Goal: Task Accomplishment & Management: Manage account settings

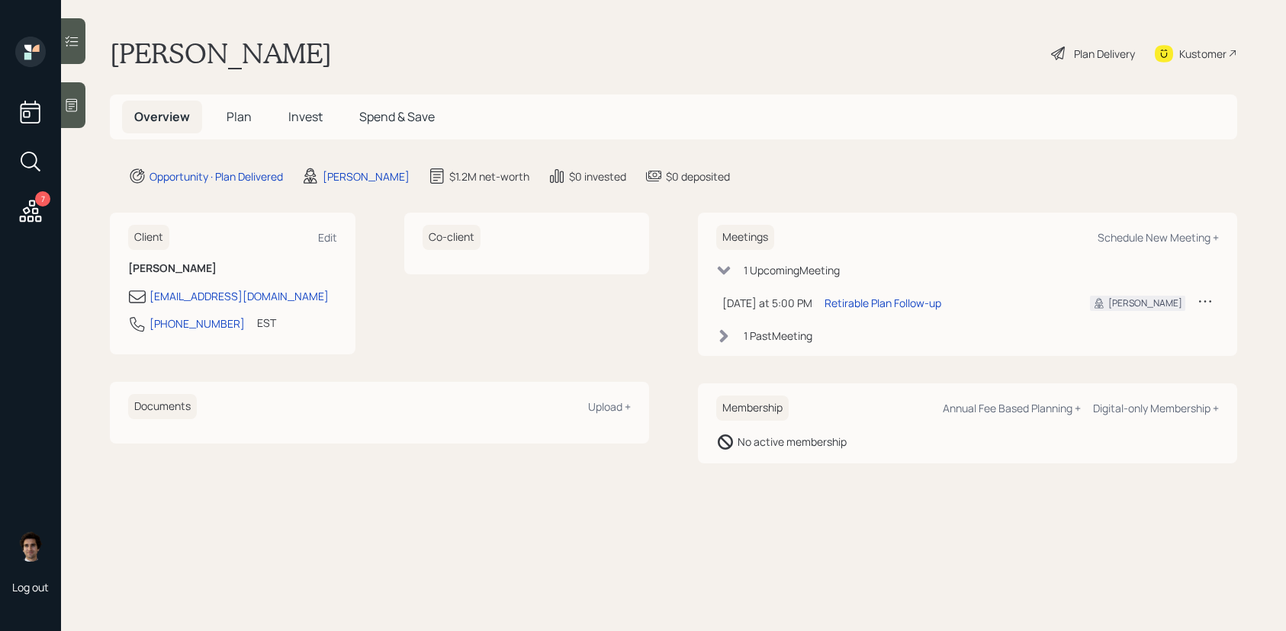
click at [46, 208] on div "7" at bounding box center [30, 133] width 37 height 192
click at [34, 206] on icon at bounding box center [31, 211] width 22 height 22
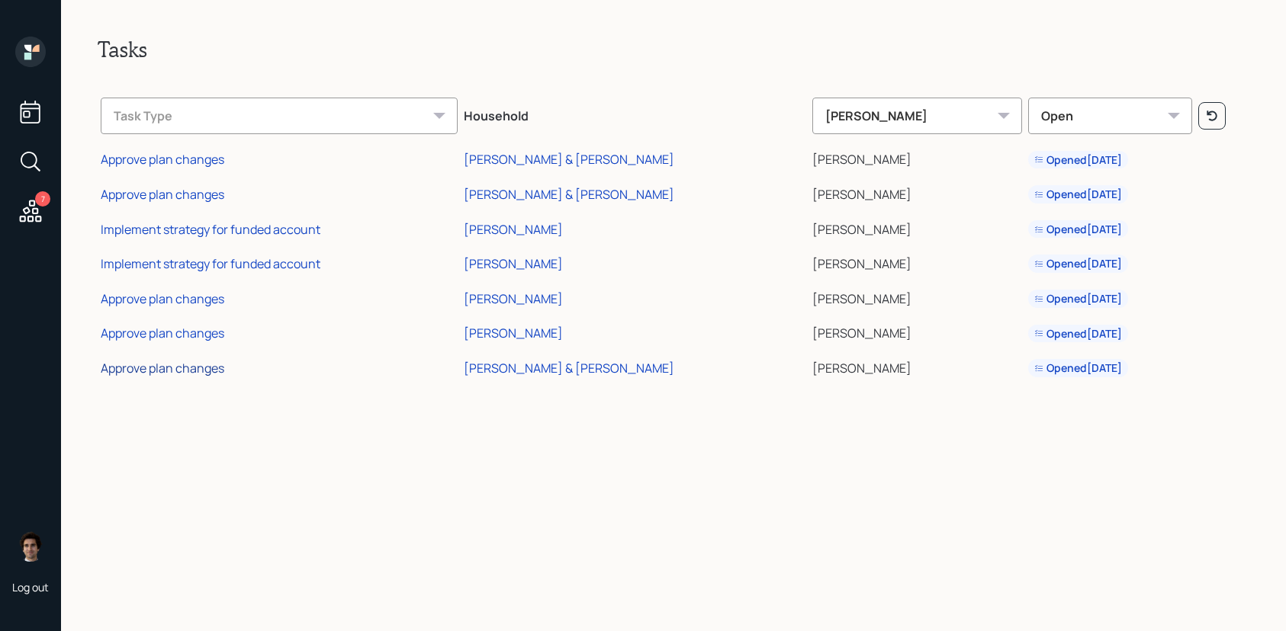
click at [162, 374] on div "Approve plan changes" at bounding box center [163, 368] width 124 height 17
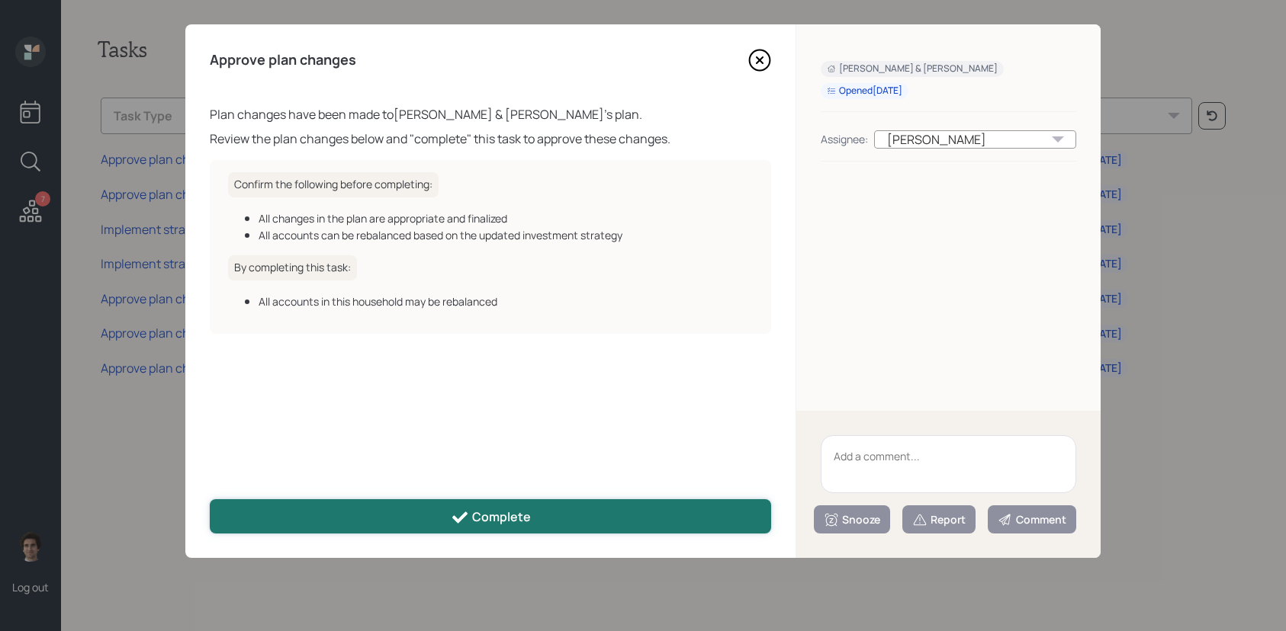
click at [470, 512] on div "Complete" at bounding box center [491, 518] width 80 height 18
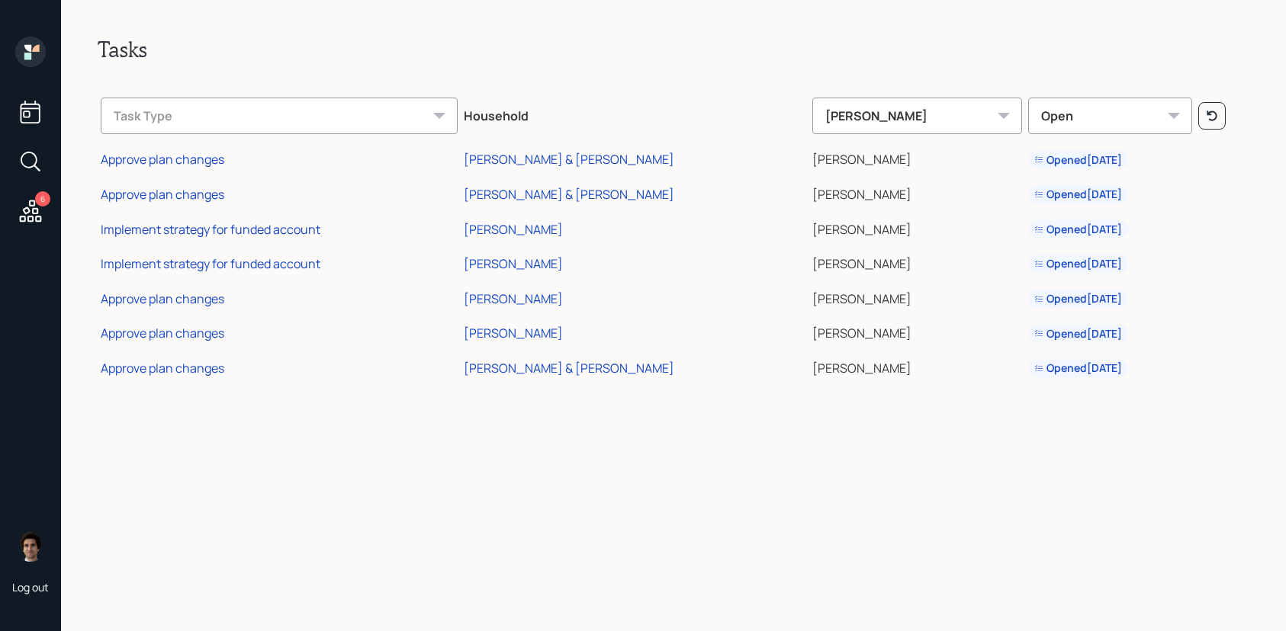
click at [30, 56] on icon at bounding box center [27, 56] width 7 height 7
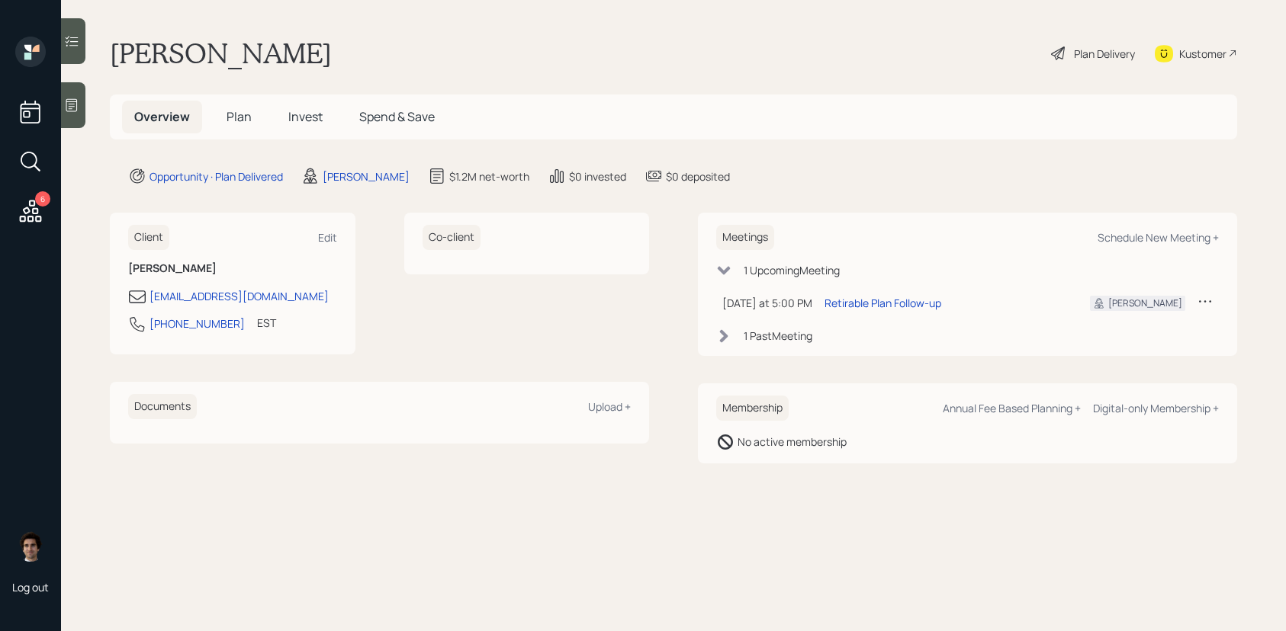
click at [1074, 47] on div "Plan Delivery" at bounding box center [1104, 54] width 61 height 16
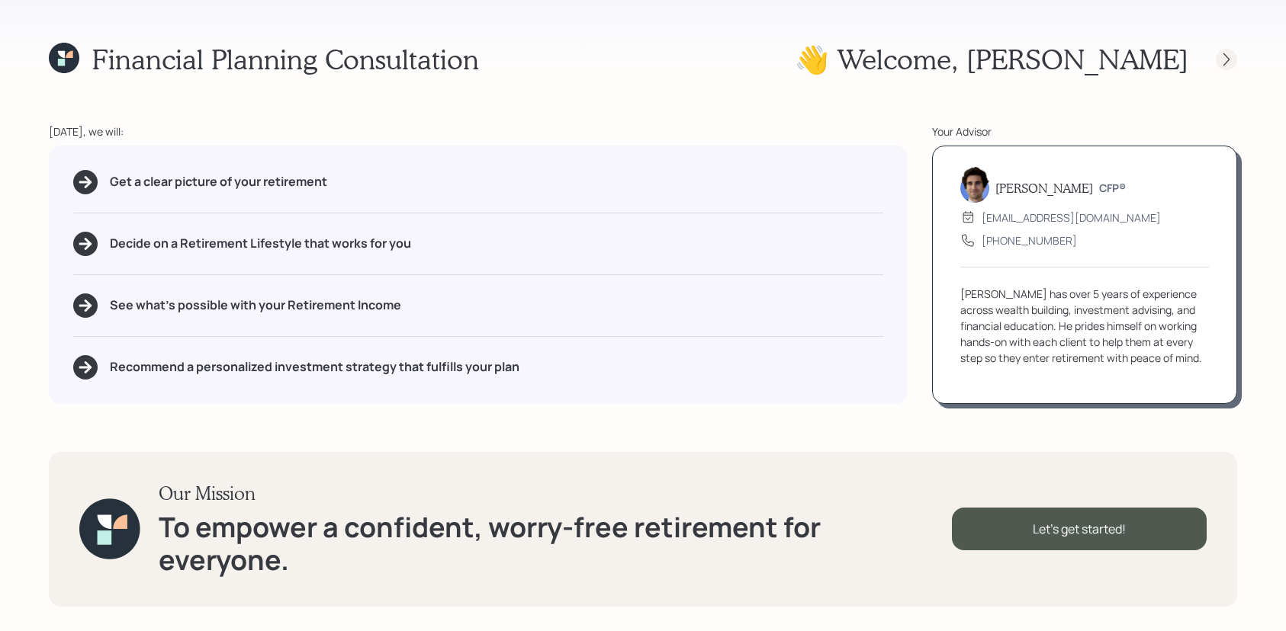
click at [1217, 56] on div at bounding box center [1226, 59] width 21 height 21
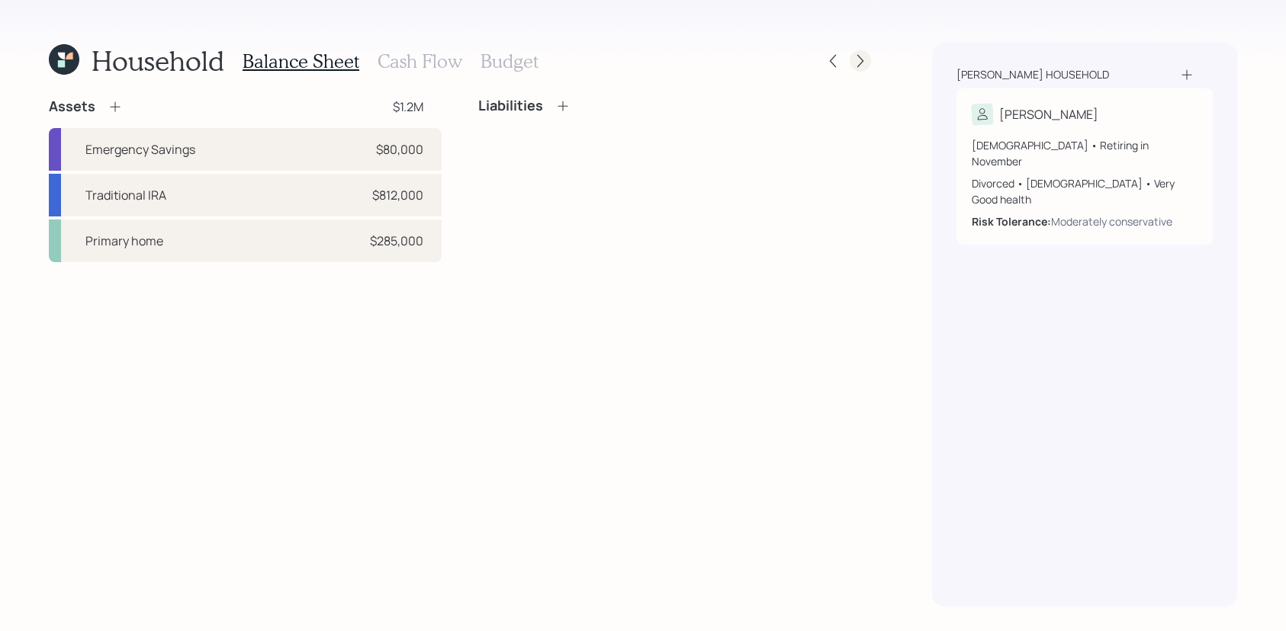
click at [868, 65] on div at bounding box center [859, 60] width 21 height 21
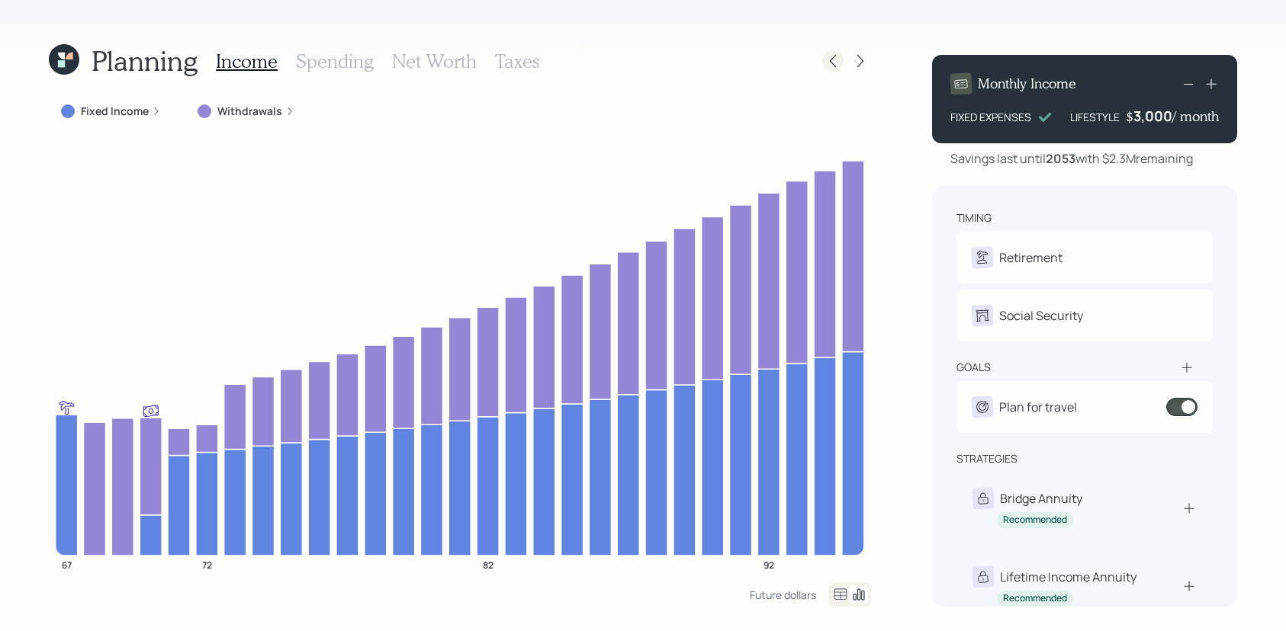
click at [837, 58] on icon at bounding box center [832, 60] width 15 height 15
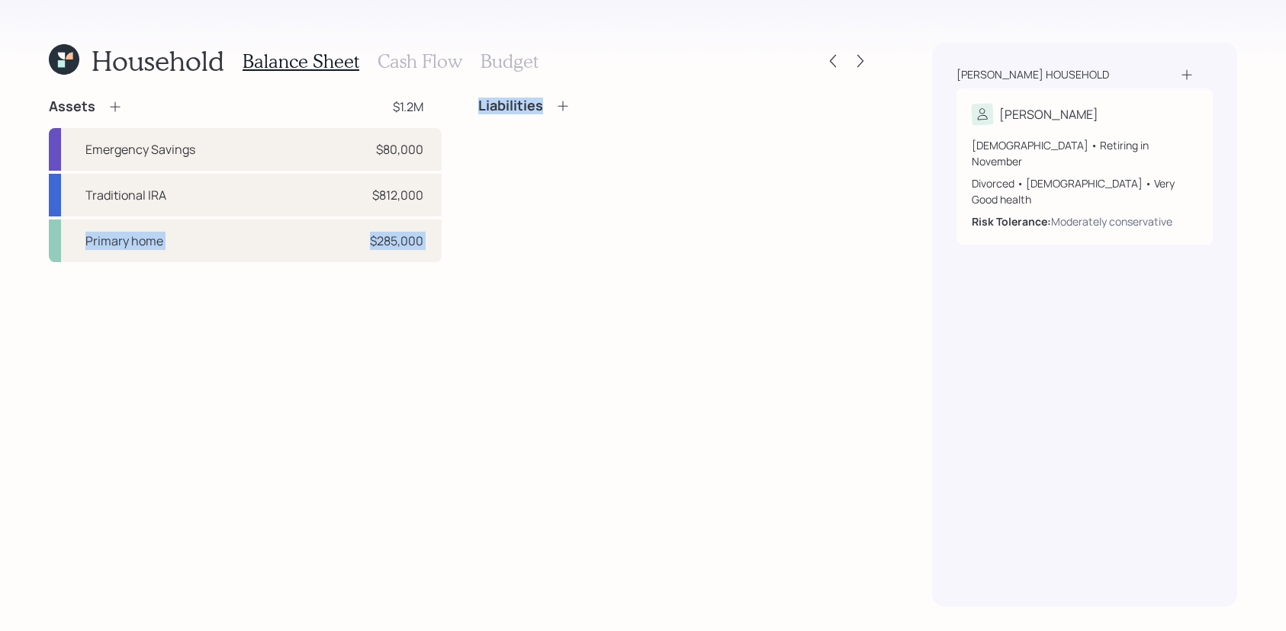
drag, startPoint x: 429, startPoint y: 205, endPoint x: 531, endPoint y: 216, distance: 102.7
click at [531, 216] on div "Assets $1.2M Emergency Savings $80,000 Traditional IRA $812,000 Primary home $2…" at bounding box center [460, 180] width 822 height 165
click at [531, 216] on div "Liabilities" at bounding box center [674, 180] width 393 height 165
click at [260, 199] on div "Traditional IRA $812,000" at bounding box center [245, 195] width 393 height 43
click at [260, 199] on div "Assets $1.2M Emergency Savings $80,000 Traditional IRA $812,000 Primary home $2…" at bounding box center [460, 180] width 822 height 165
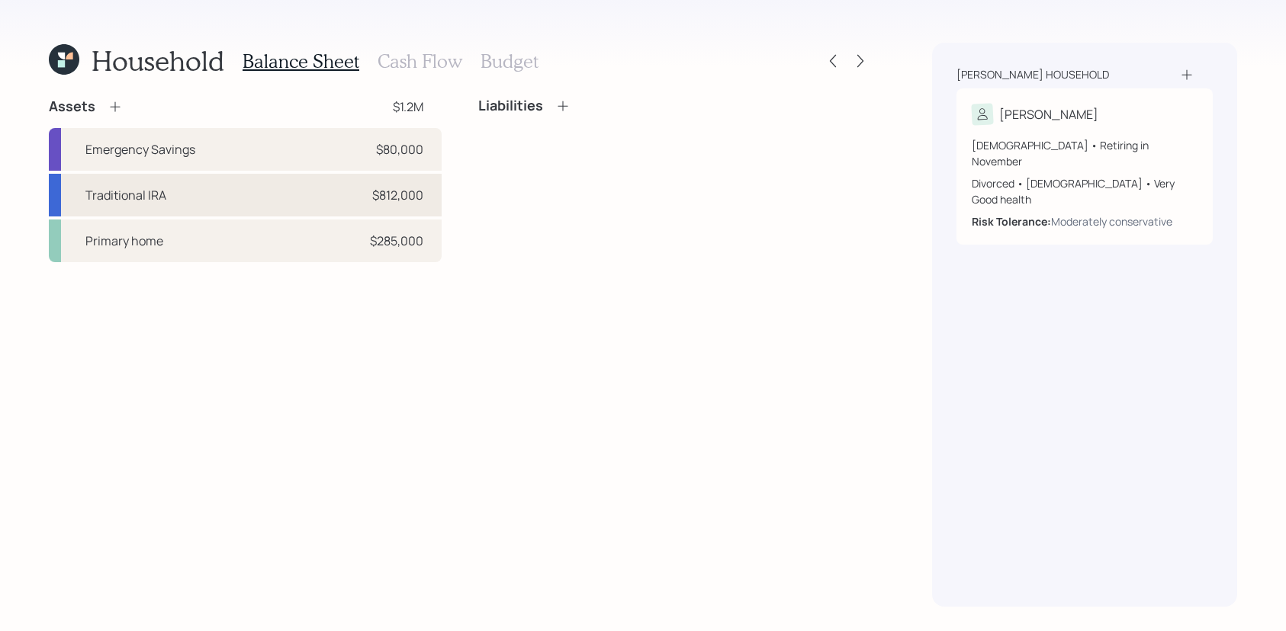
select select "ira"
select select "balanced"
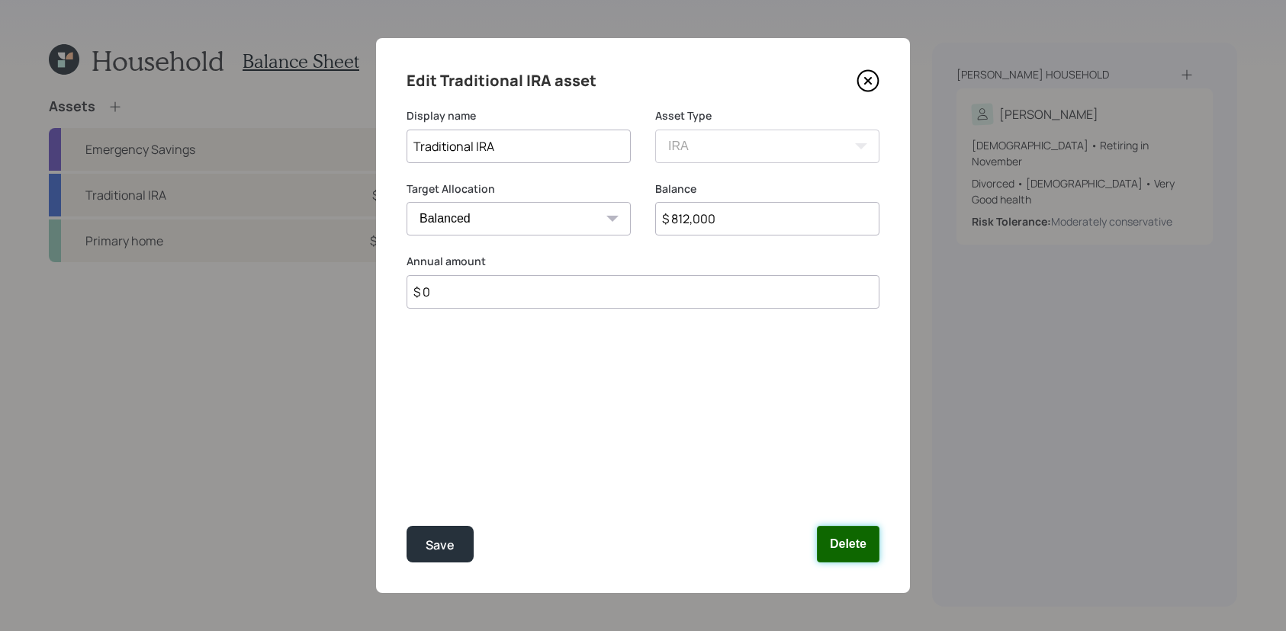
click at [849, 548] on button "Delete" at bounding box center [848, 544] width 63 height 37
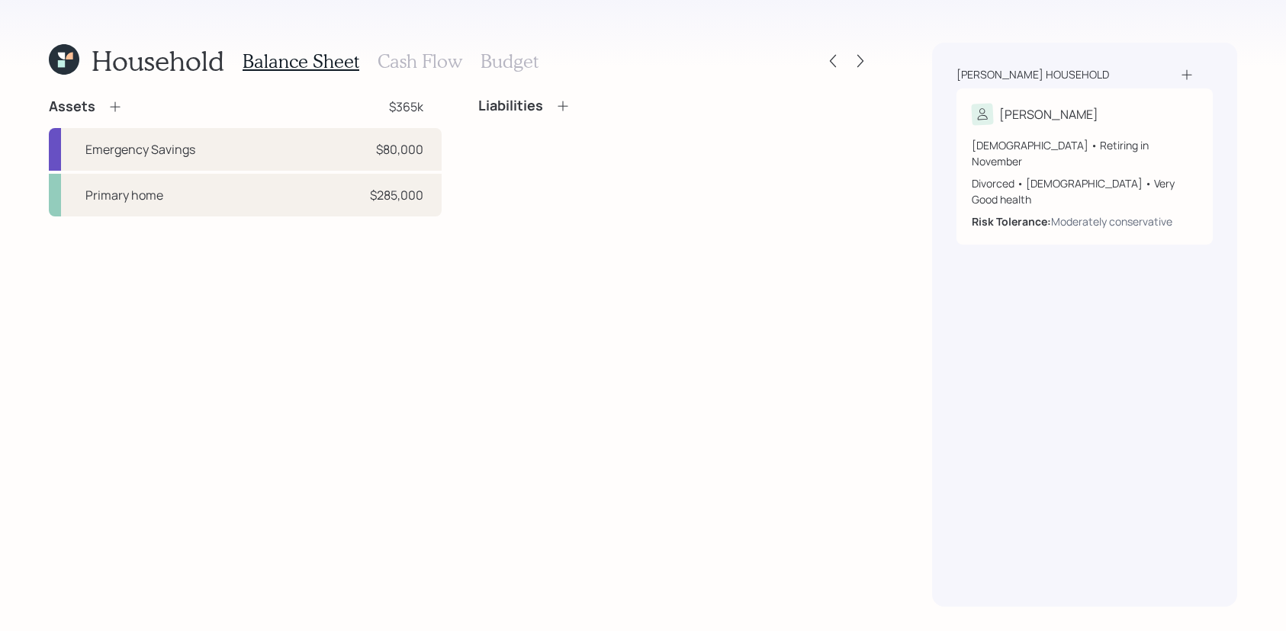
click at [117, 101] on icon at bounding box center [115, 106] width 15 height 15
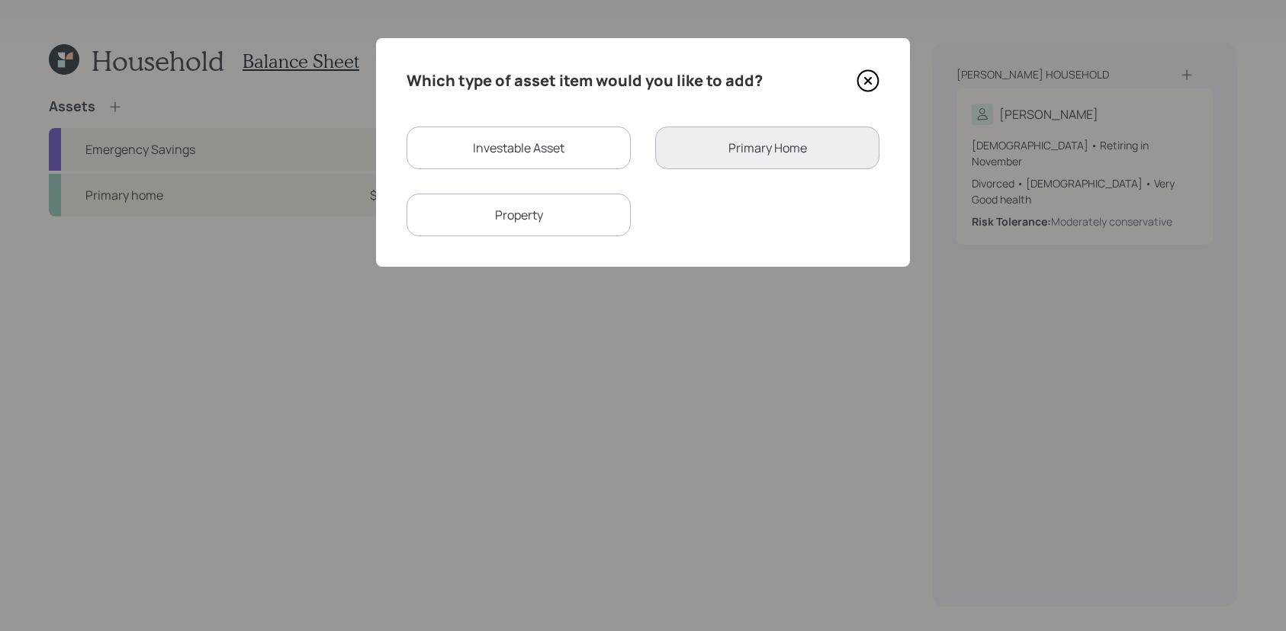
click at [493, 135] on div "Investable Asset" at bounding box center [518, 148] width 224 height 43
select select "taxable"
select select "balanced"
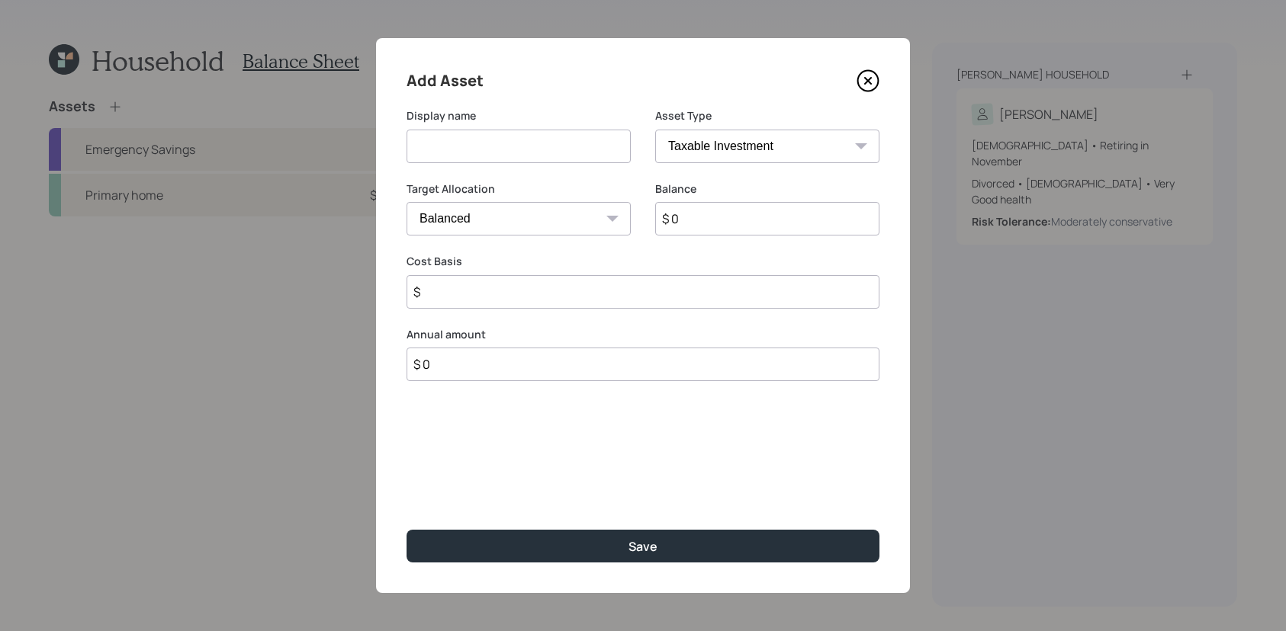
click at [497, 142] on input at bounding box center [518, 147] width 224 height 34
click at [628, 131] on input at bounding box center [518, 147] width 224 height 34
click at [683, 152] on select "SEP [PERSON_NAME] IRA 401(k) [PERSON_NAME] 401(k) 403(b) [PERSON_NAME] 403(b) 4…" at bounding box center [767, 147] width 224 height 34
select select "company_sponsored"
click at [655, 130] on select "SEP [PERSON_NAME] IRA 401(k) [PERSON_NAME] 401(k) 403(b) [PERSON_NAME] 403(b) 4…" at bounding box center [767, 147] width 224 height 34
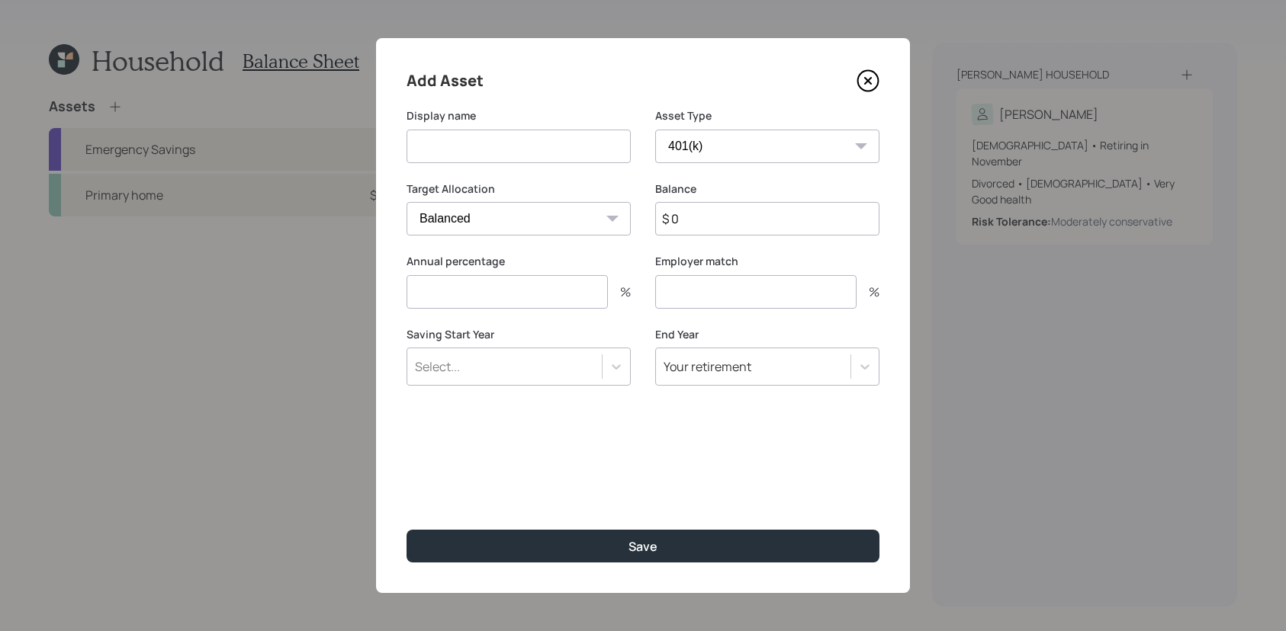
click at [426, 155] on input at bounding box center [518, 147] width 224 height 34
type input "Vanguard 401k"
click at [720, 209] on input "$ 0" at bounding box center [767, 219] width 224 height 34
click at [720, 216] on input "$ 0" at bounding box center [767, 219] width 224 height 34
type input "$ 747,846"
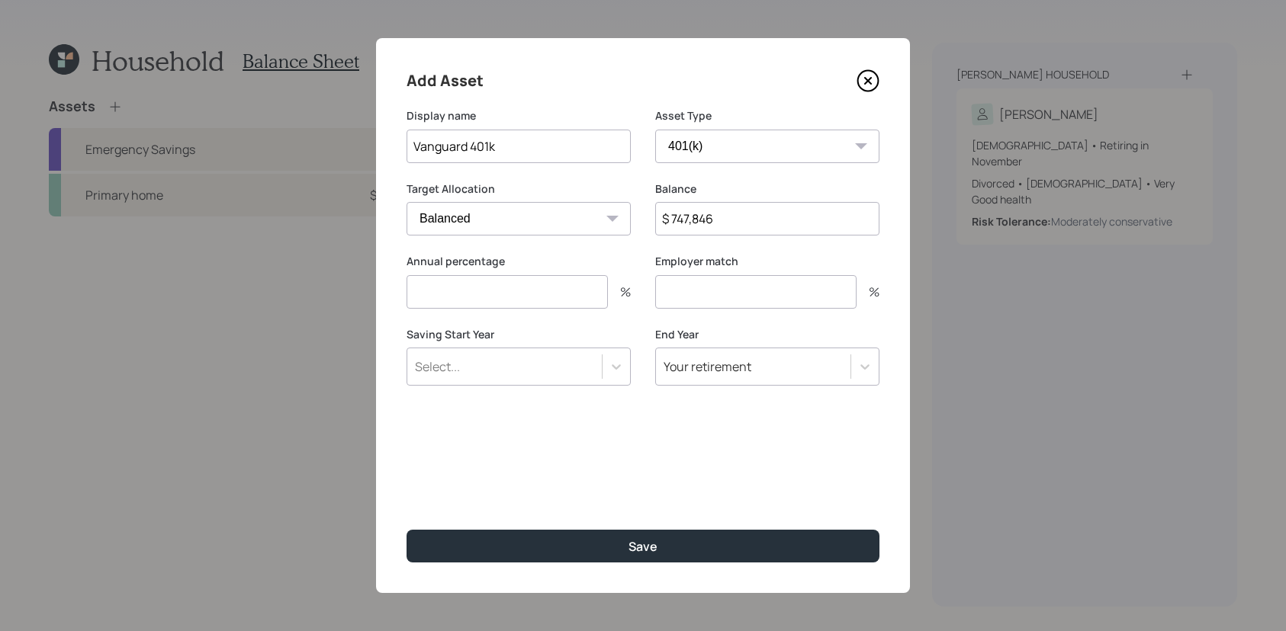
click at [594, 303] on input "number" at bounding box center [506, 292] width 201 height 34
type input "0"
click at [406, 530] on button "Save" at bounding box center [642, 546] width 473 height 33
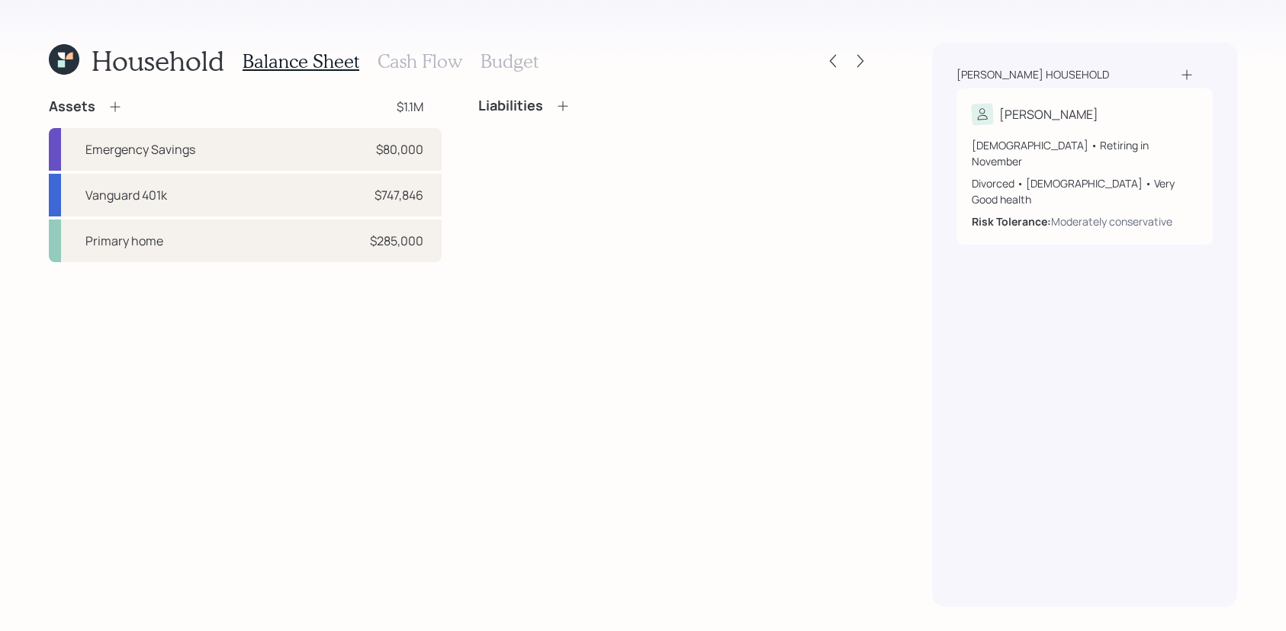
click at [115, 114] on icon at bounding box center [115, 106] width 15 height 15
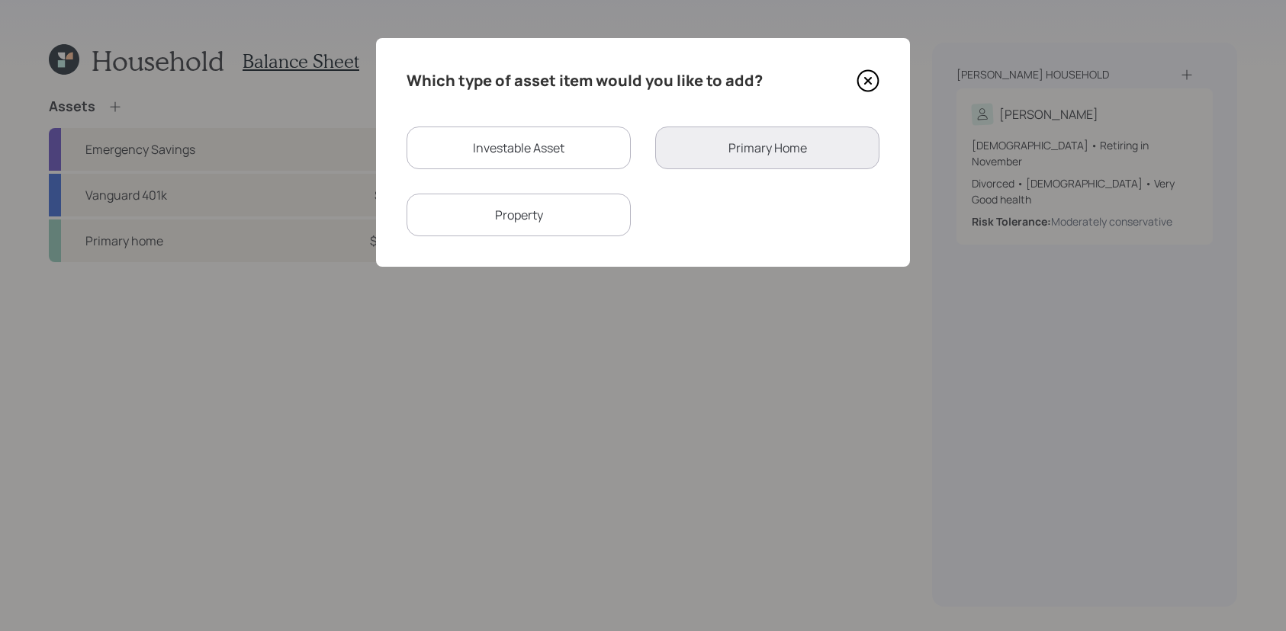
click at [613, 156] on div "Investable Asset" at bounding box center [518, 148] width 224 height 43
select select "taxable"
select select "balanced"
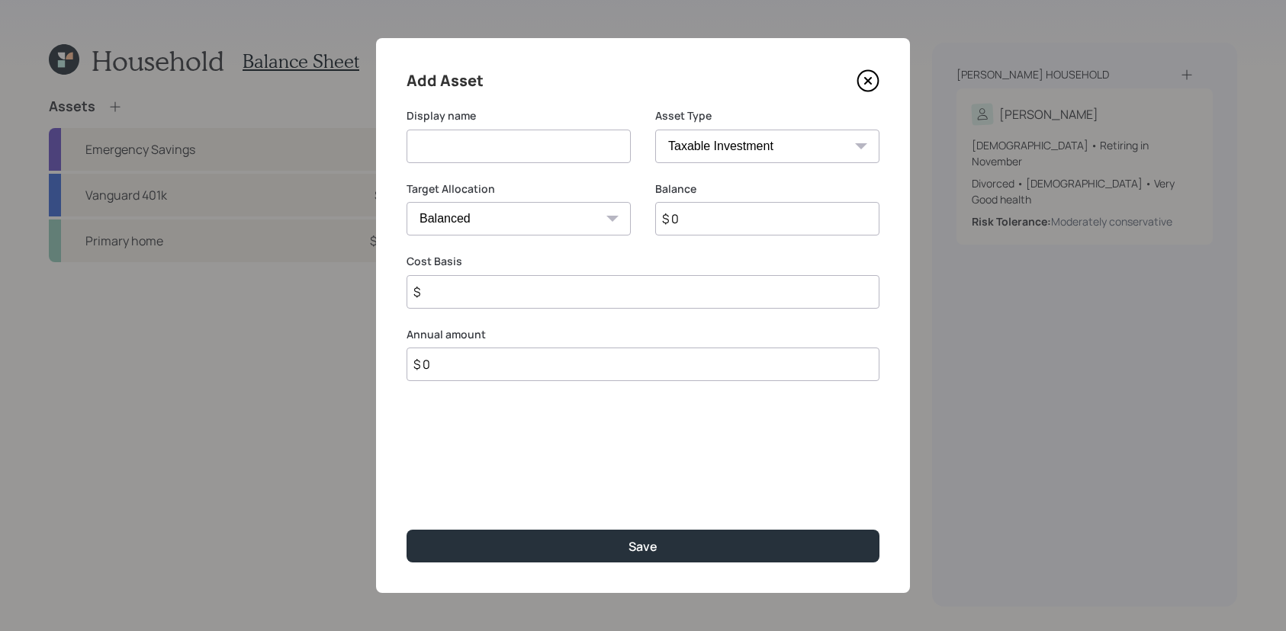
click at [730, 151] on select "SEP [PERSON_NAME] IRA 401(k) [PERSON_NAME] 401(k) 403(b) [PERSON_NAME] 403(b) 4…" at bounding box center [767, 147] width 224 height 34
select select "company_sponsored"
click at [655, 130] on select "SEP [PERSON_NAME] IRA 401(k) [PERSON_NAME] 401(k) 403(b) [PERSON_NAME] 403(b) 4…" at bounding box center [767, 147] width 224 height 34
click at [472, 149] on input at bounding box center [518, 147] width 224 height 34
type input "ESOP"
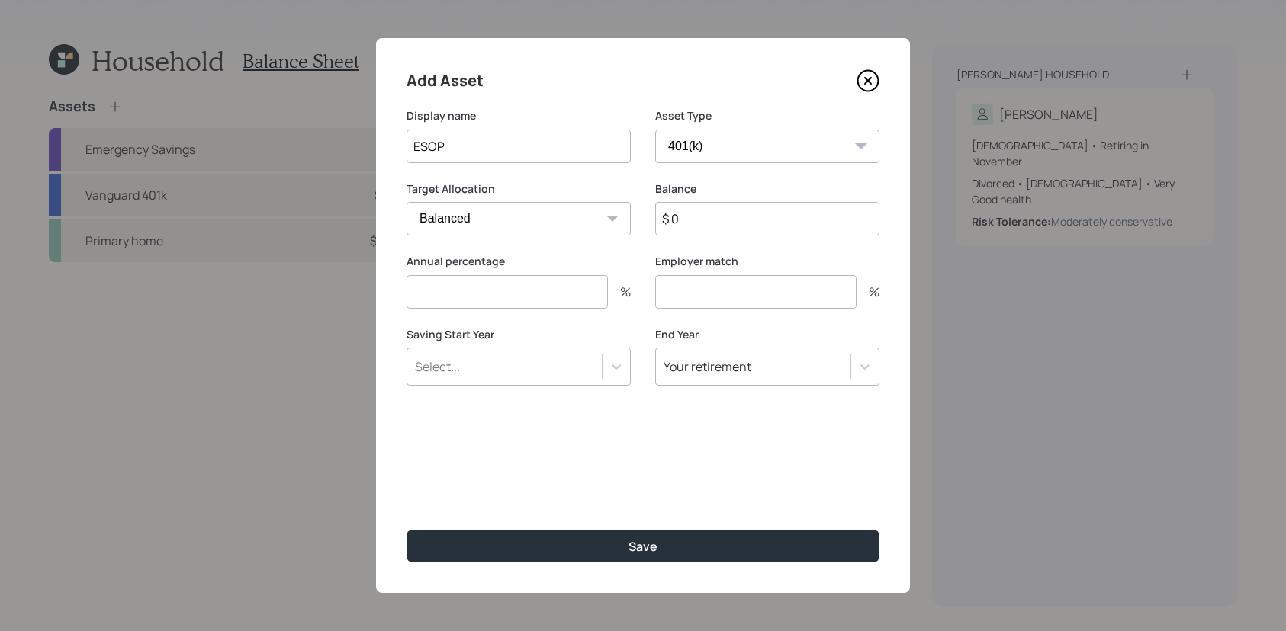
click at [718, 223] on input "$ 0" at bounding box center [767, 219] width 224 height 34
type input "$ 64,000"
type input "0"
click at [406, 530] on button "Save" at bounding box center [642, 546] width 473 height 33
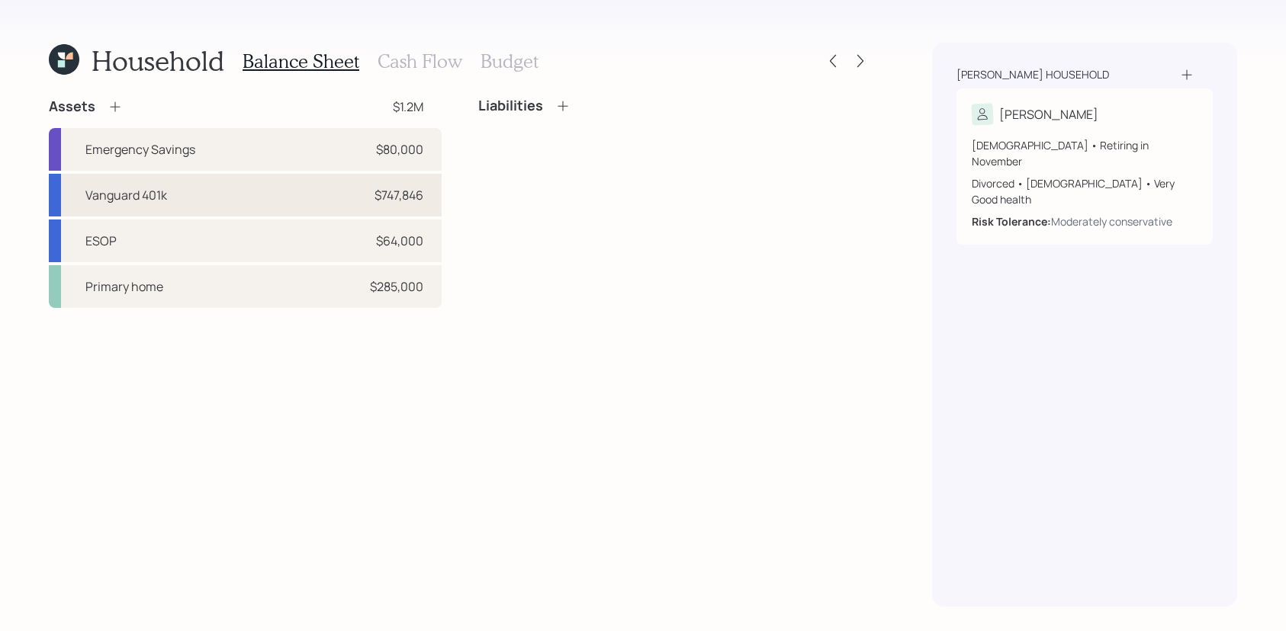
click at [400, 216] on div "Vanguard 401k $747,846" at bounding box center [245, 195] width 393 height 43
select select "company_sponsored"
select select "balanced"
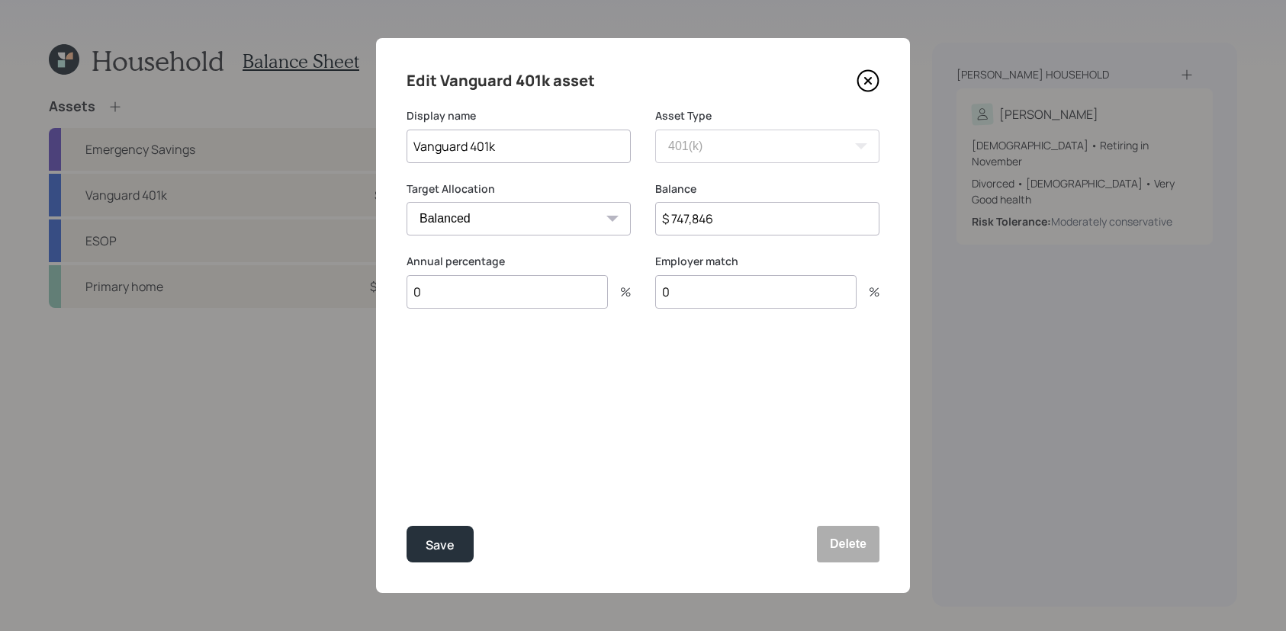
drag, startPoint x: 724, startPoint y: 223, endPoint x: 651, endPoint y: 223, distance: 73.2
click at [651, 223] on div "Target Allocation Cash Conservative Balanced Aggressive Balance $ 747,846" at bounding box center [642, 217] width 473 height 73
click at [872, 74] on icon at bounding box center [867, 80] width 23 height 23
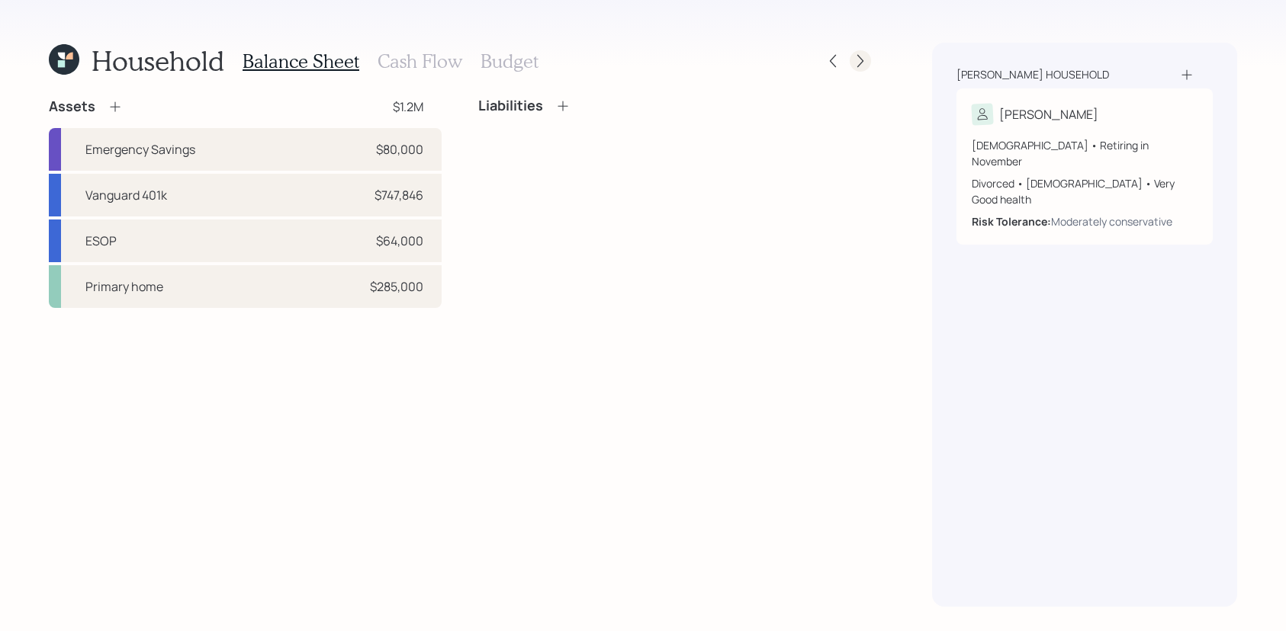
click at [861, 69] on div at bounding box center [859, 60] width 21 height 21
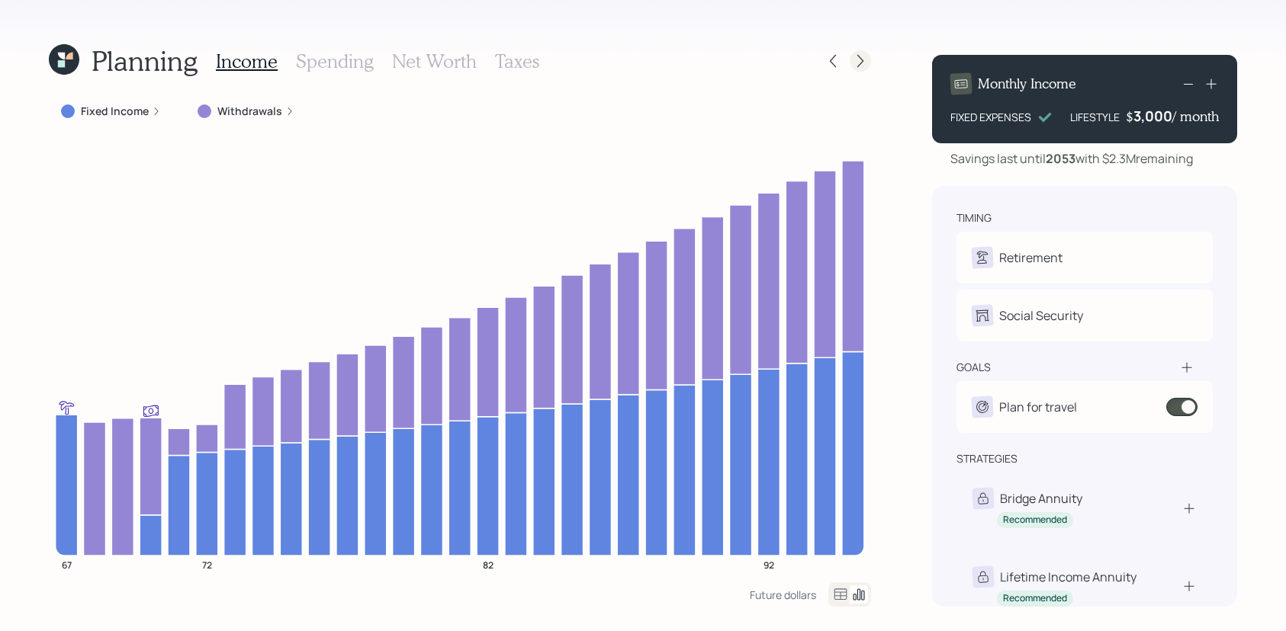
click at [857, 66] on icon at bounding box center [860, 61] width 6 height 13
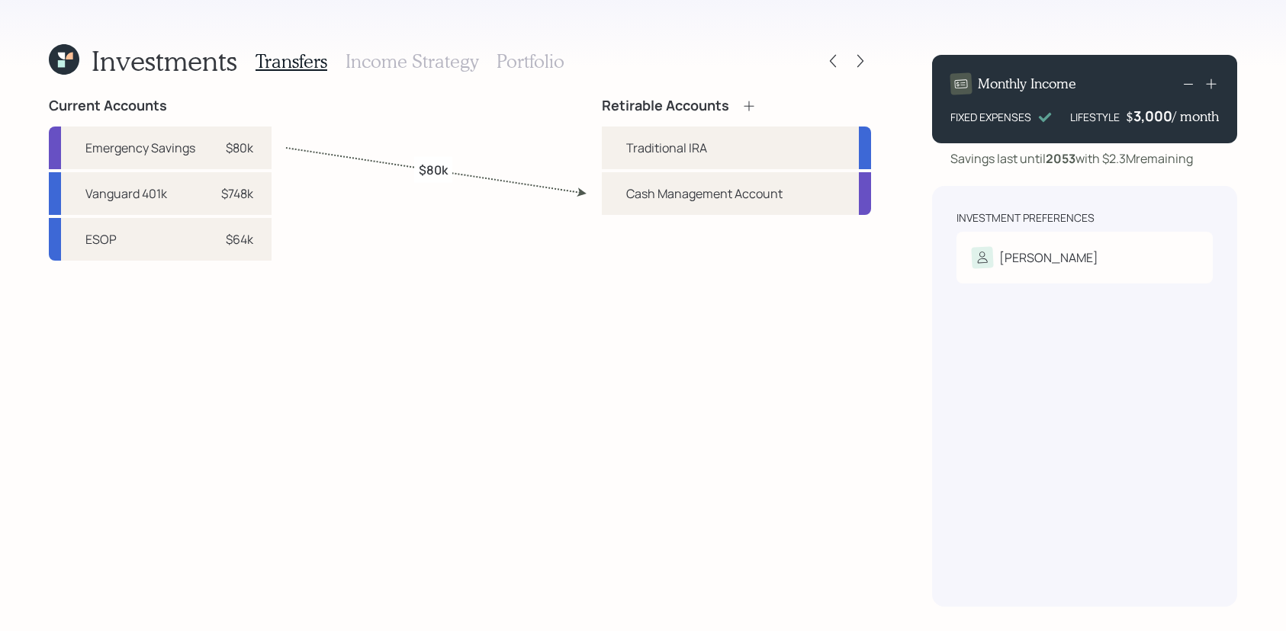
click at [506, 63] on h3 "Portfolio" at bounding box center [530, 61] width 68 height 22
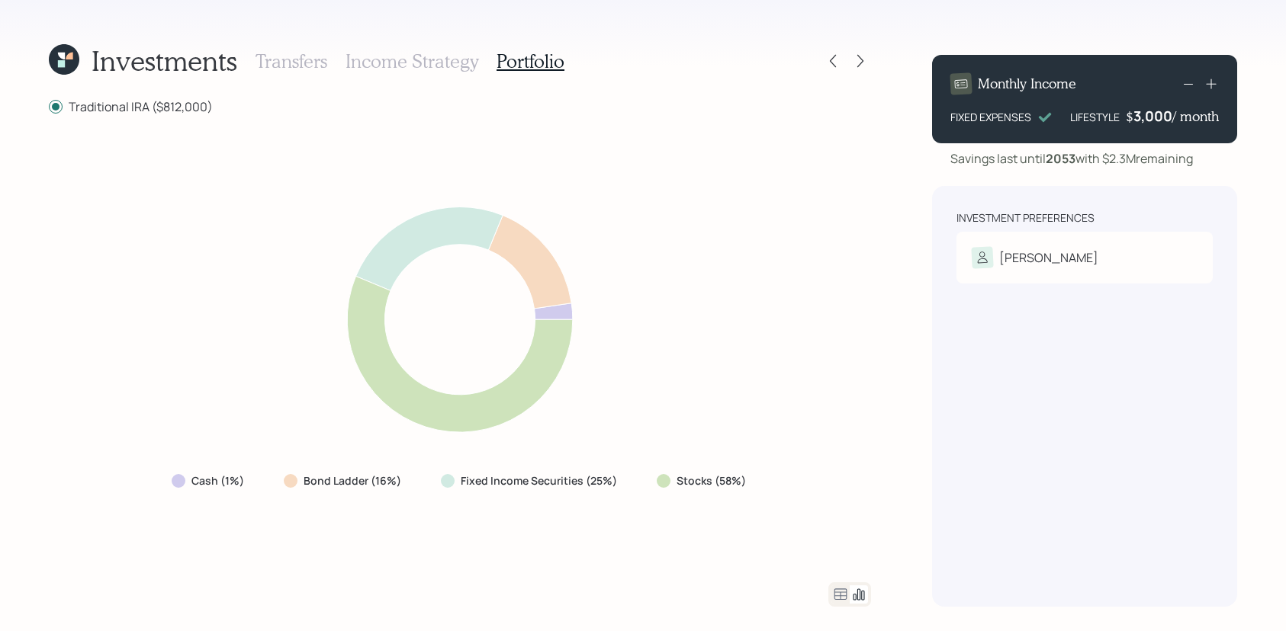
click at [837, 596] on icon at bounding box center [840, 595] width 18 height 18
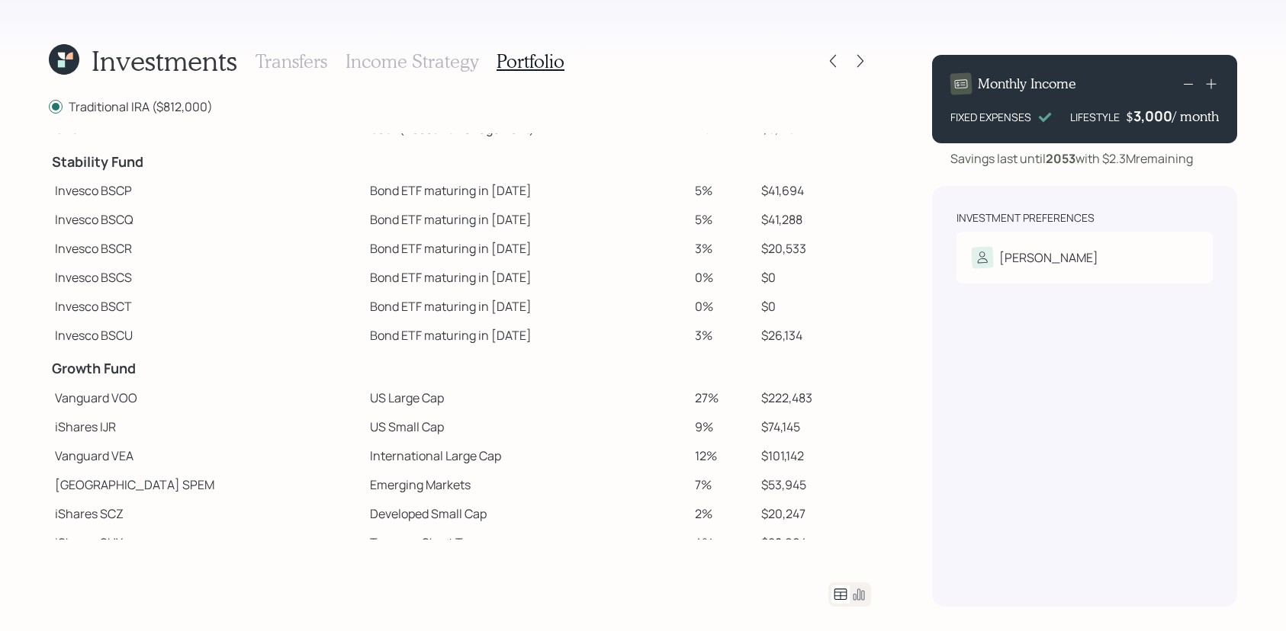
scroll to position [62, 0]
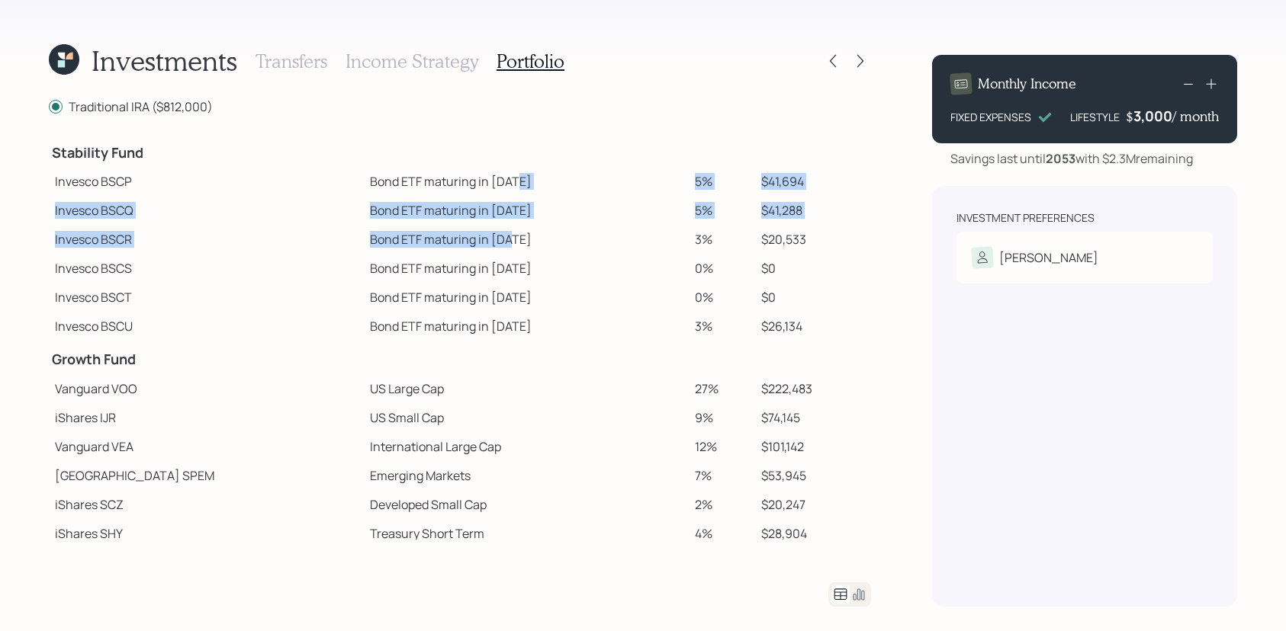
drag, startPoint x: 445, startPoint y: 183, endPoint x: 439, endPoint y: 245, distance: 62.0
click at [439, 245] on tbody "Spend Fund CASH Cash (Account Management) 1% $8,120 Stability Fund Invesco BSCP…" at bounding box center [460, 411] width 822 height 679
click at [439, 245] on td "Bond ETF maturing in [DATE]" at bounding box center [526, 239] width 325 height 29
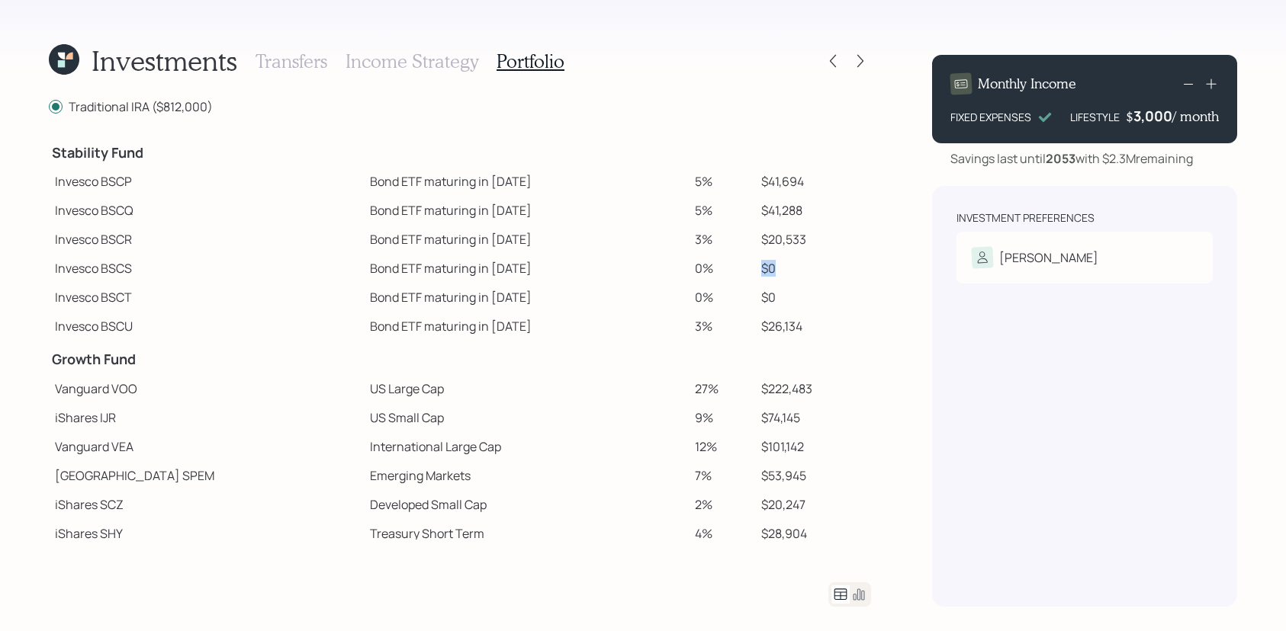
drag, startPoint x: 772, startPoint y: 266, endPoint x: 721, endPoint y: 273, distance: 51.5
click at [721, 273] on tr "Invesco BSCS Bond ETF maturing in [DATE] 0% $0" at bounding box center [460, 268] width 822 height 29
drag, startPoint x: 766, startPoint y: 287, endPoint x: 746, endPoint y: 287, distance: 20.6
click at [755, 287] on td "$0" at bounding box center [813, 297] width 116 height 29
drag, startPoint x: 761, startPoint y: 293, endPoint x: 740, endPoint y: 293, distance: 21.4
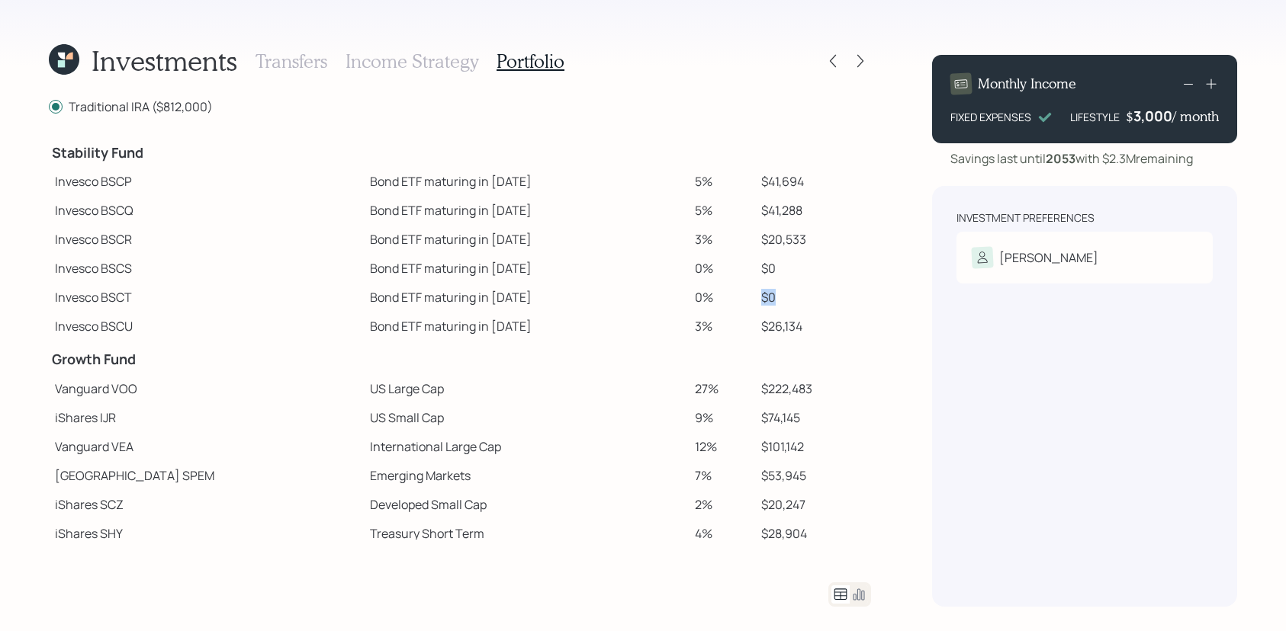
click at [755, 293] on td "$0" at bounding box center [813, 297] width 116 height 29
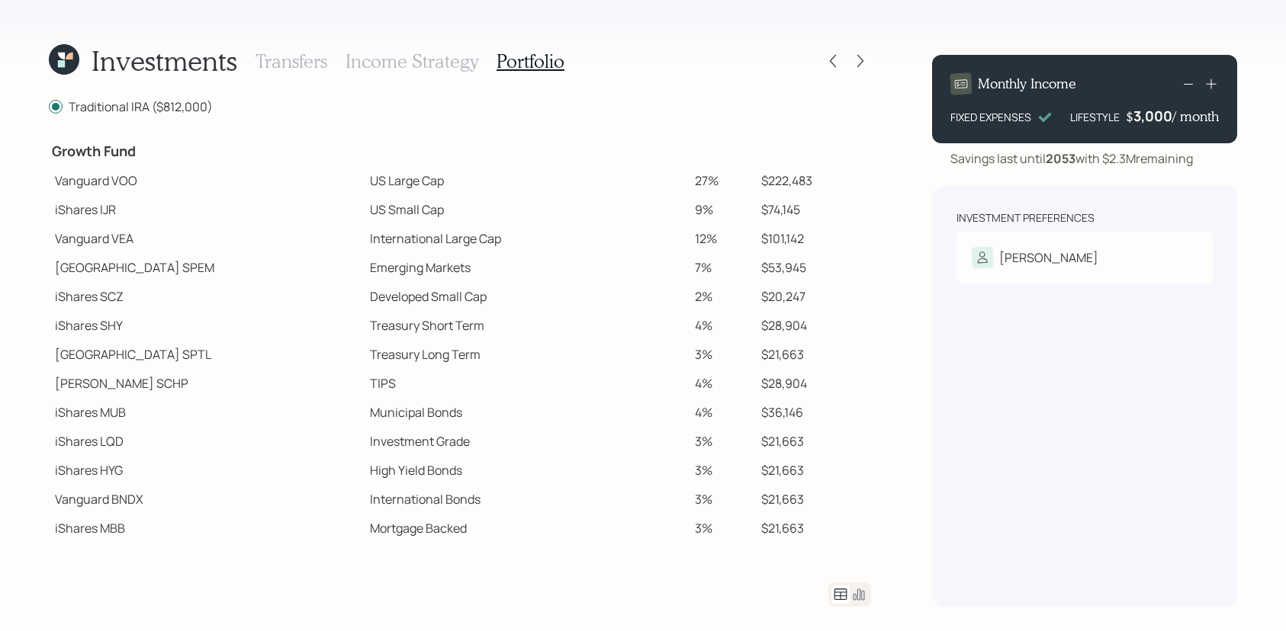
scroll to position [273, 0]
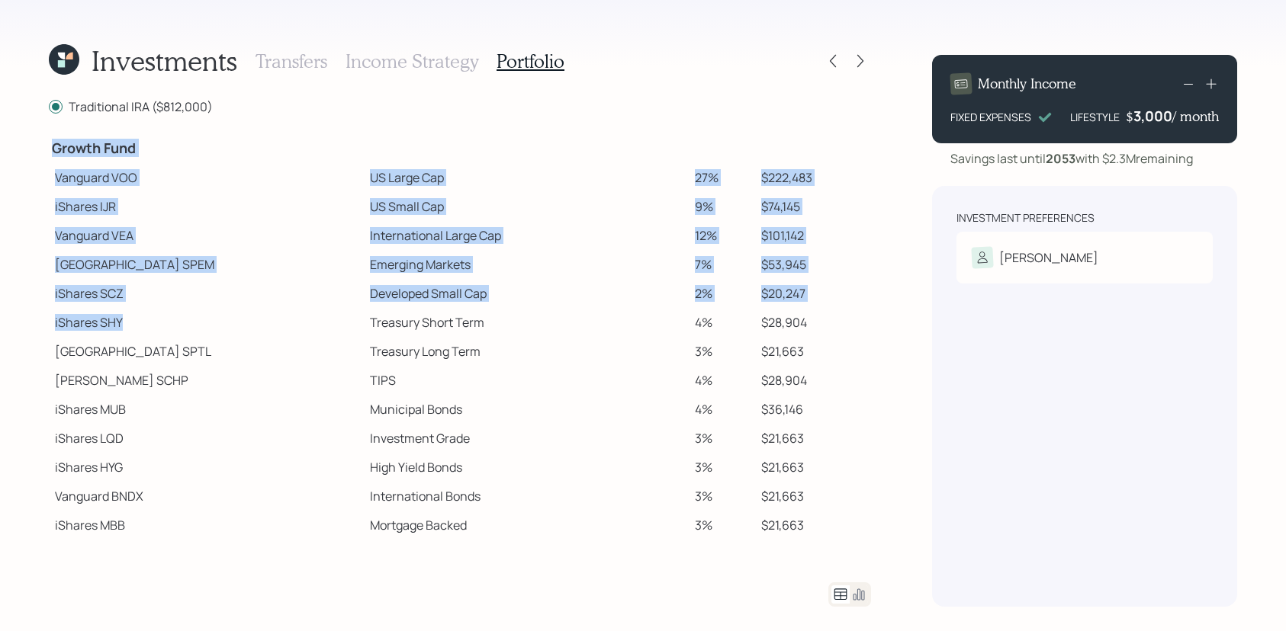
drag, startPoint x: 41, startPoint y: 327, endPoint x: 126, endPoint y: 324, distance: 84.7
click at [126, 324] on div "Investments Transfers Income Strategy Portfolio Traditional IRA ($812,000) Spen…" at bounding box center [643, 315] width 1286 height 631
click at [126, 324] on td "iShares SHY" at bounding box center [206, 322] width 315 height 29
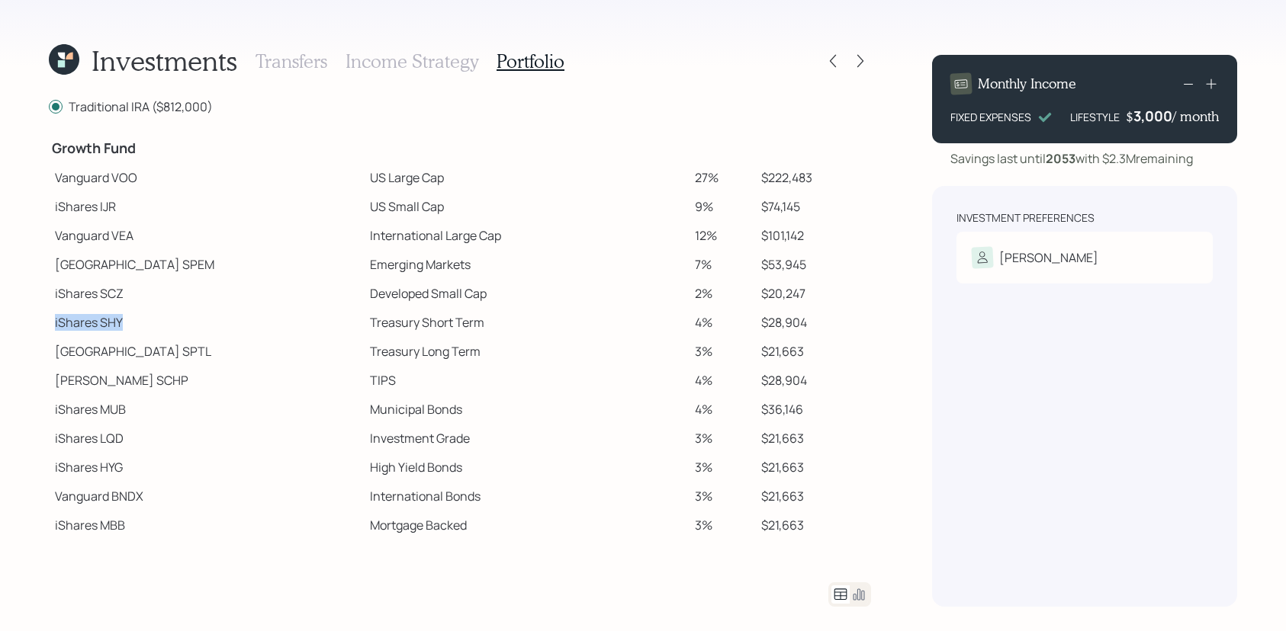
drag, startPoint x: 122, startPoint y: 324, endPoint x: 59, endPoint y: 326, distance: 62.5
click at [53, 326] on td "iShares SHY" at bounding box center [206, 322] width 315 height 29
click at [153, 528] on td "iShares MBB" at bounding box center [206, 525] width 315 height 29
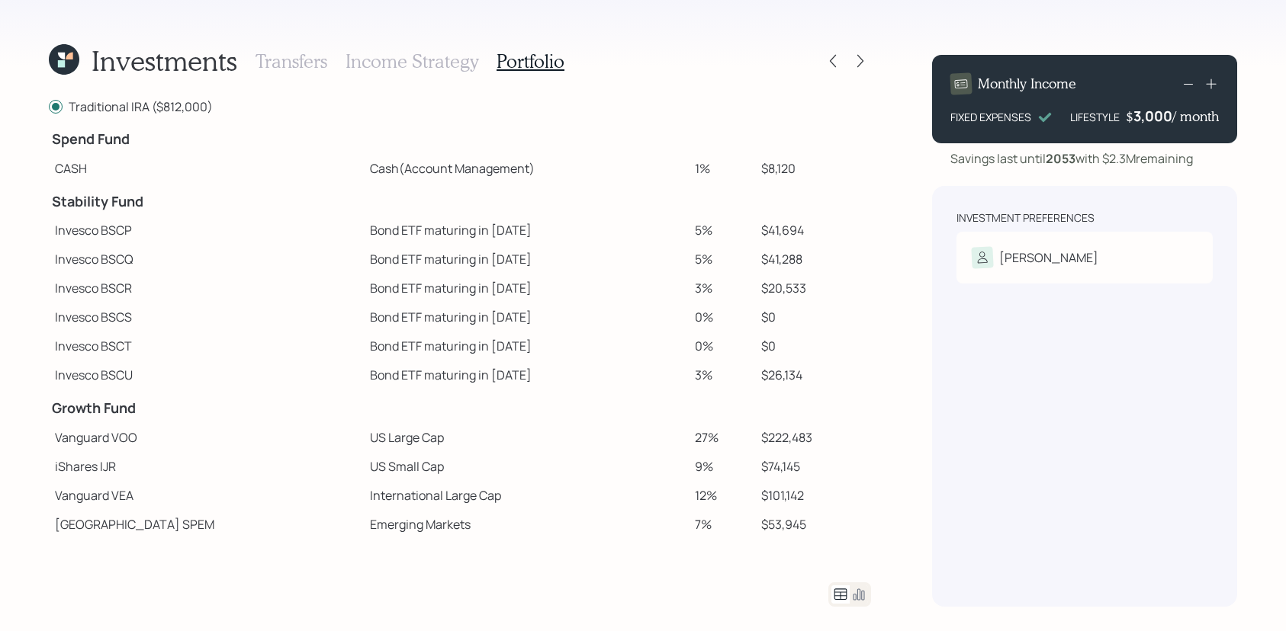
scroll to position [0, 0]
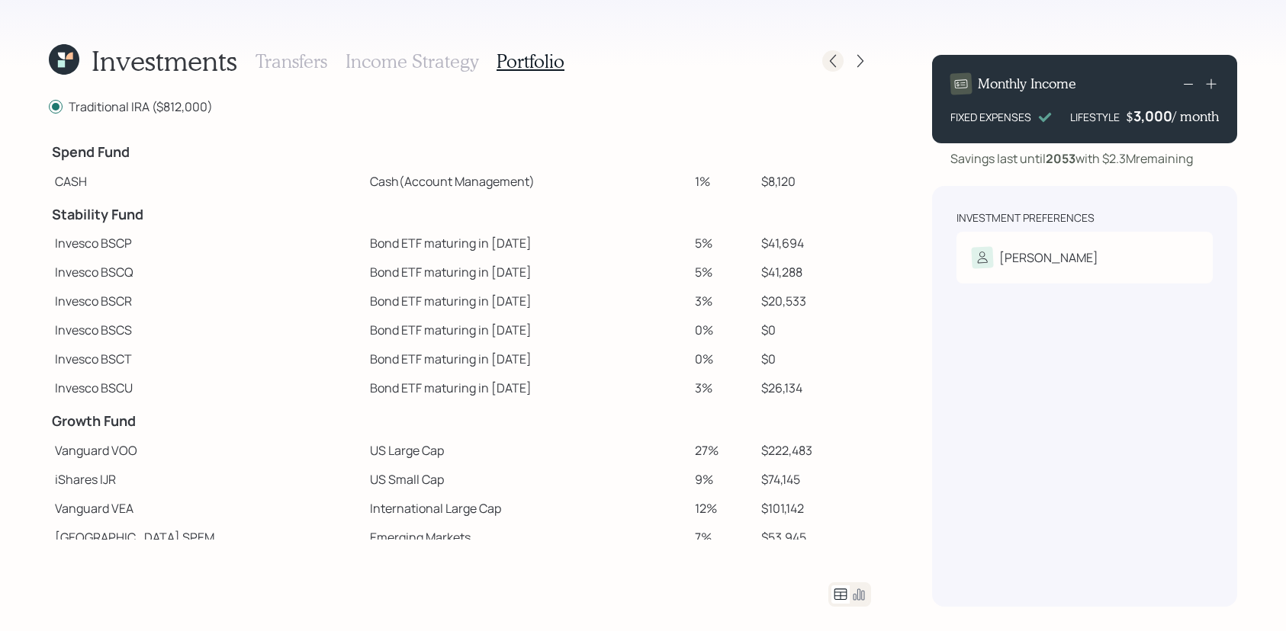
click at [833, 57] on icon at bounding box center [832, 60] width 15 height 15
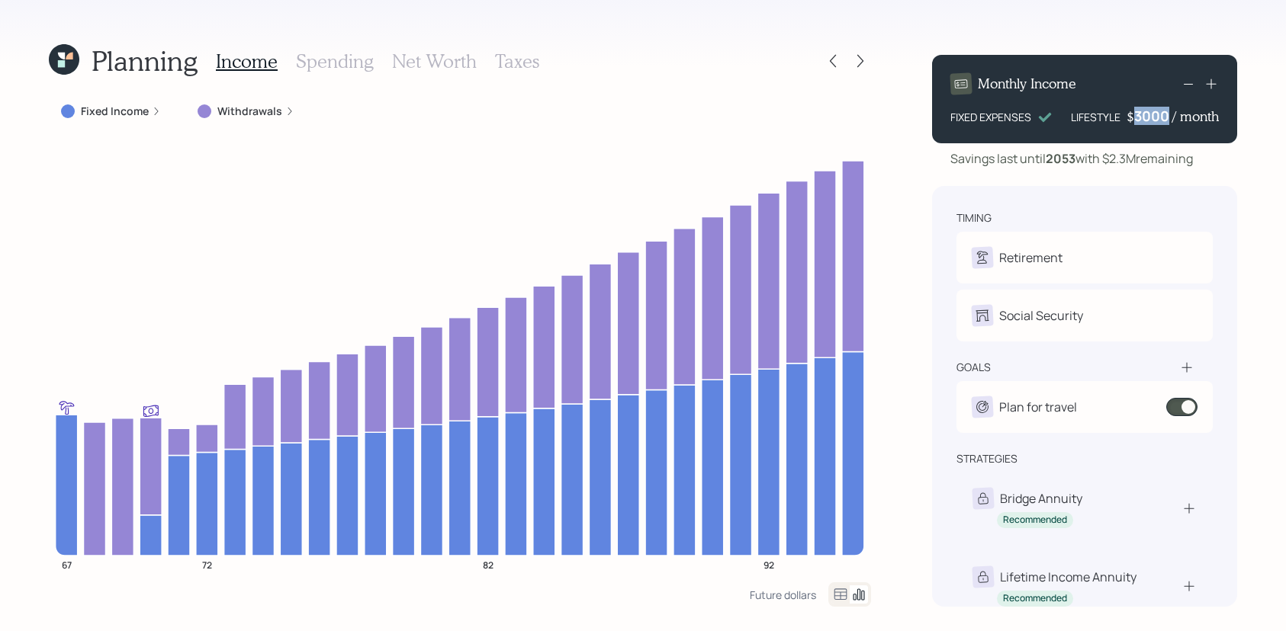
drag, startPoint x: 1169, startPoint y: 114, endPoint x: 1124, endPoint y: 114, distance: 45.0
click at [1124, 114] on div "LIFESTYLE $ 3000 / month" at bounding box center [1145, 116] width 148 height 18
click at [1144, 196] on div "timing Retirement V Retire at 67y 11m Social Security V Elect at 70y 7m goals P…" at bounding box center [1084, 396] width 305 height 421
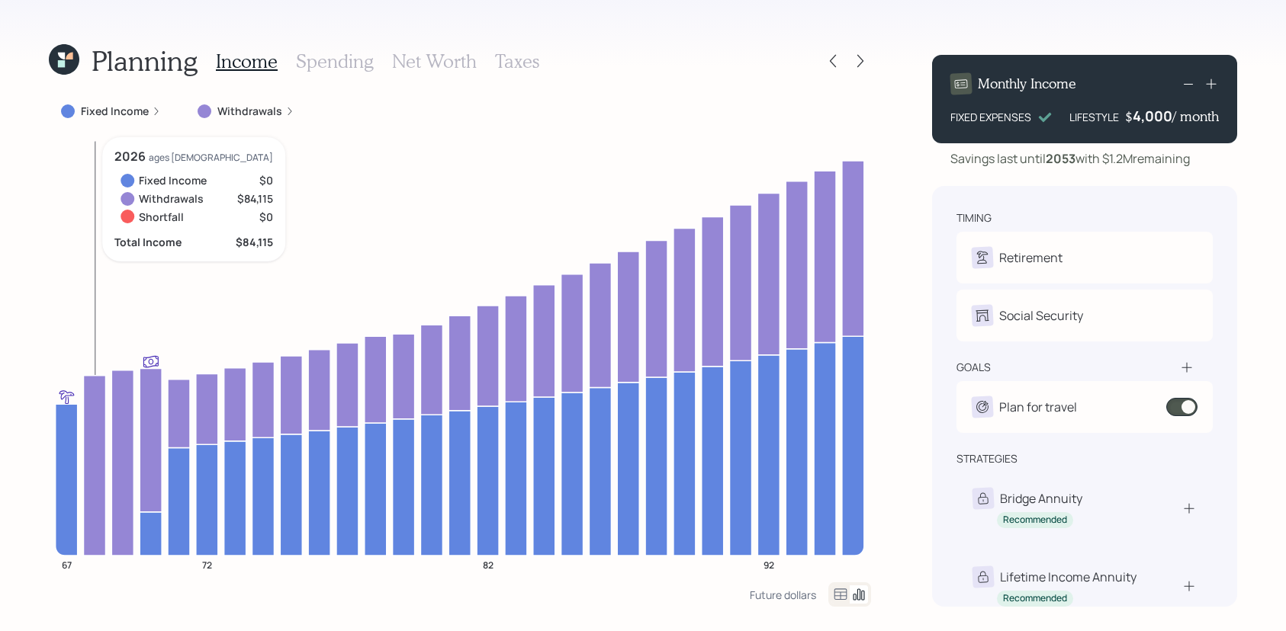
click at [95, 409] on icon at bounding box center [95, 465] width 22 height 180
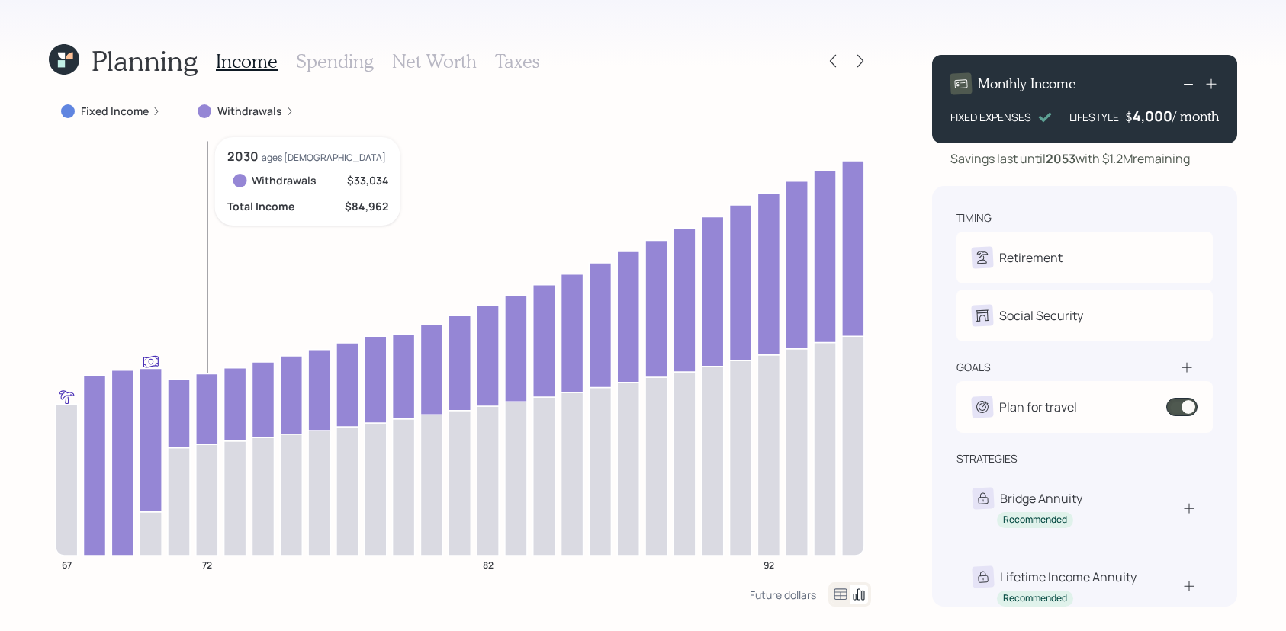
click at [207, 403] on icon at bounding box center [207, 409] width 22 height 71
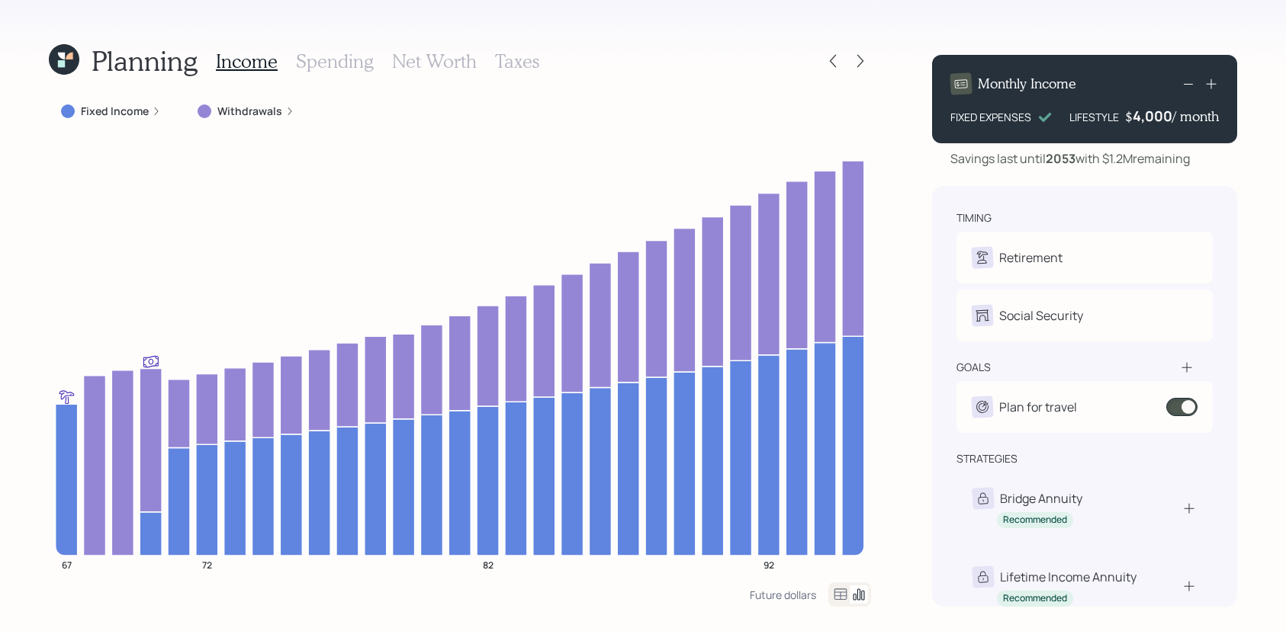
drag, startPoint x: 1210, startPoint y: 159, endPoint x: 1109, endPoint y: 160, distance: 101.4
click at [1109, 160] on div "Savings last until [DATE] with $1.2M remaining" at bounding box center [1084, 158] width 305 height 18
drag, startPoint x: 1168, startPoint y: 114, endPoint x: 1136, endPoint y: 114, distance: 32.0
click at [1136, 114] on div "4000" at bounding box center [1153, 116] width 38 height 18
click at [1151, 163] on div "Savings last until [DATE] with $1.2M remaining" at bounding box center [1069, 158] width 239 height 18
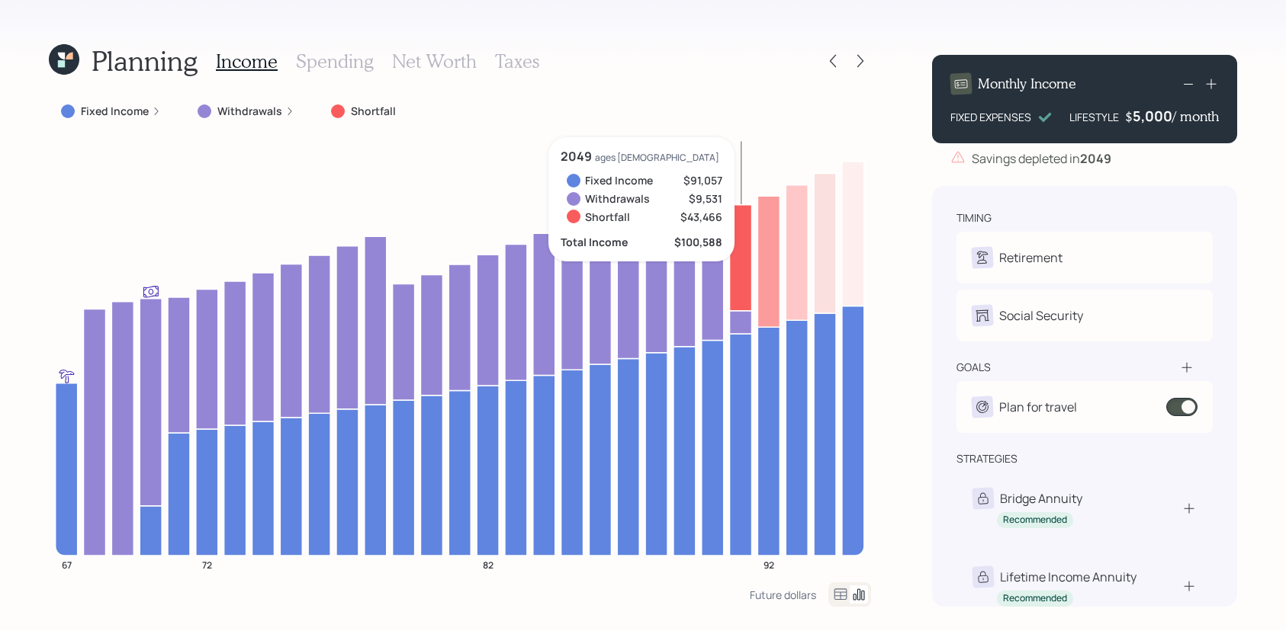
click at [742, 258] on icon at bounding box center [741, 257] width 22 height 106
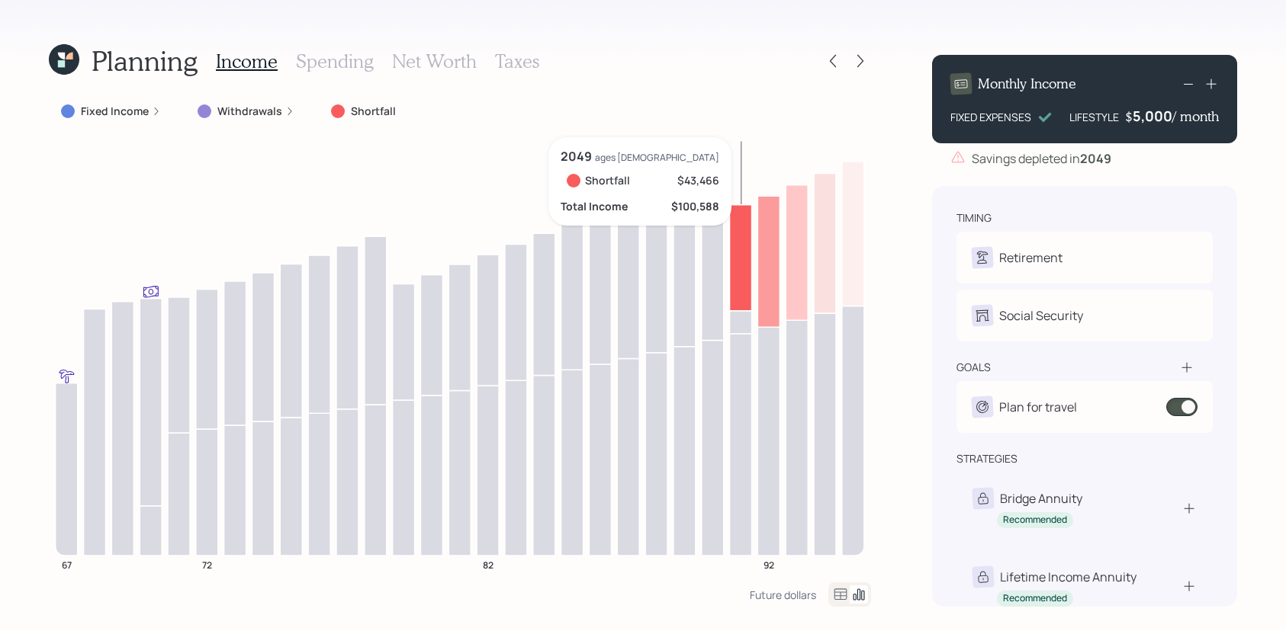
click at [742, 258] on icon at bounding box center [741, 257] width 22 height 106
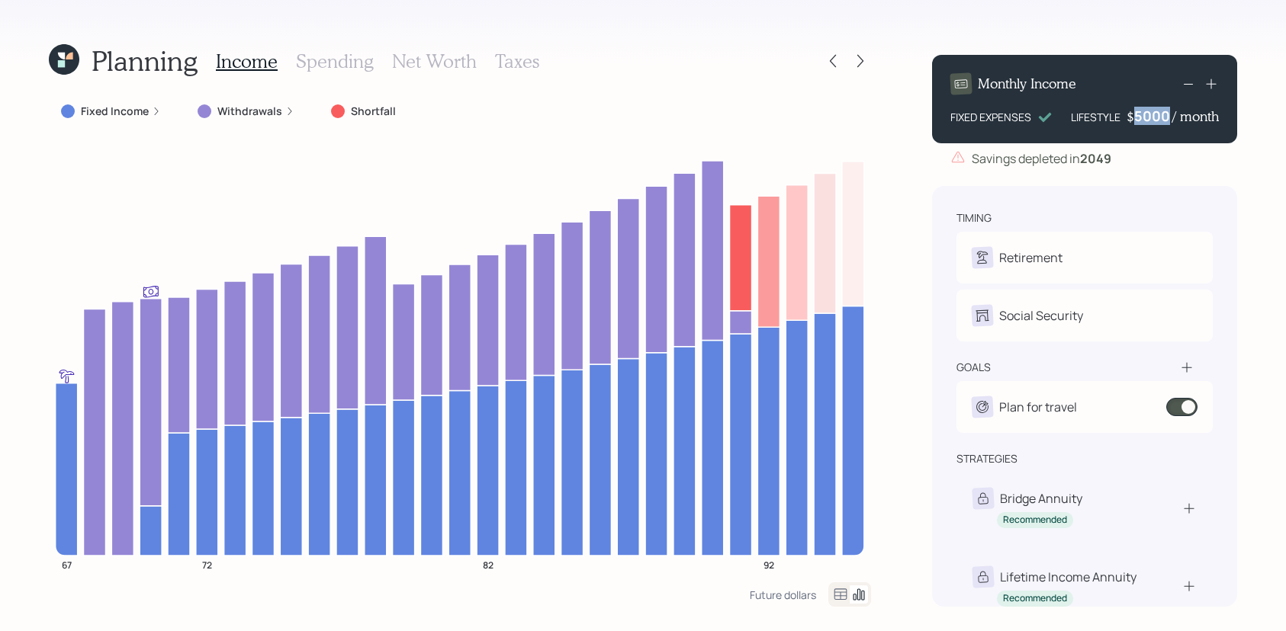
drag, startPoint x: 1168, startPoint y: 110, endPoint x: 1116, endPoint y: 119, distance: 52.7
click at [1116, 119] on div "LIFESTYLE $ 5000 / month" at bounding box center [1145, 116] width 148 height 18
click at [1133, 159] on div "Savings depleted in [DATE]" at bounding box center [1084, 158] width 305 height 18
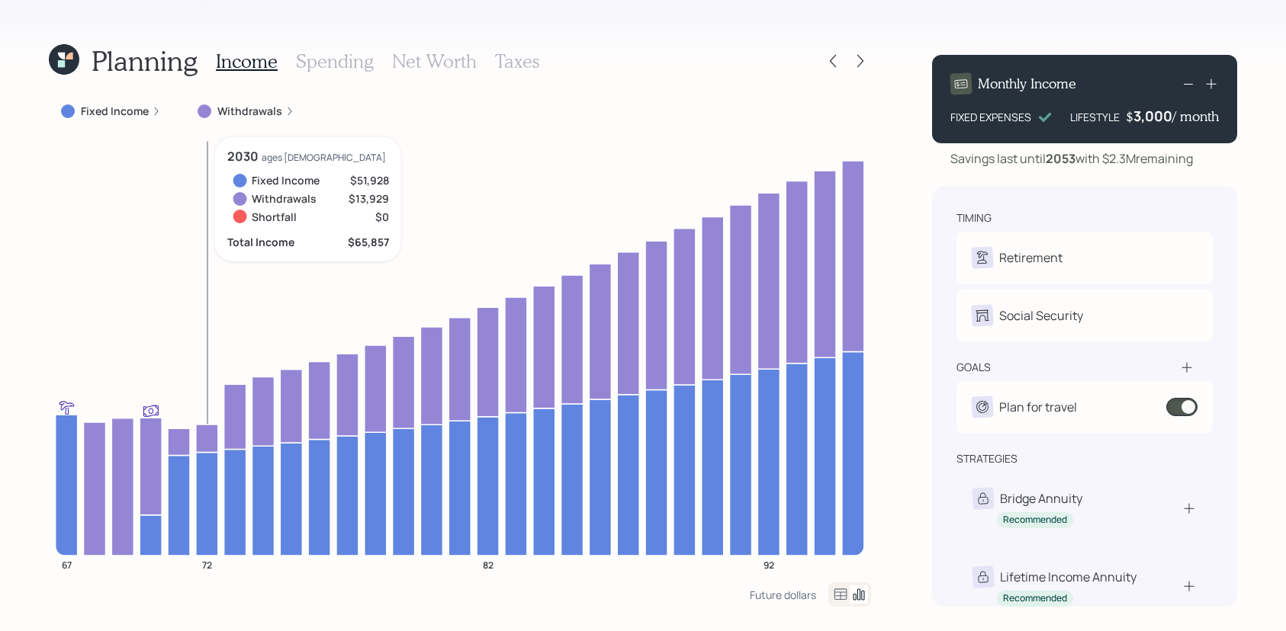
click at [212, 474] on icon at bounding box center [207, 504] width 22 height 104
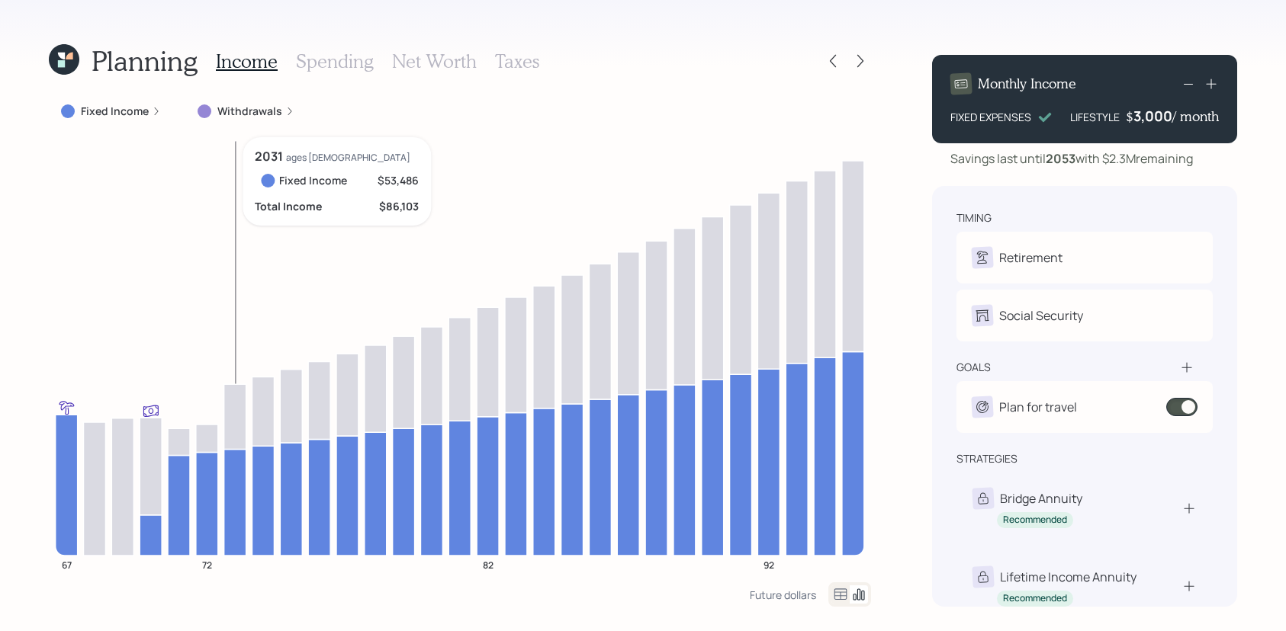
click at [239, 477] on icon at bounding box center [235, 502] width 22 height 107
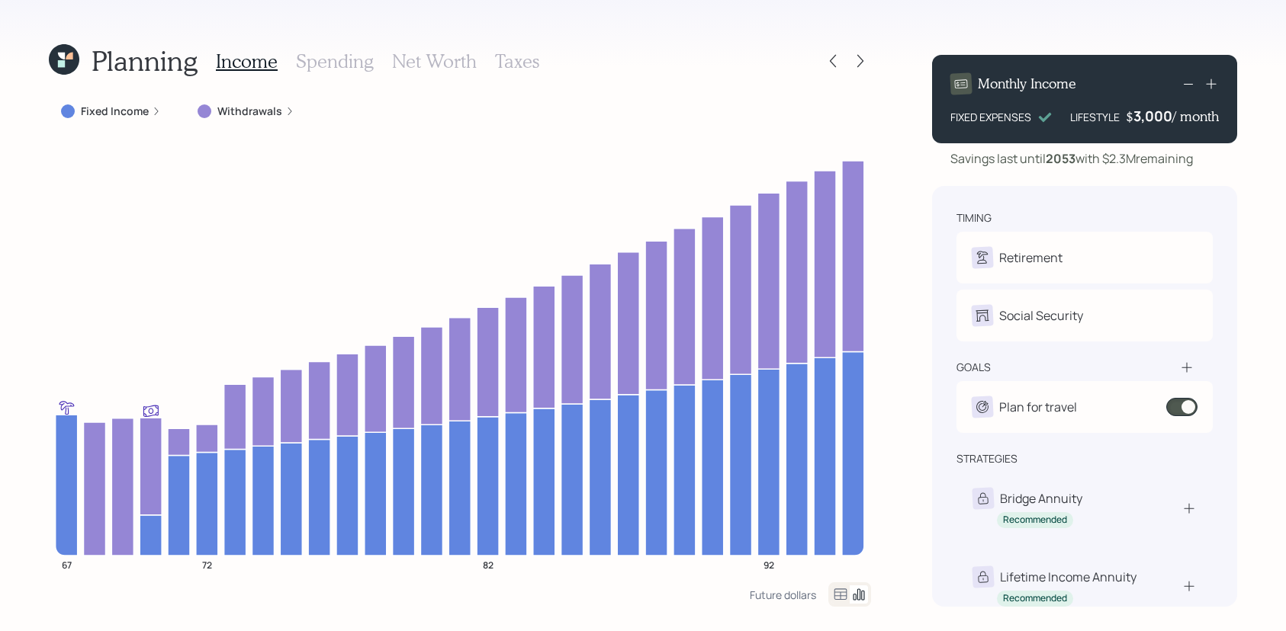
click at [362, 68] on h3 "Spending" at bounding box center [335, 61] width 78 height 22
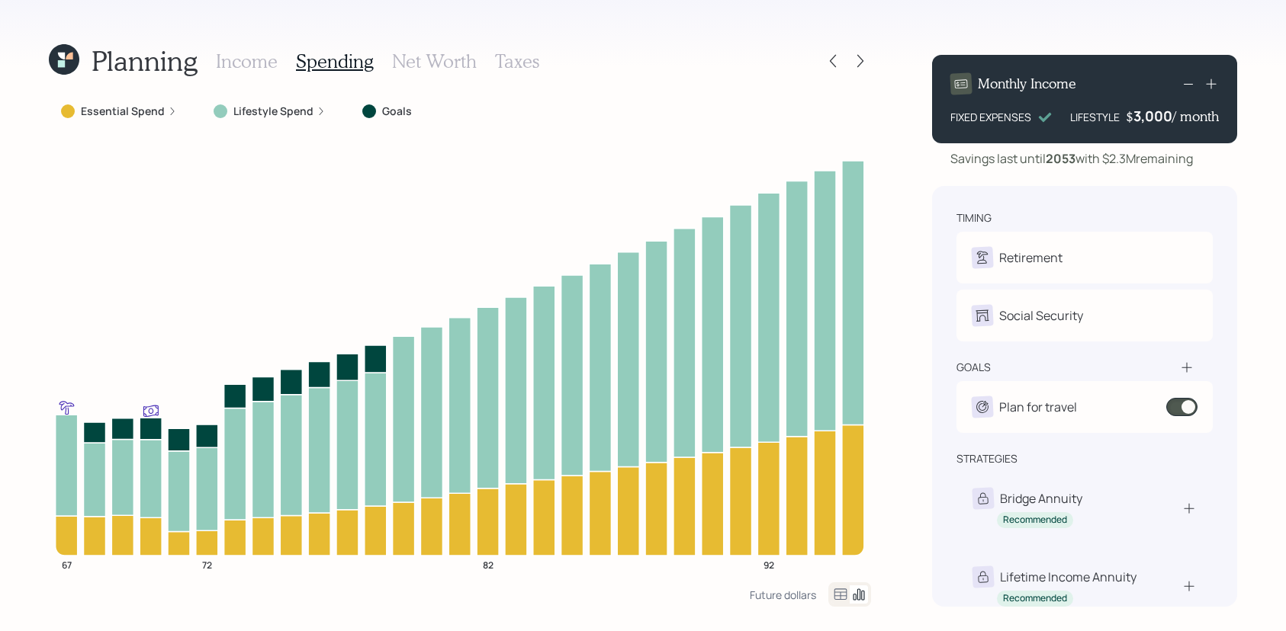
click at [841, 596] on icon at bounding box center [840, 595] width 18 height 18
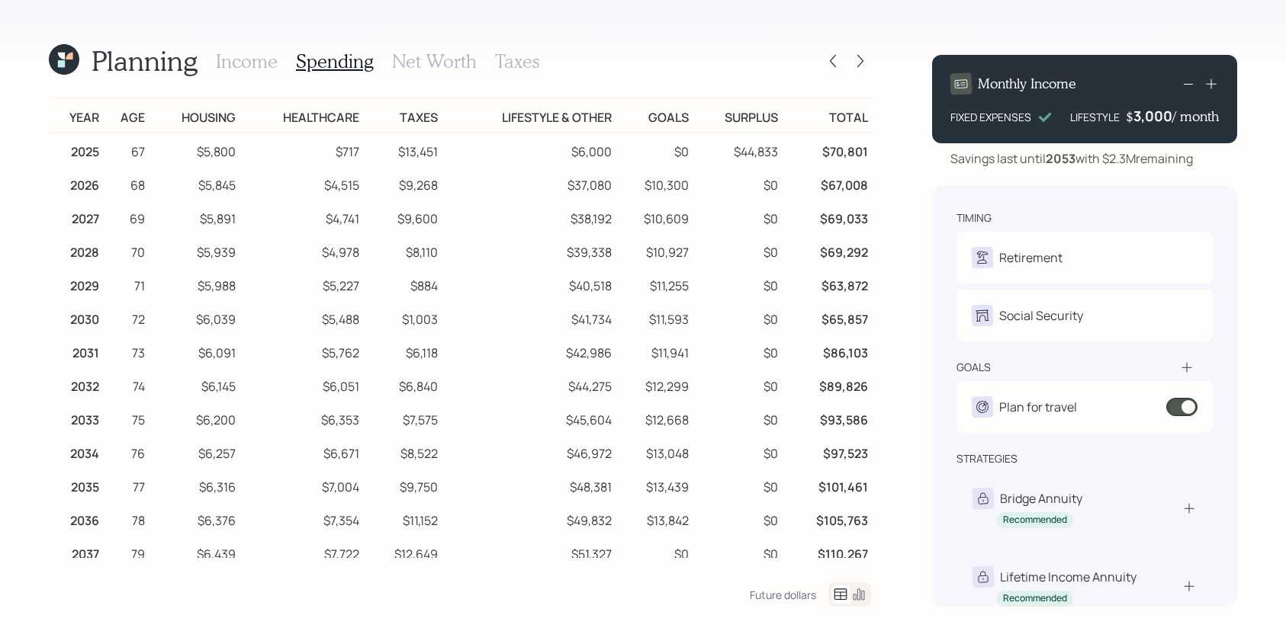
click at [88, 184] on td "2026" at bounding box center [75, 183] width 53 height 34
drag, startPoint x: 101, startPoint y: 184, endPoint x: 66, endPoint y: 185, distance: 34.3
click at [66, 185] on td "2026" at bounding box center [75, 183] width 53 height 34
drag, startPoint x: 249, startPoint y: 192, endPoint x: 162, endPoint y: 192, distance: 86.9
click at [162, 192] on tr "2026 68 $5,845 $4,515 $9,268 $37,080 $10,300 $0 $67,008" at bounding box center [460, 183] width 822 height 34
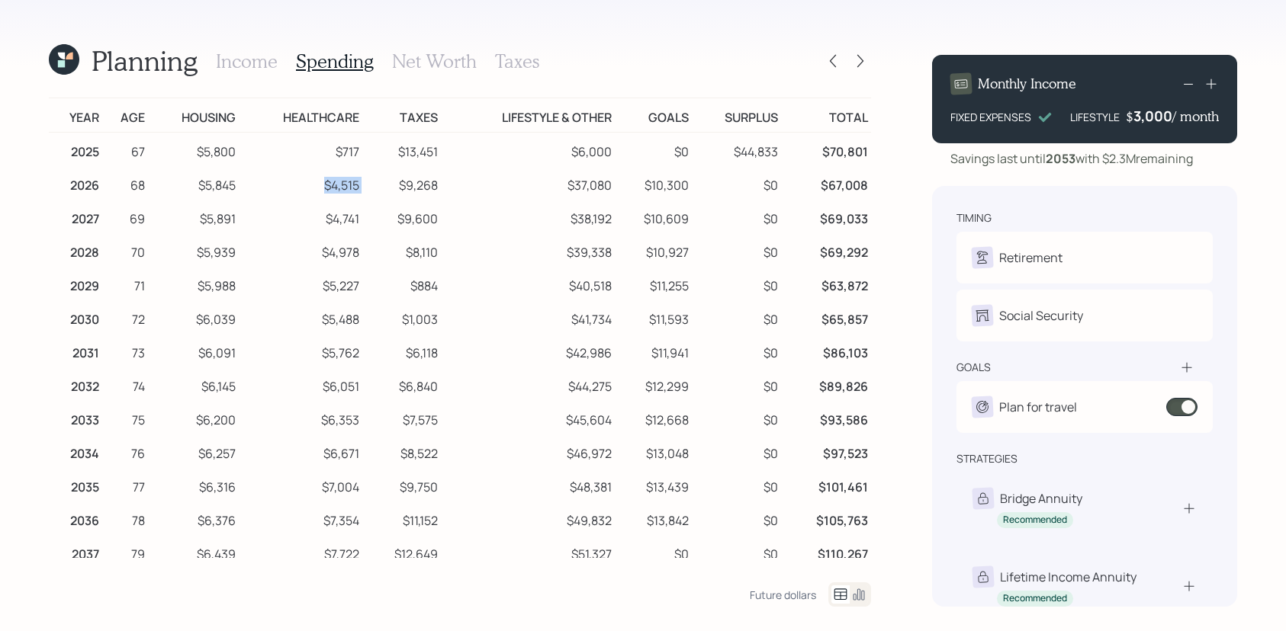
drag, startPoint x: 378, startPoint y: 181, endPoint x: 302, endPoint y: 191, distance: 76.9
click at [302, 191] on tr "2026 68 $5,845 $4,515 $9,268 $37,080 $10,300 $0 $67,008" at bounding box center [460, 183] width 822 height 34
drag, startPoint x: 457, startPoint y: 185, endPoint x: 389, endPoint y: 185, distance: 67.9
click at [389, 185] on tr "2026 68 $5,845 $4,515 $9,268 $37,080 $10,300 $0 $67,008" at bounding box center [460, 183] width 822 height 34
drag, startPoint x: 616, startPoint y: 185, endPoint x: 544, endPoint y: 198, distance: 73.0
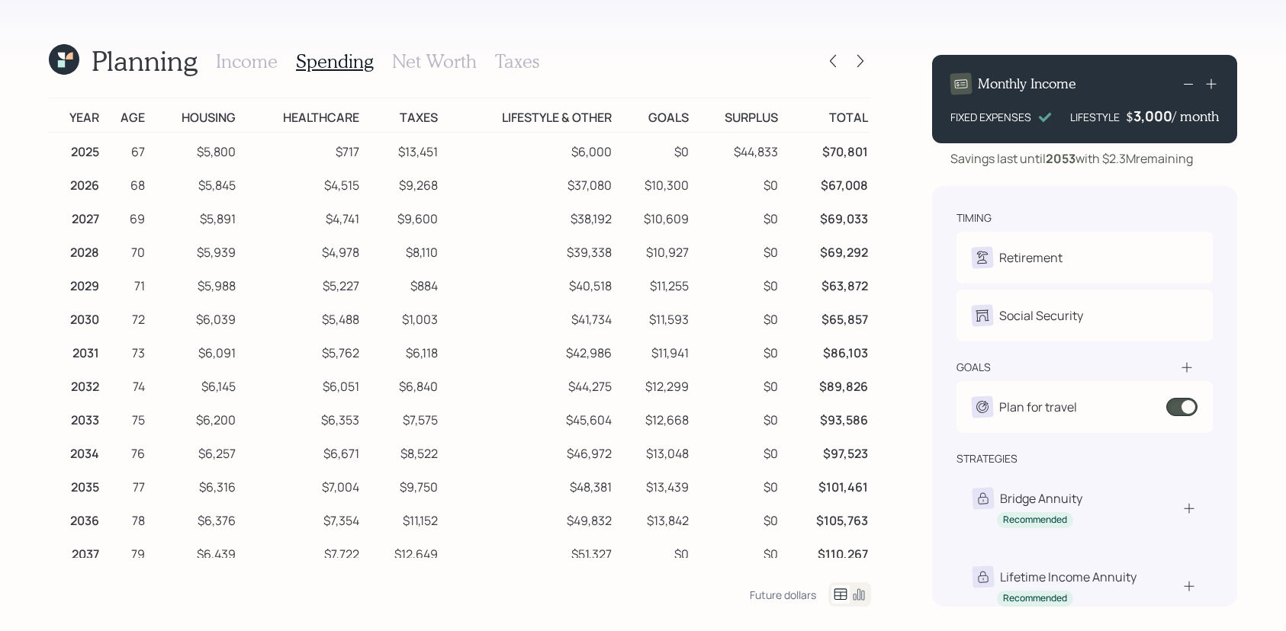
click at [544, 198] on tr "2026 68 $5,845 $4,515 $9,268 $37,080 $10,300 $0 $67,008" at bounding box center [460, 183] width 822 height 34
drag, startPoint x: 567, startPoint y: 189, endPoint x: 614, endPoint y: 183, distance: 46.9
click at [614, 183] on td "$37,080" at bounding box center [528, 183] width 174 height 34
drag, startPoint x: 705, startPoint y: 194, endPoint x: 644, endPoint y: 188, distance: 62.1
click at [644, 188] on tr "2026 68 $5,845 $4,515 $9,268 $37,080 $10,300 $0 $67,008" at bounding box center [460, 183] width 822 height 34
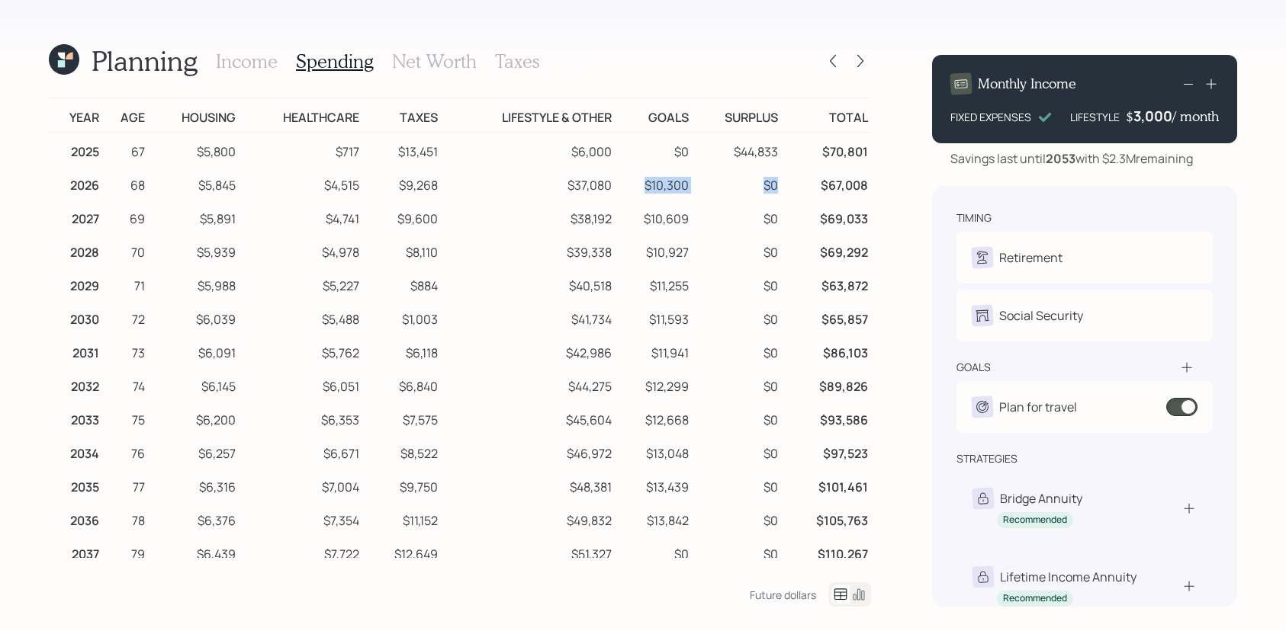
click at [644, 188] on td "$10,300" at bounding box center [653, 183] width 76 height 34
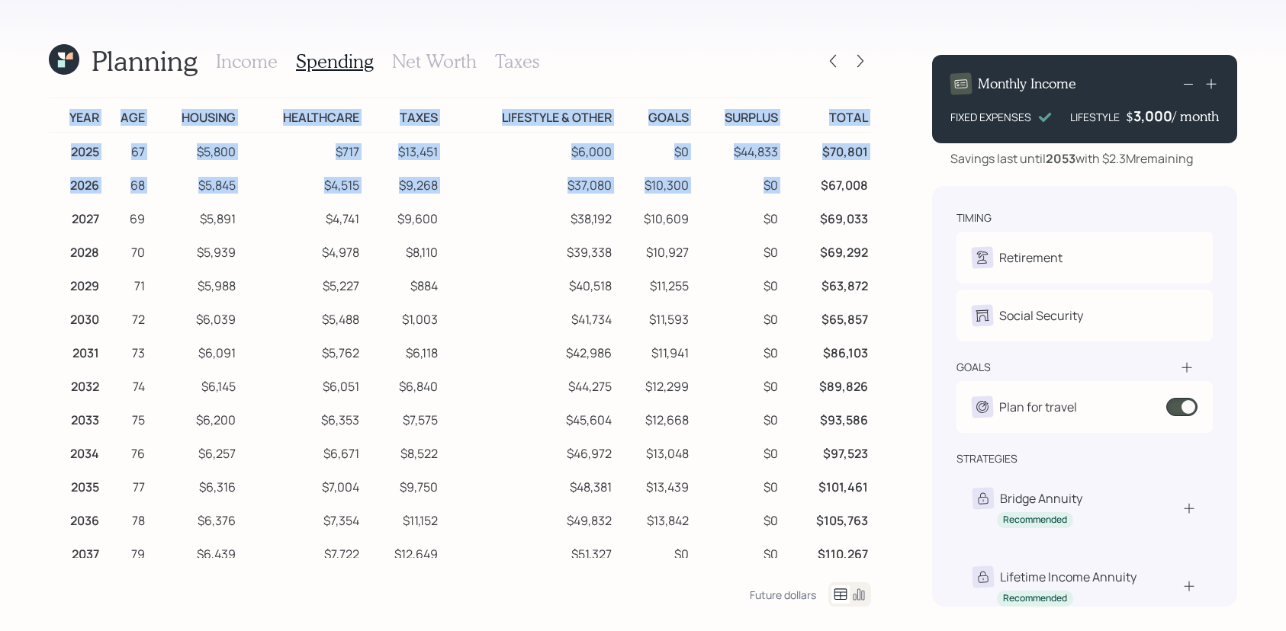
drag, startPoint x: 885, startPoint y: 179, endPoint x: 815, endPoint y: 181, distance: 70.2
click at [815, 181] on div "Planning Income Spending Net Worth Taxes Year Age Housing Healthcare Taxes Life…" at bounding box center [643, 315] width 1286 height 631
click at [815, 181] on td "$67,008" at bounding box center [826, 183] width 91 height 34
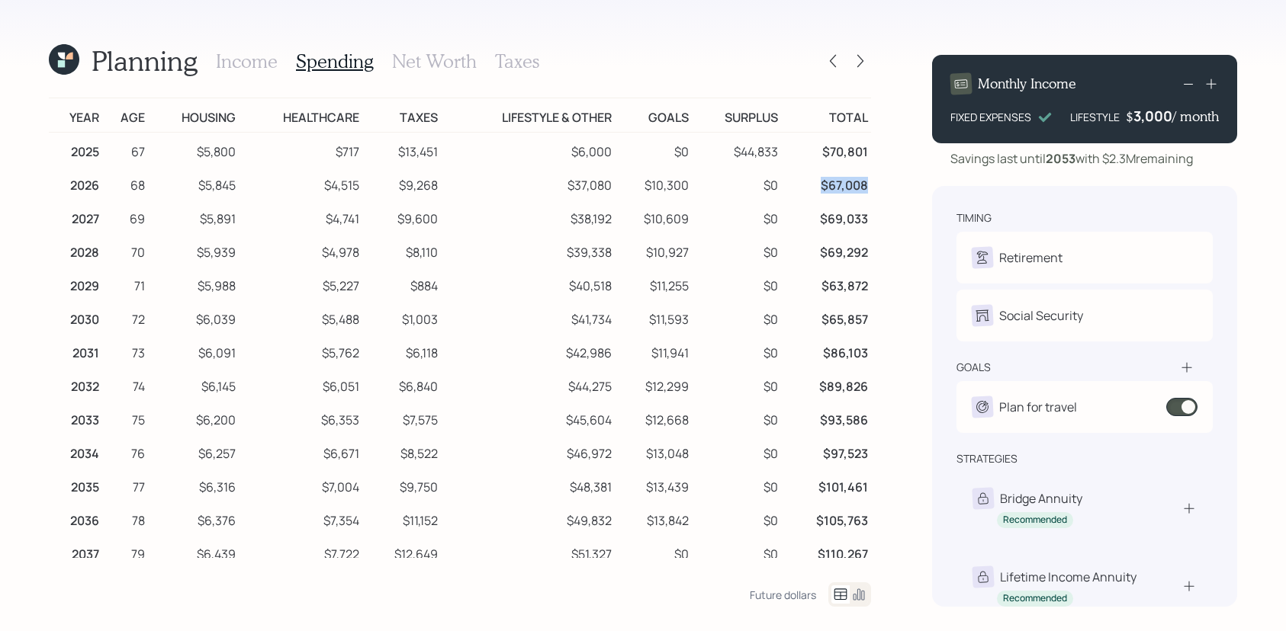
drag, startPoint x: 868, startPoint y: 183, endPoint x: 816, endPoint y: 183, distance: 51.9
click at [816, 183] on td "$67,008" at bounding box center [826, 183] width 91 height 34
drag, startPoint x: 150, startPoint y: 247, endPoint x: 417, endPoint y: 213, distance: 269.1
click at [128, 247] on tr "2028 70 $5,939 $4,978 $8,110 $39,338 $10,927 $0 $69,292" at bounding box center [460, 250] width 822 height 34
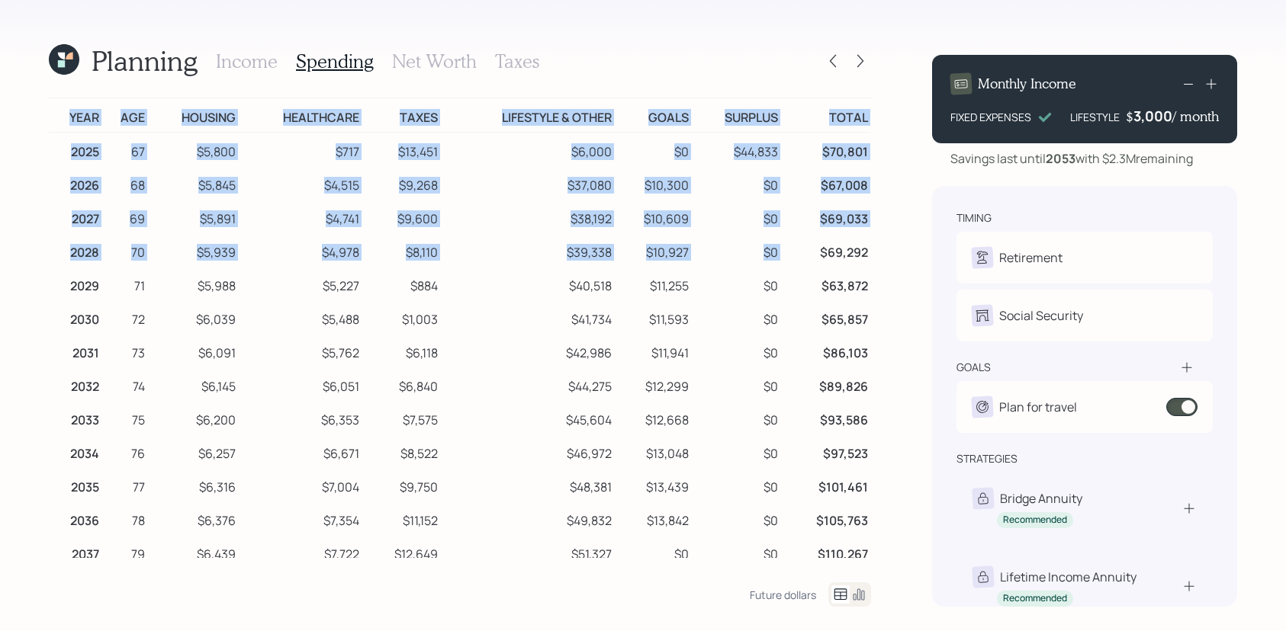
drag, startPoint x: 880, startPoint y: 249, endPoint x: 810, endPoint y: 248, distance: 70.2
click at [810, 248] on div "Planning Income Spending Net Worth Taxes Year Age Housing Healthcare Taxes Life…" at bounding box center [643, 315] width 1286 height 631
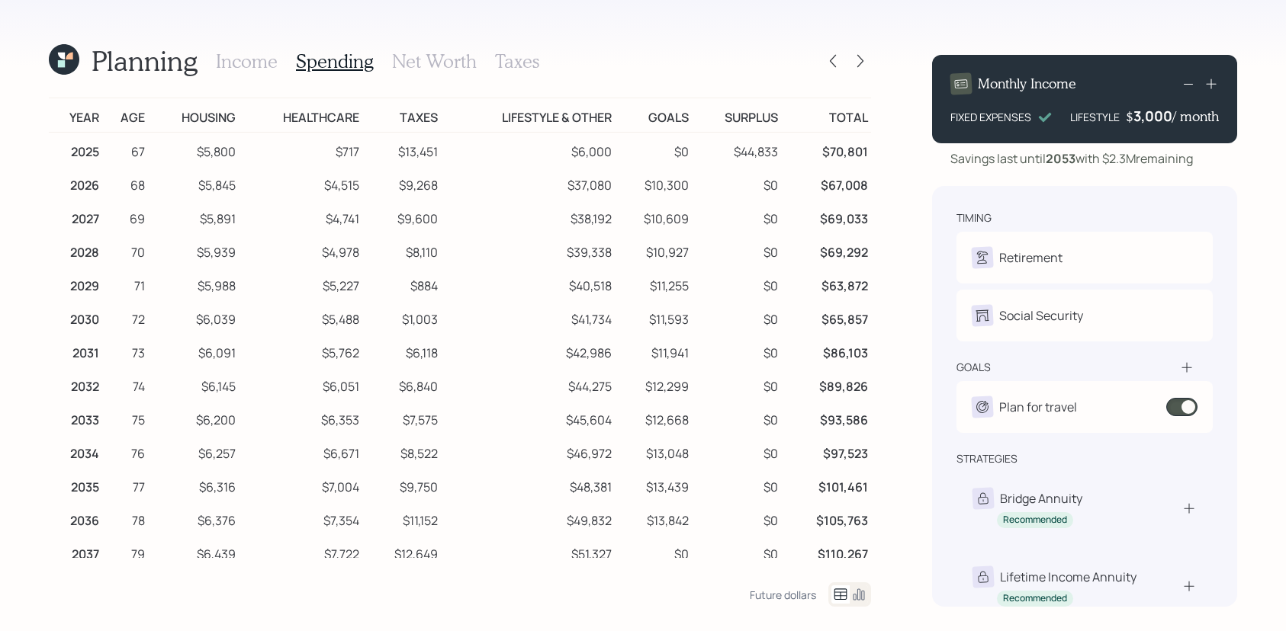
click at [819, 248] on td "$69,292" at bounding box center [826, 250] width 91 height 34
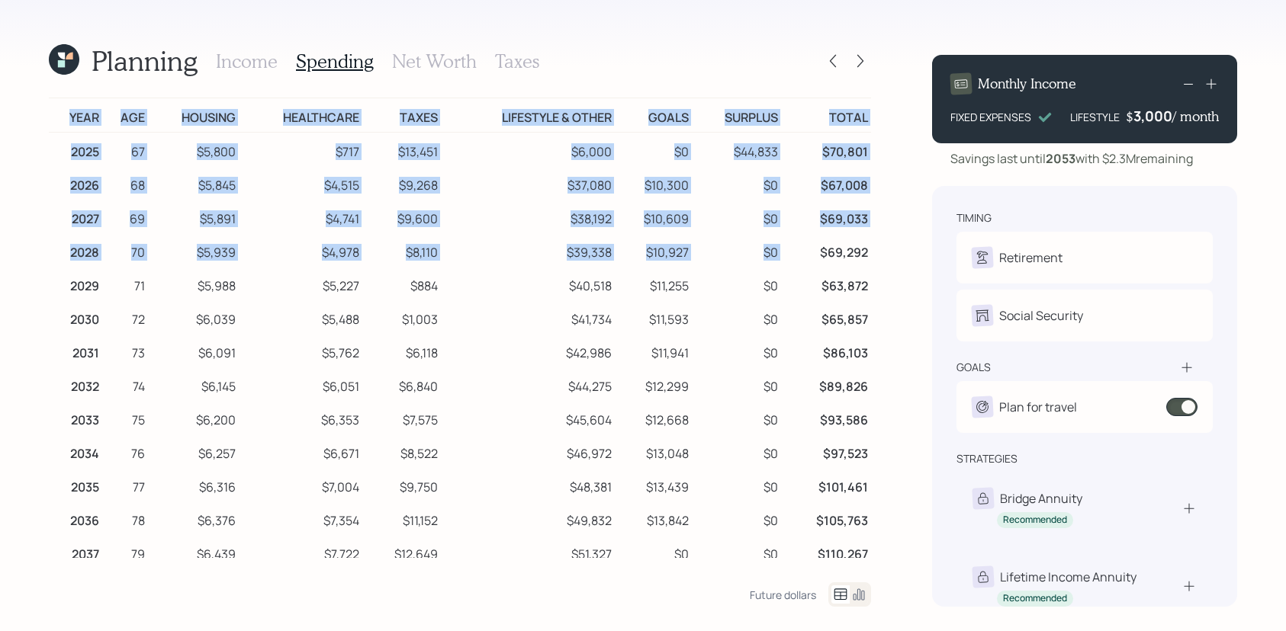
drag, startPoint x: 821, startPoint y: 246, endPoint x: 872, endPoint y: 249, distance: 50.4
click at [872, 249] on div "Planning Income Spending Net Worth Taxes Year Age Housing Healthcare Taxes Life…" at bounding box center [643, 315] width 1286 height 631
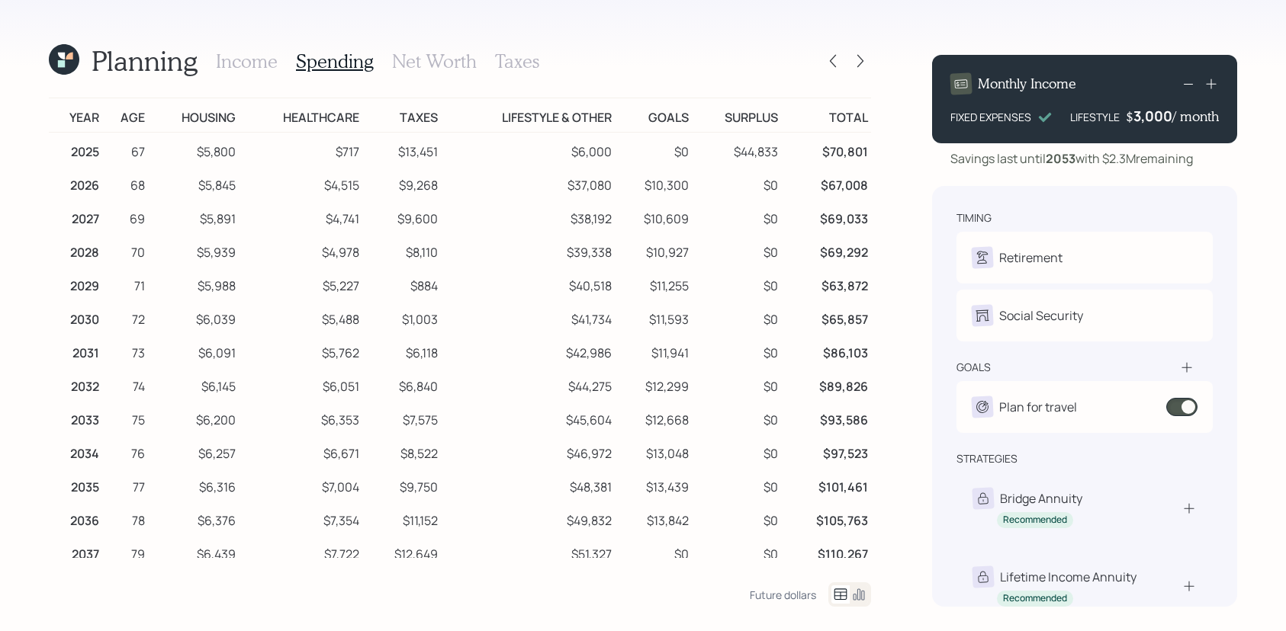
click at [223, 75] on div "Income Spending Net Worth Taxes" at bounding box center [377, 61] width 323 height 37
click at [246, 65] on h3 "Income" at bounding box center [247, 61] width 62 height 22
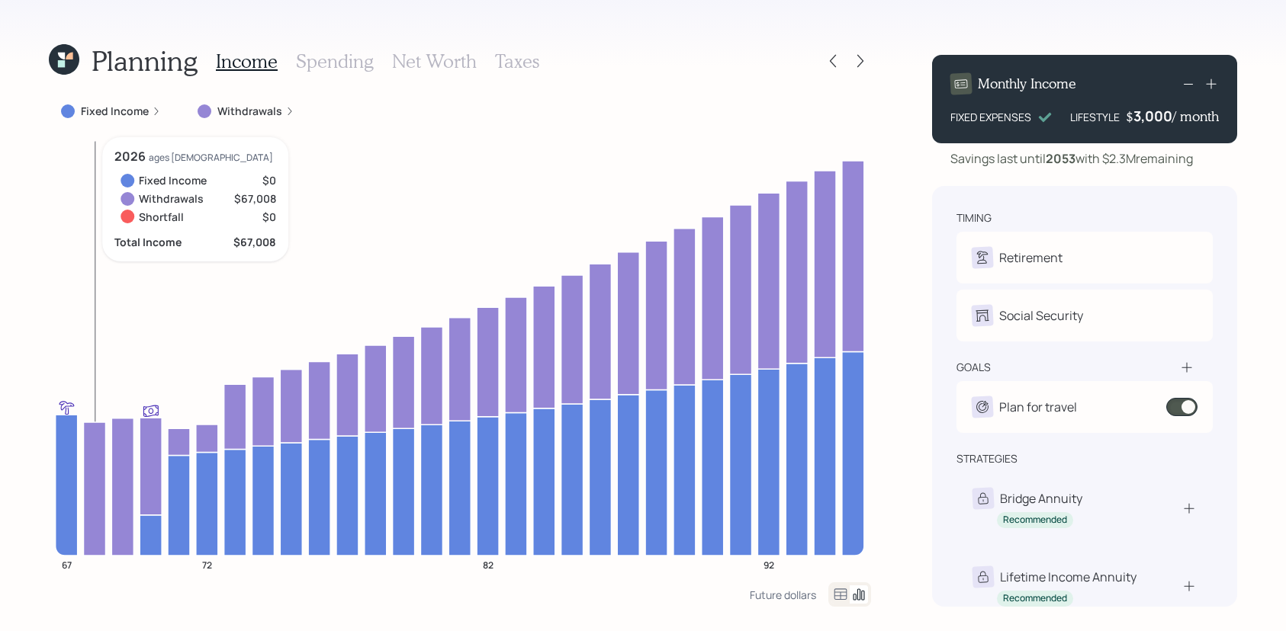
click at [95, 472] on icon at bounding box center [95, 488] width 22 height 133
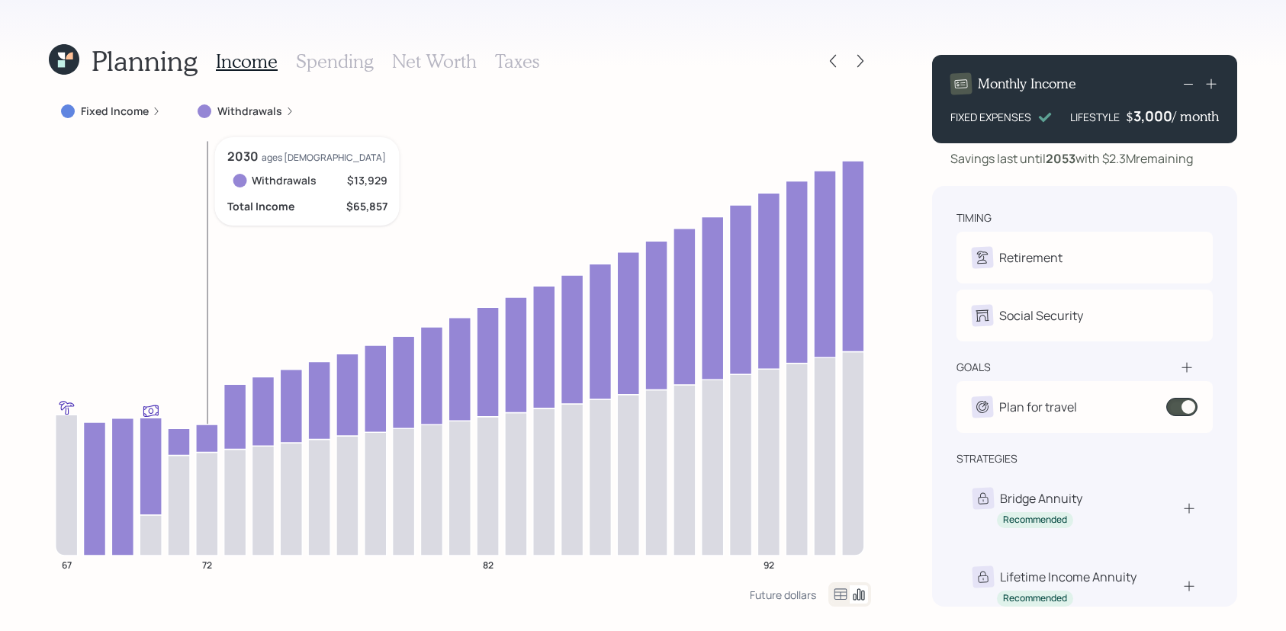
click at [201, 440] on icon at bounding box center [207, 438] width 22 height 27
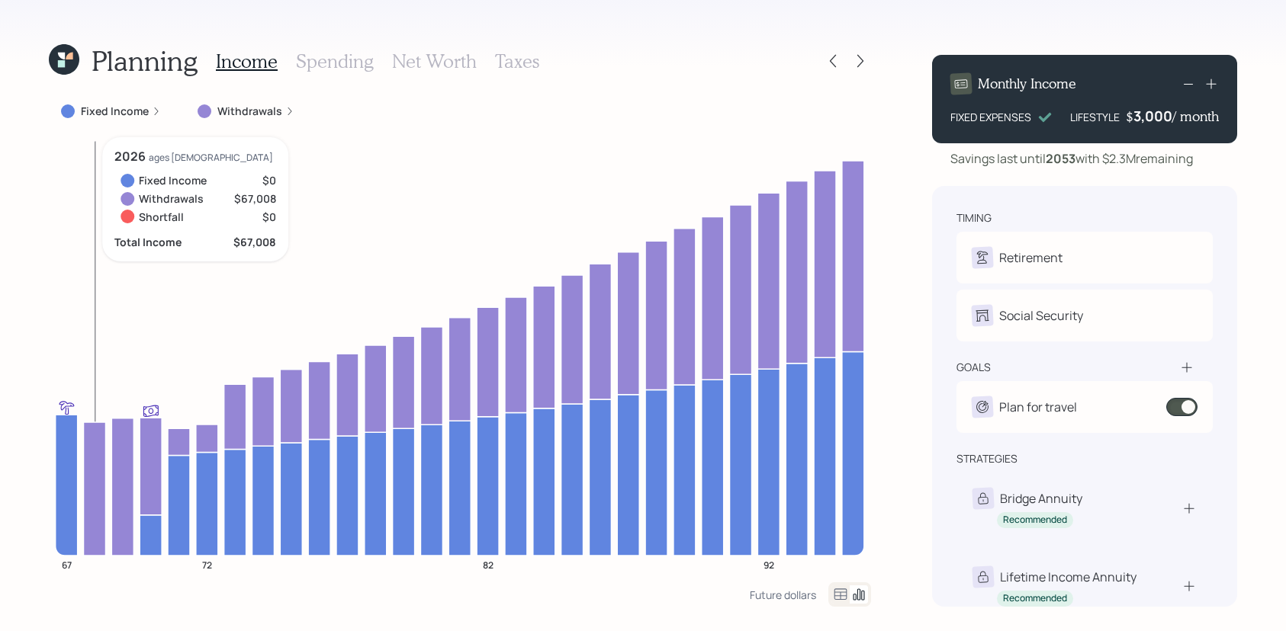
click at [89, 507] on icon at bounding box center [95, 488] width 22 height 133
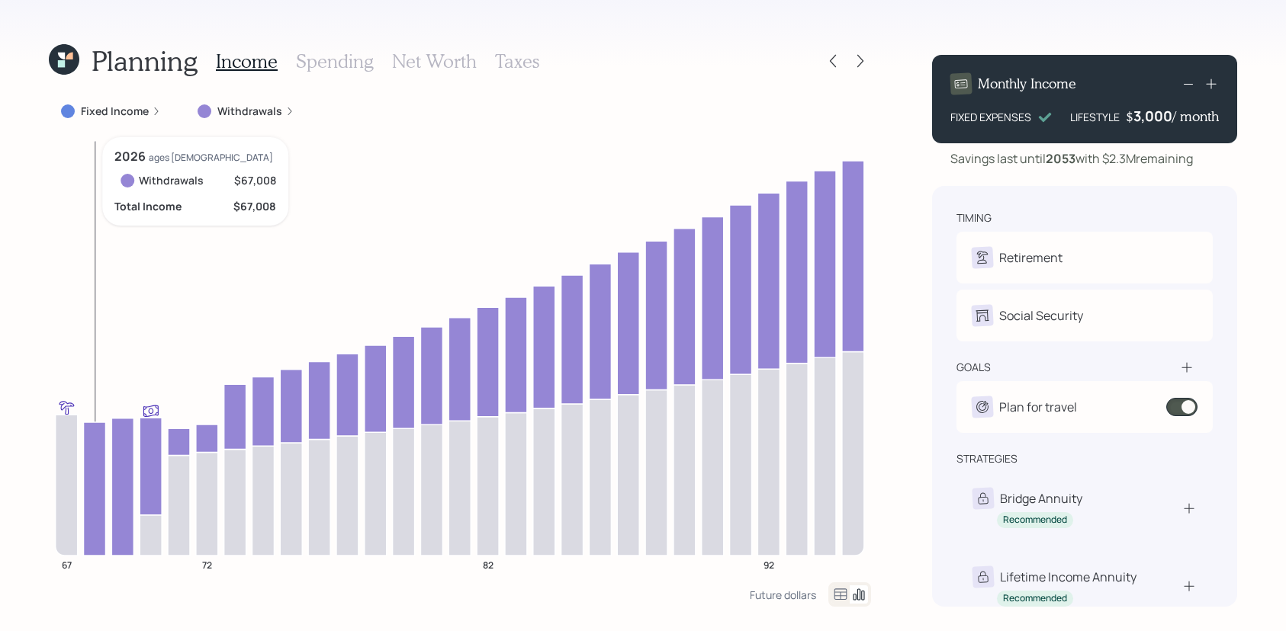
click at [89, 507] on icon at bounding box center [95, 488] width 22 height 133
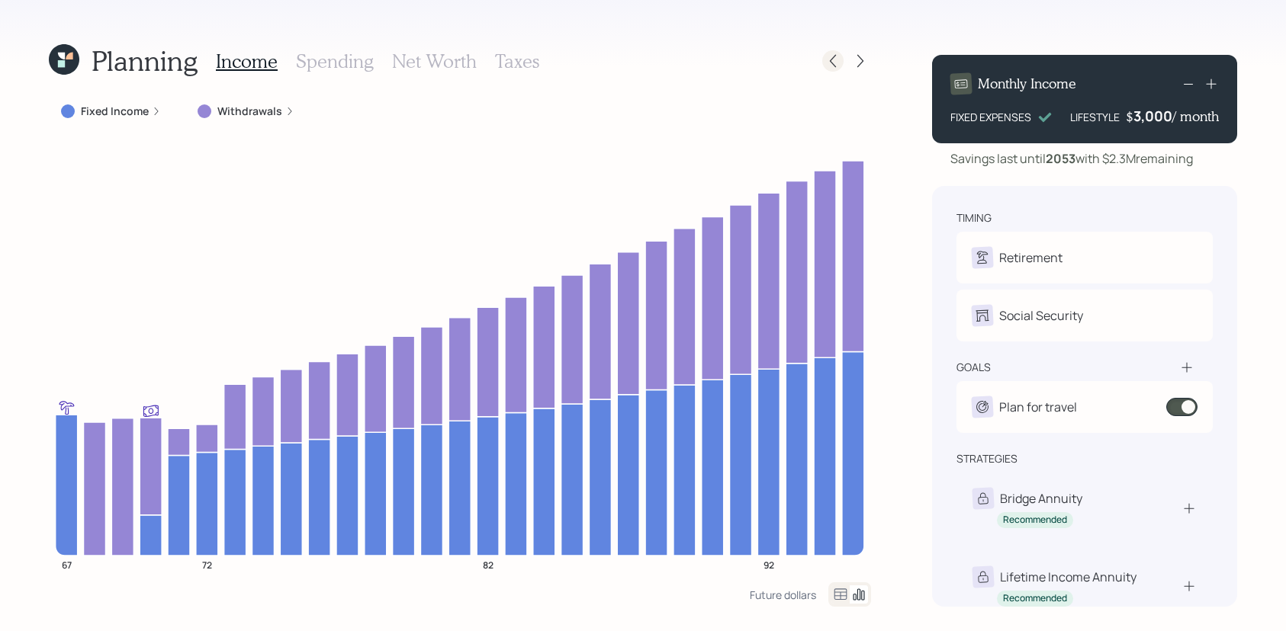
click at [833, 66] on icon at bounding box center [832, 60] width 15 height 15
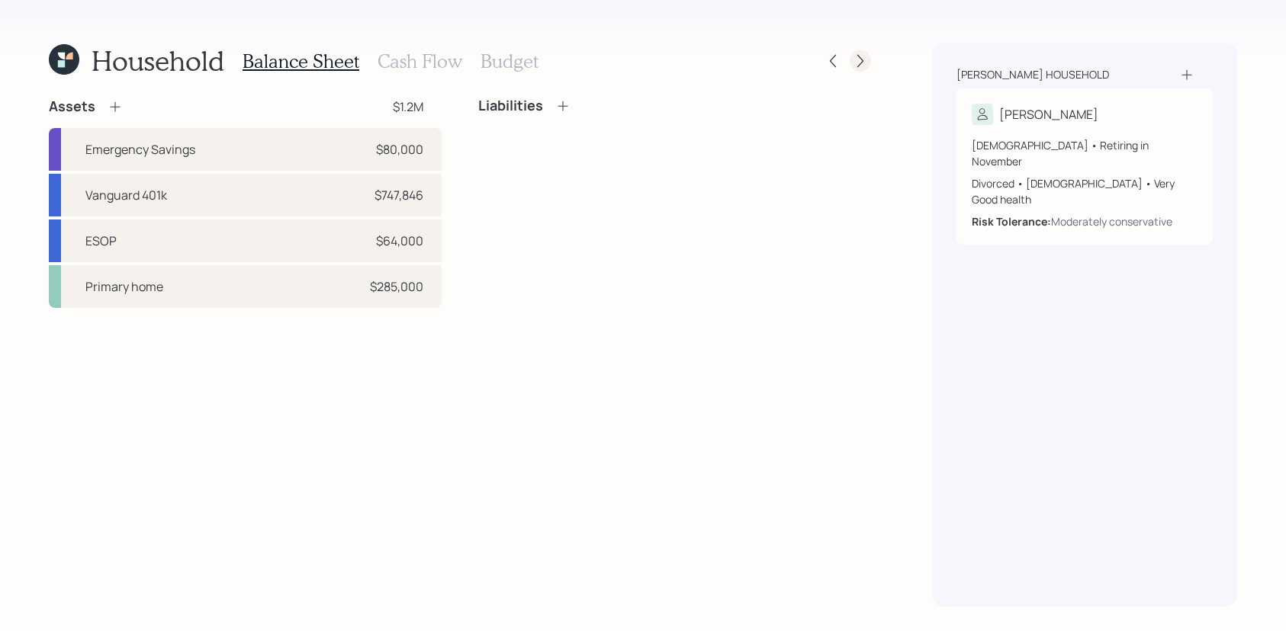
click at [859, 56] on icon at bounding box center [860, 60] width 15 height 15
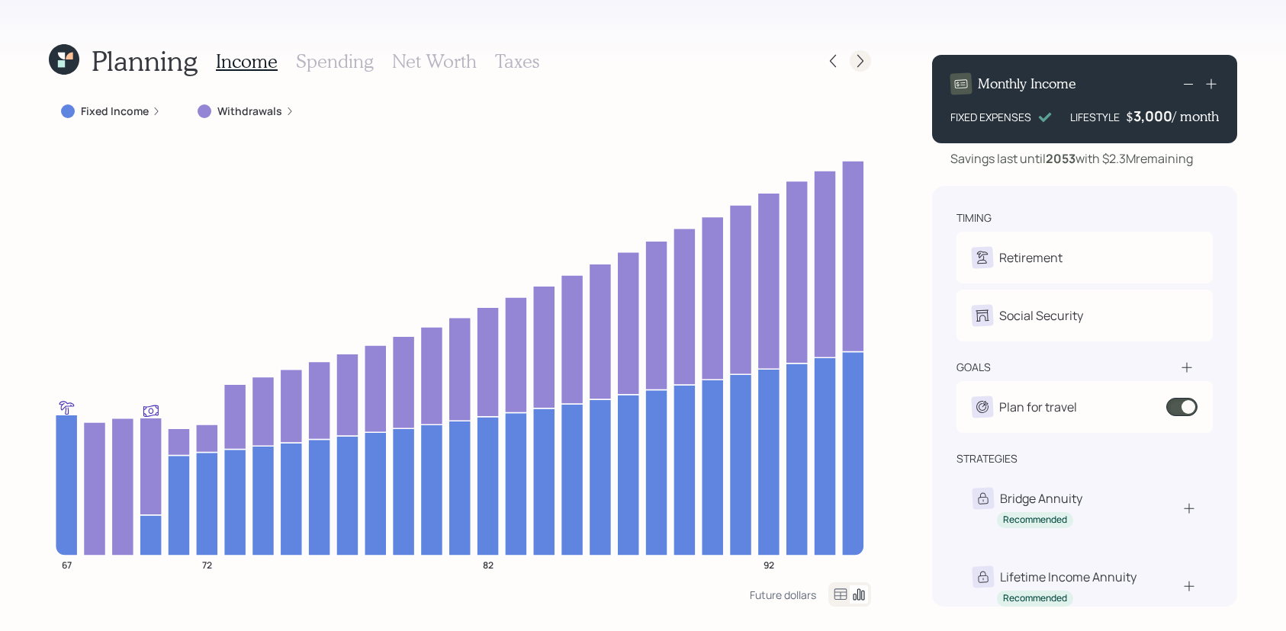
click at [856, 56] on icon at bounding box center [860, 60] width 15 height 15
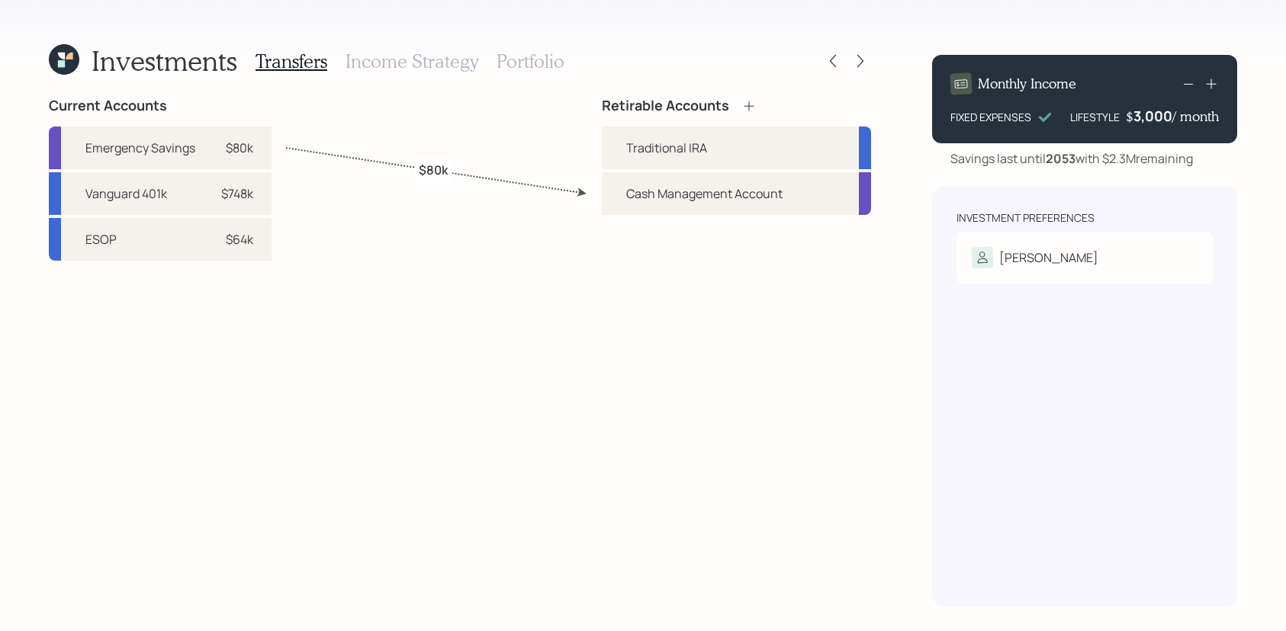
click at [535, 69] on h3 "Portfolio" at bounding box center [530, 61] width 68 height 22
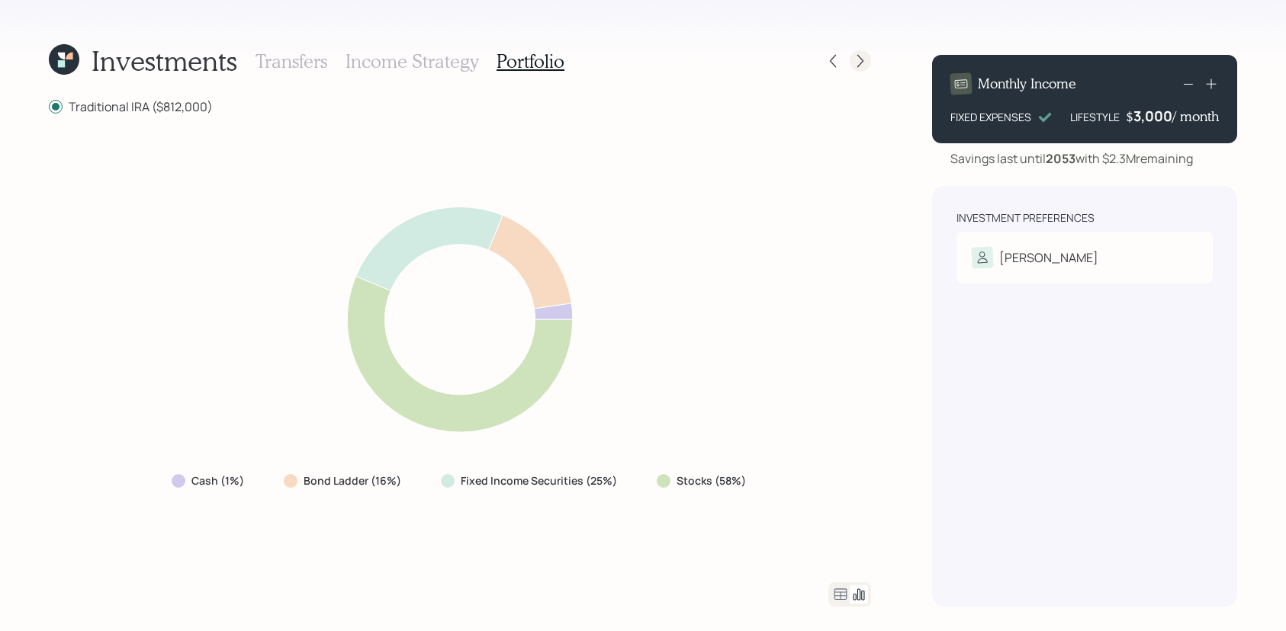
click at [862, 61] on icon at bounding box center [860, 61] width 6 height 13
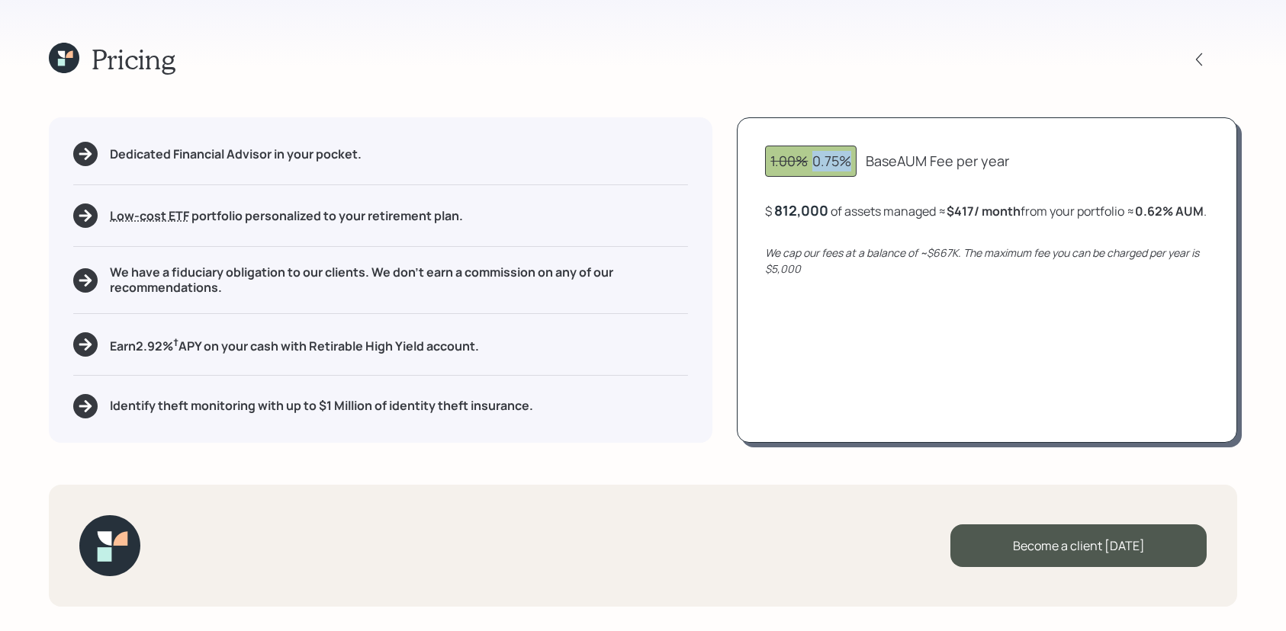
drag, startPoint x: 849, startPoint y: 159, endPoint x: 807, endPoint y: 162, distance: 42.8
click at [807, 162] on div "1.00% 0.75%" at bounding box center [810, 161] width 81 height 21
drag, startPoint x: 830, startPoint y: 213, endPoint x: 772, endPoint y: 214, distance: 58.0
click at [772, 214] on div "$ 812000 of assets managed ≈ $417 / month from your portfolio ≈ 0.62 % AUM ." at bounding box center [984, 210] width 438 height 19
click at [952, 277] on div "We cap our fees at a balance of ~$667K. The maximum fee you can be charged per …" at bounding box center [987, 261] width 444 height 32
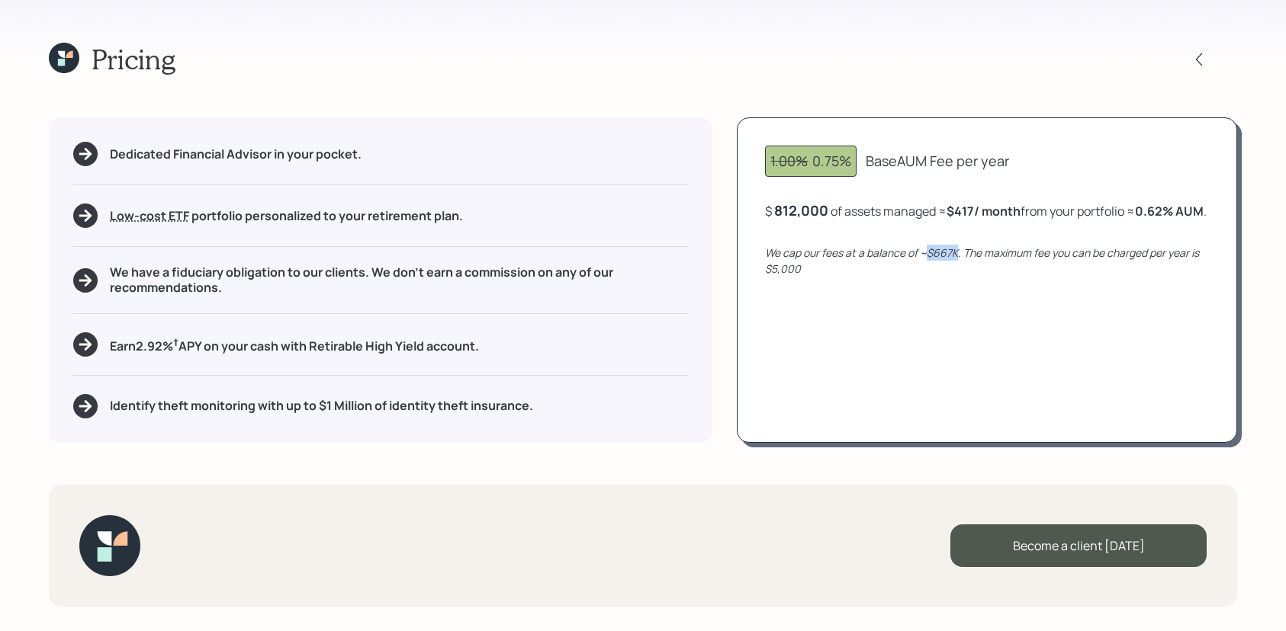
drag, startPoint x: 959, startPoint y: 273, endPoint x: 928, endPoint y: 275, distance: 31.3
click at [928, 275] on icon "We cap our fees at a balance of ~$667K. The maximum fee you can be charged per …" at bounding box center [982, 261] width 434 height 31
click at [960, 275] on icon "We cap our fees at a balance of ~$667K. The maximum fee you can be charged per …" at bounding box center [982, 261] width 434 height 31
drag, startPoint x: 978, startPoint y: 209, endPoint x: 959, endPoint y: 211, distance: 20.0
click at [959, 211] on b "$417 / month" at bounding box center [983, 211] width 74 height 17
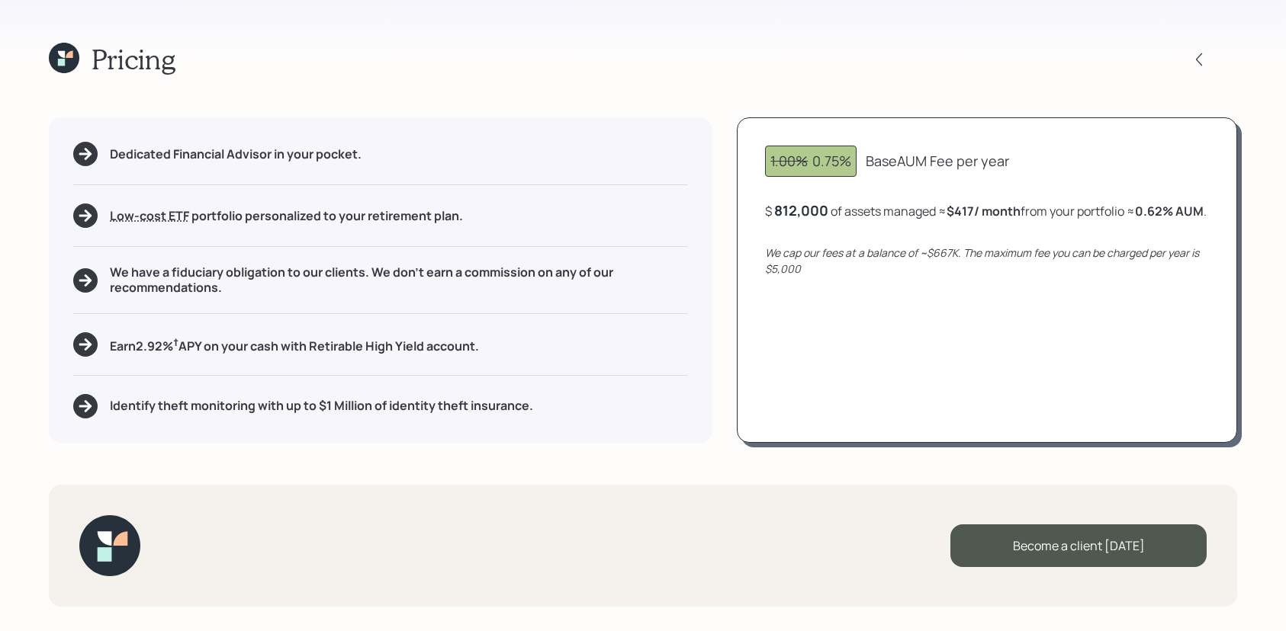
click at [963, 220] on div "$ 812,000 of assets managed ≈ $417 / month from your portfolio ≈ 0.62 % AUM ." at bounding box center [986, 210] width 442 height 19
drag, startPoint x: 965, startPoint y: 271, endPoint x: 921, endPoint y: 271, distance: 44.2
click at [921, 271] on icon "We cap our fees at a balance of ~$667K. The maximum fee you can be charged per …" at bounding box center [982, 261] width 434 height 31
click at [961, 271] on icon "We cap our fees at a balance of ~$667K. The maximum fee you can be charged per …" at bounding box center [982, 261] width 434 height 31
drag, startPoint x: 1185, startPoint y: 207, endPoint x: 1132, endPoint y: 209, distance: 52.6
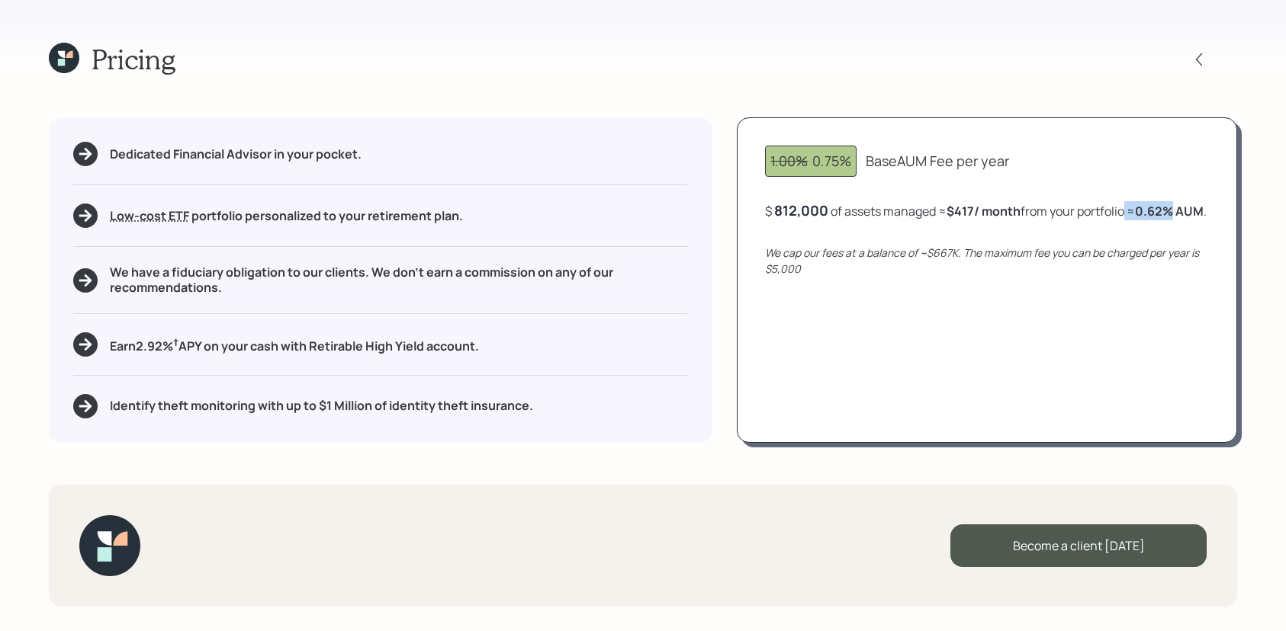
click at [1132, 209] on div "$ 812,000 of assets managed ≈ $417 / month from your portfolio ≈ 0.62 % AUM ." at bounding box center [986, 210] width 442 height 19
click at [843, 164] on div "1.00% 0.75%" at bounding box center [810, 161] width 81 height 21
drag, startPoint x: 1185, startPoint y: 207, endPoint x: 1135, endPoint y: 209, distance: 49.6
click at [1135, 209] on div "$ 812,000 of assets managed ≈ $417 / month from your portfolio ≈ 0.62 % AUM ." at bounding box center [986, 210] width 442 height 19
click at [1053, 218] on div "$ 812,000 of assets managed ≈ $417 / month from your portfolio ≈ 0.62 % AUM ." at bounding box center [986, 210] width 442 height 19
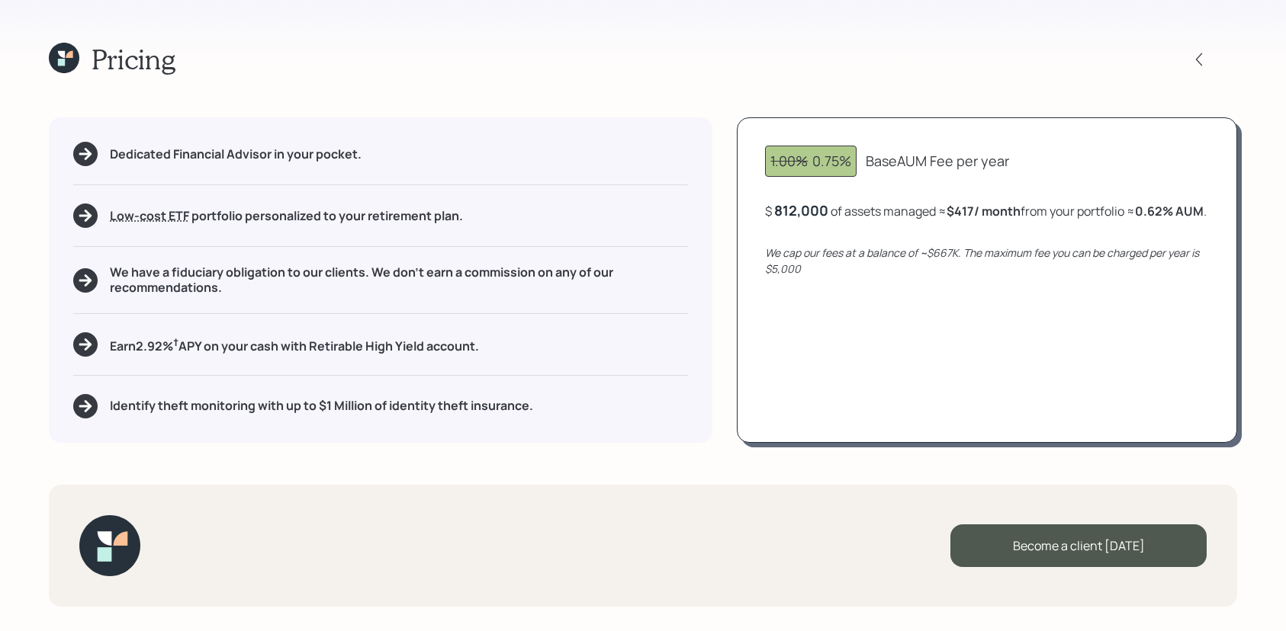
click at [63, 65] on icon at bounding box center [61, 62] width 7 height 7
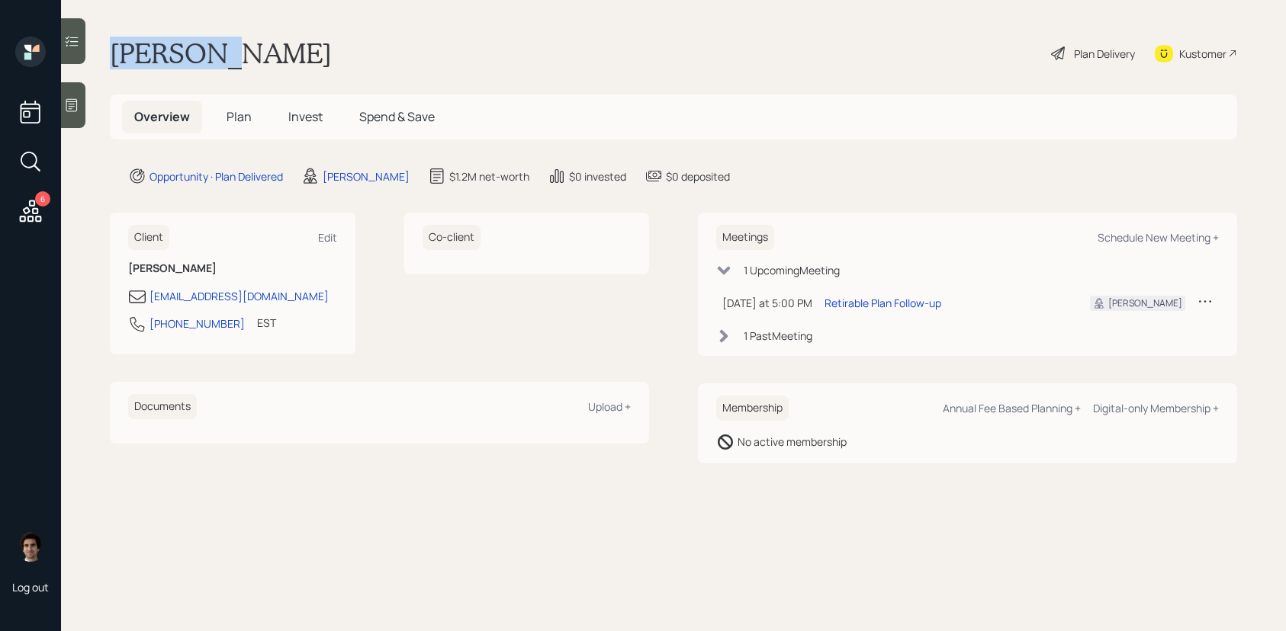
click at [63, 65] on main "[PERSON_NAME] Plan Delivery Kustomer Overview Plan Invest Spend & Save Opportun…" at bounding box center [673, 315] width 1225 height 631
click at [328, 128] on h5 "Invest" at bounding box center [305, 117] width 59 height 33
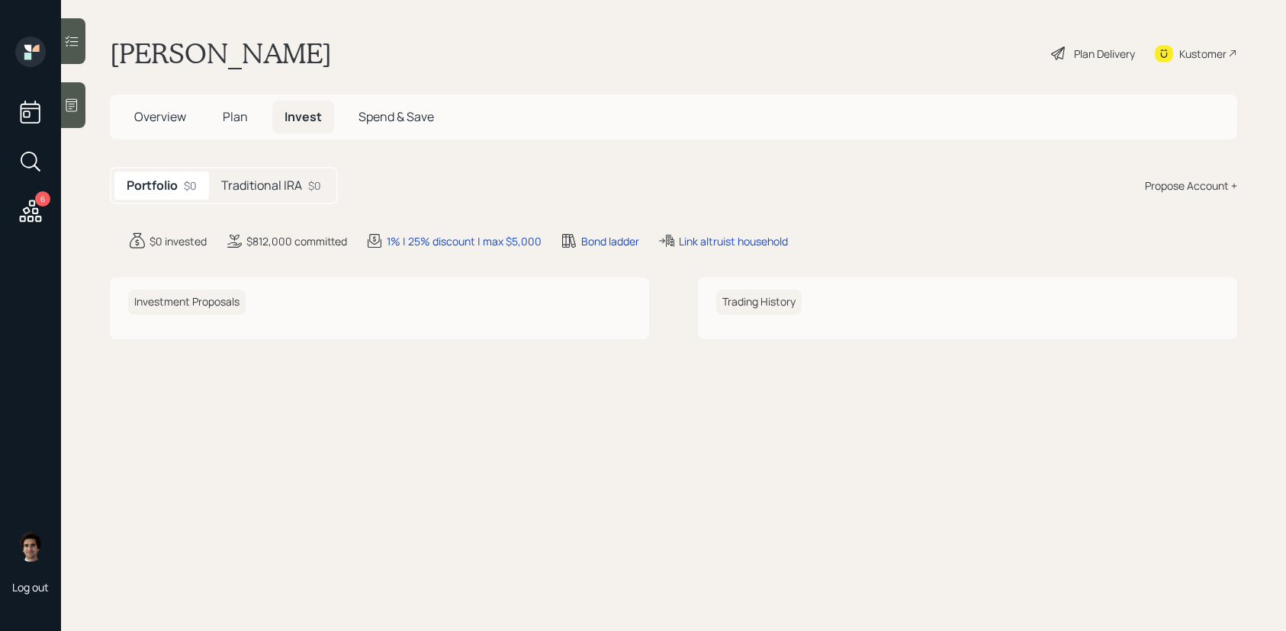
click at [309, 124] on span "Invest" at bounding box center [302, 116] width 37 height 17
click at [297, 200] on div "Portfolio $0 Traditional IRA $0" at bounding box center [224, 185] width 228 height 37
click at [313, 194] on div "Traditional IRA $0" at bounding box center [271, 186] width 124 height 28
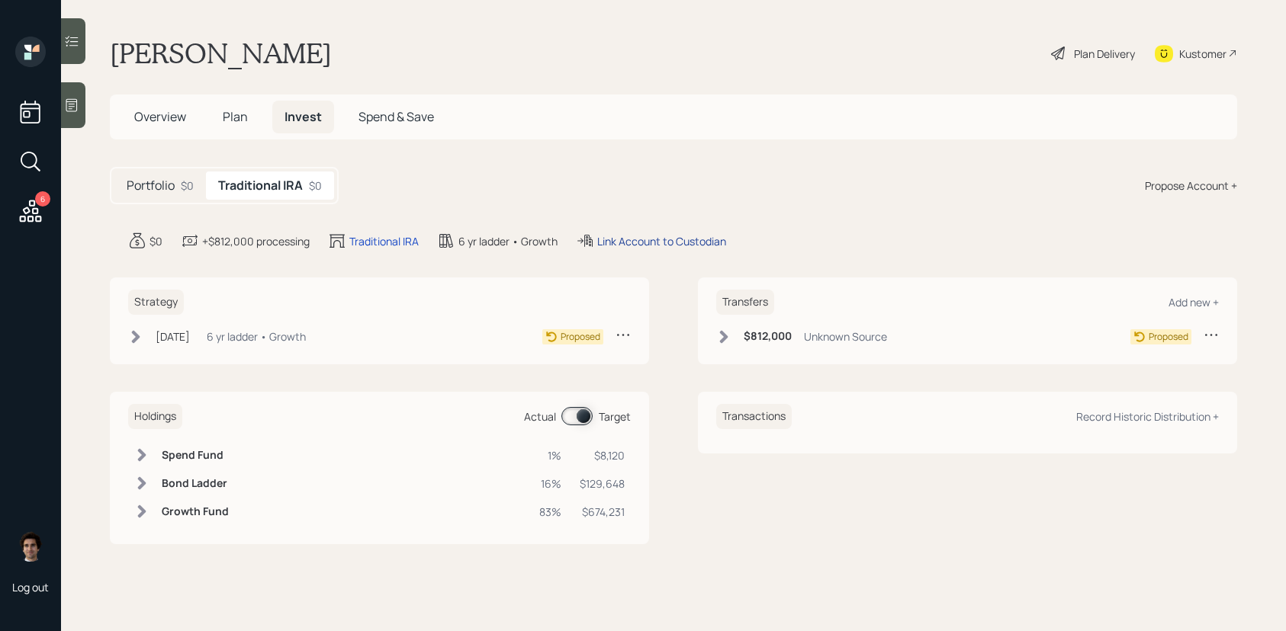
click at [684, 240] on div "Link Account to Custodian" at bounding box center [661, 241] width 129 height 16
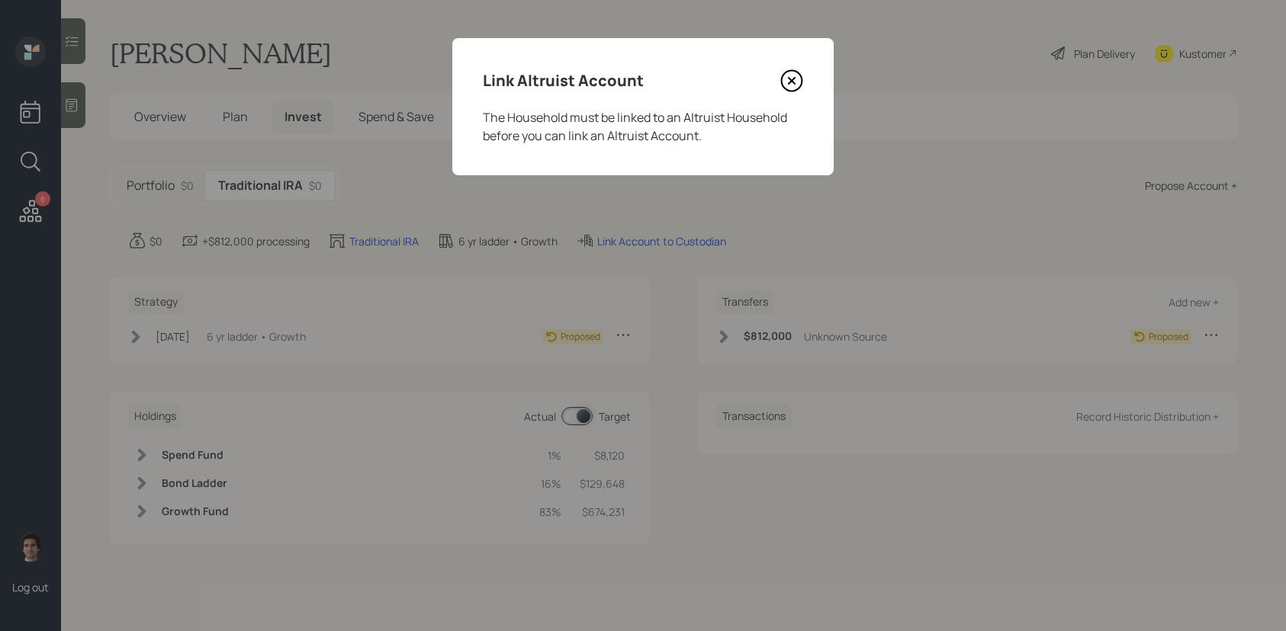
click at [802, 73] on icon at bounding box center [791, 80] width 23 height 23
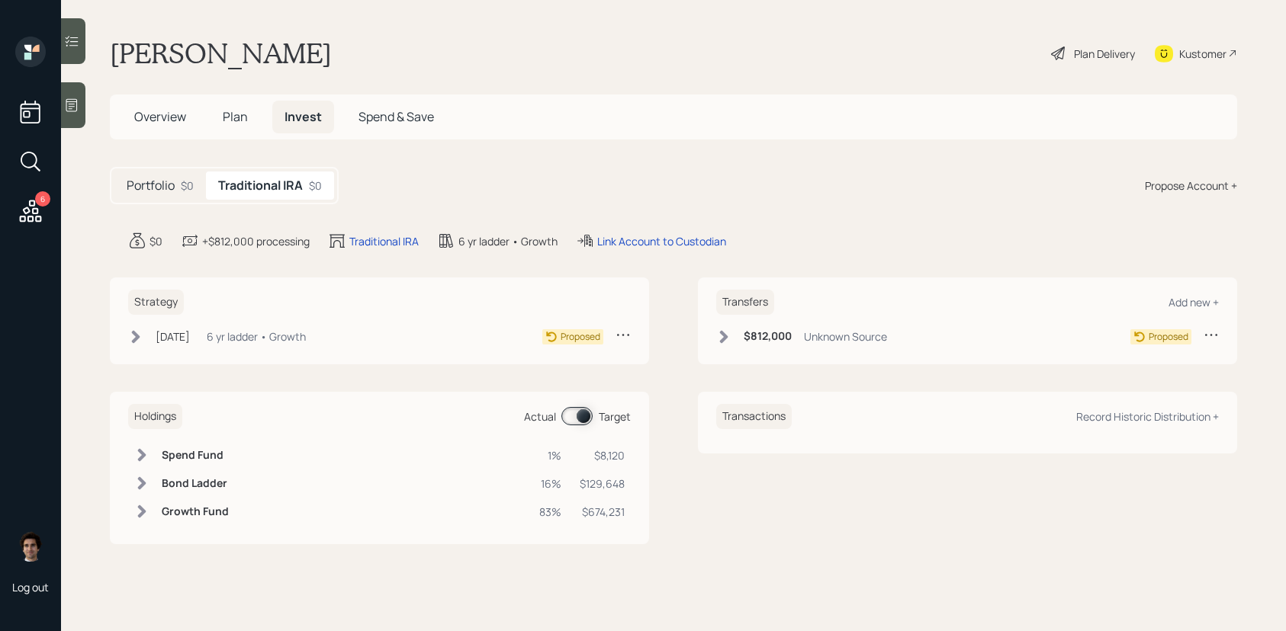
click at [198, 188] on div "Portfolio $0" at bounding box center [160, 186] width 92 height 28
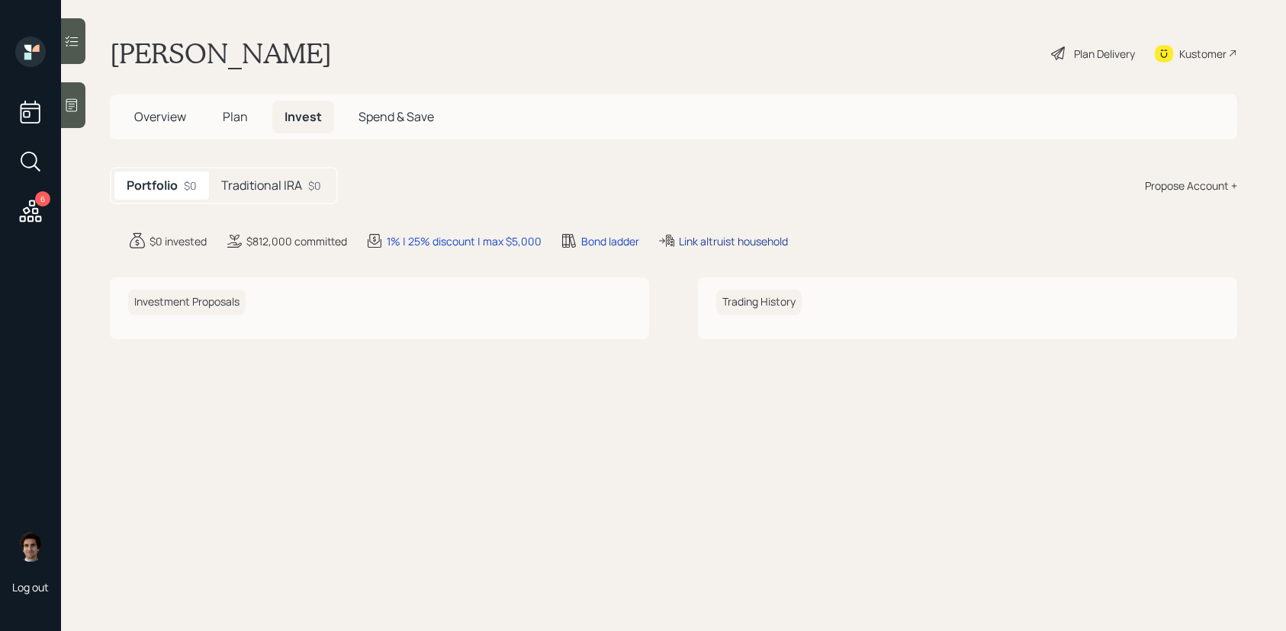
click at [733, 241] on div "Link altruist household" at bounding box center [733, 241] width 109 height 16
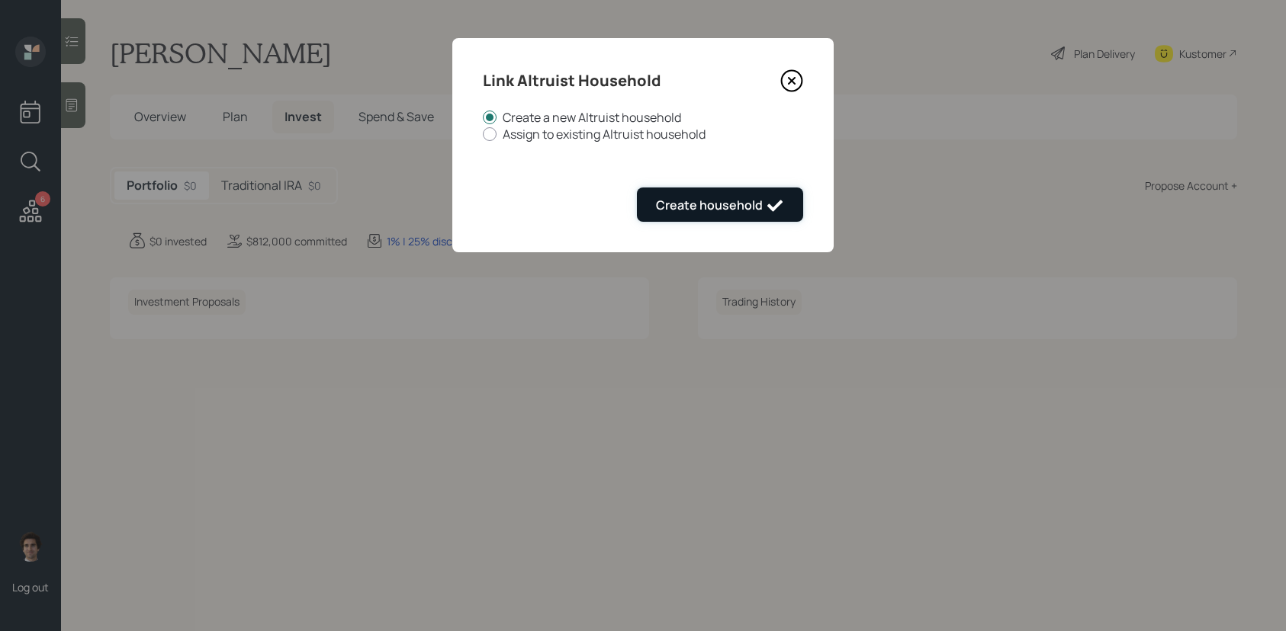
click at [748, 212] on div "Create household" at bounding box center [720, 206] width 128 height 18
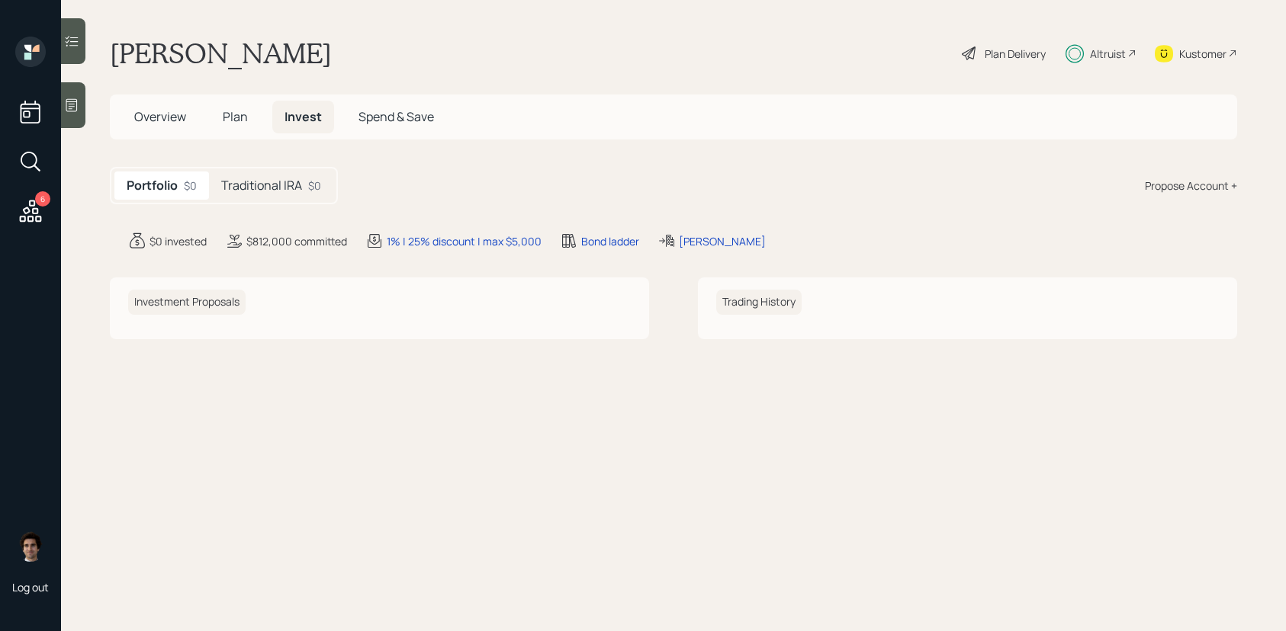
click at [1088, 45] on div "Altruist" at bounding box center [1100, 54] width 71 height 34
click at [169, 118] on span "Overview" at bounding box center [160, 116] width 52 height 17
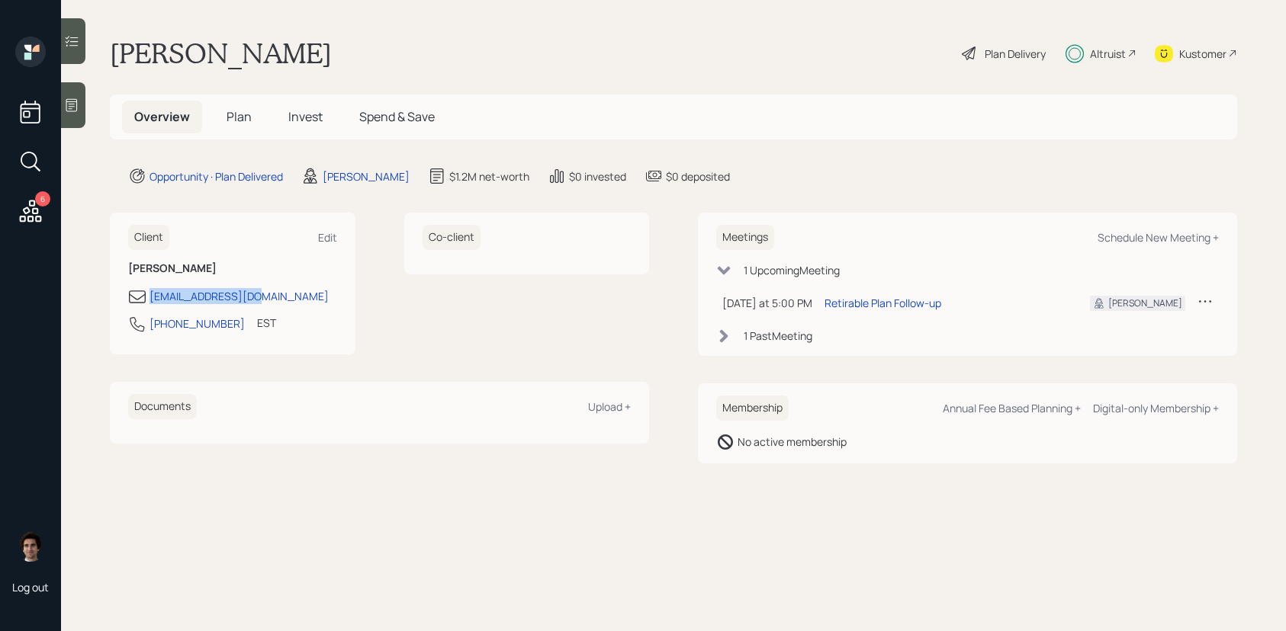
drag, startPoint x: 268, startPoint y: 297, endPoint x: 146, endPoint y: 299, distance: 122.0
click at [146, 299] on div "[EMAIL_ADDRESS][DOMAIN_NAME]" at bounding box center [232, 296] width 209 height 18
copy div "[EMAIL_ADDRESS][DOMAIN_NAME]"
drag, startPoint x: 220, startPoint y: 325, endPoint x: 148, endPoint y: 327, distance: 71.7
click at [148, 327] on div "[PHONE_NUMBER] EST Currently 5:22 PM" at bounding box center [232, 328] width 209 height 27
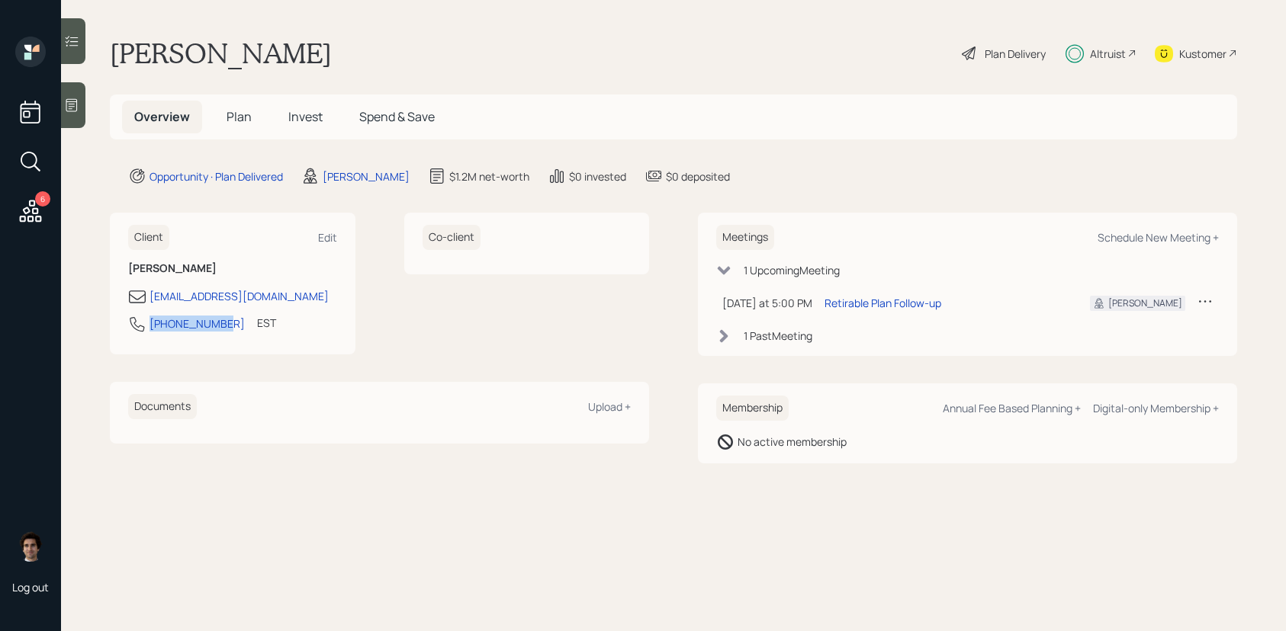
copy div "[PHONE_NUMBER]"
click at [295, 125] on h5 "Invest" at bounding box center [305, 117] width 59 height 33
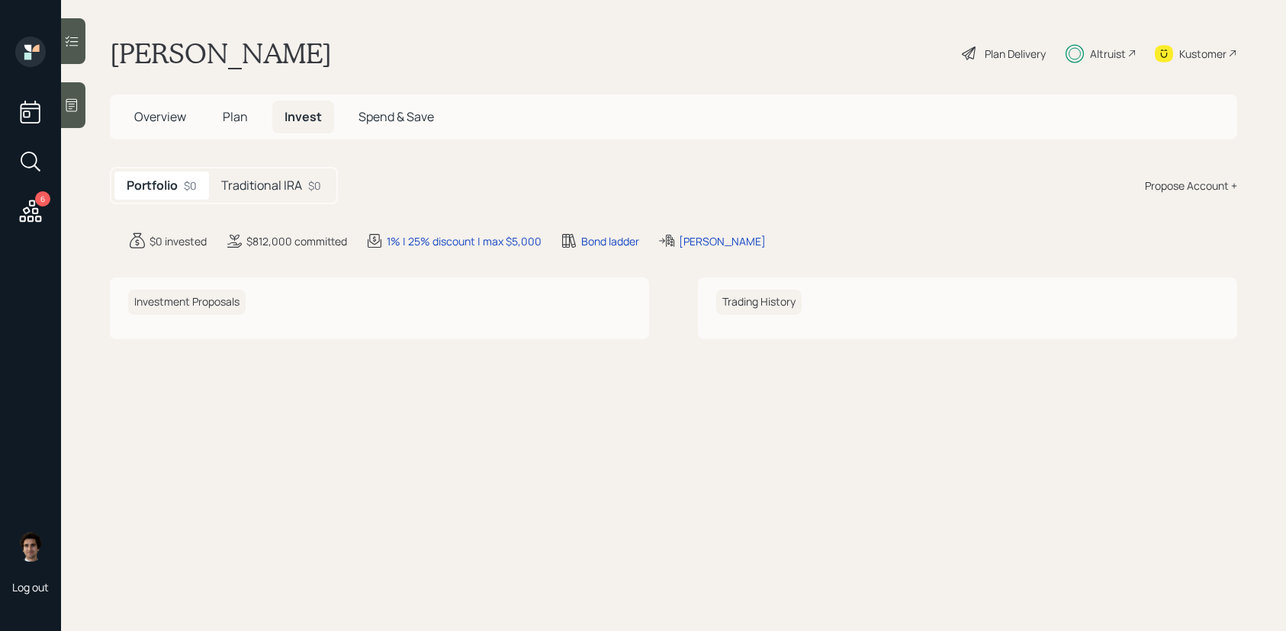
click at [318, 192] on div "$0" at bounding box center [314, 186] width 13 height 16
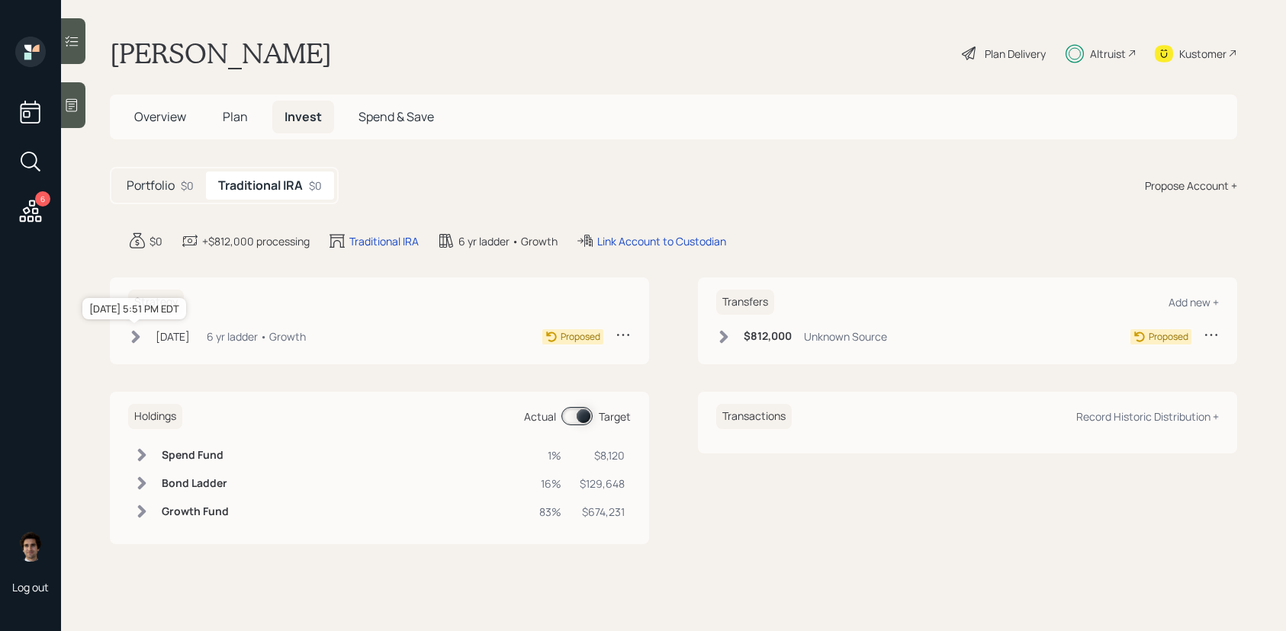
click at [178, 332] on div "[DATE]" at bounding box center [173, 337] width 34 height 16
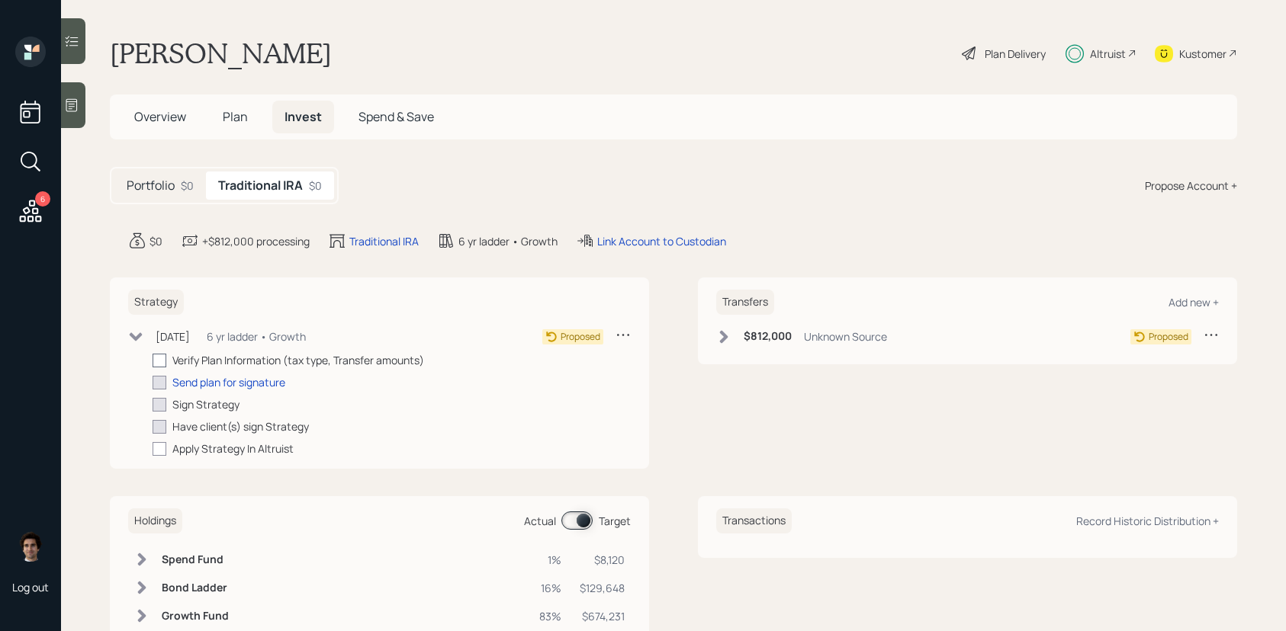
click at [172, 352] on label at bounding box center [163, 360] width 20 height 16
click at [153, 360] on input "checkbox" at bounding box center [152, 360] width 1 height 1
checkbox input "true"
click at [773, 342] on h6 "$812,000" at bounding box center [767, 336] width 48 height 13
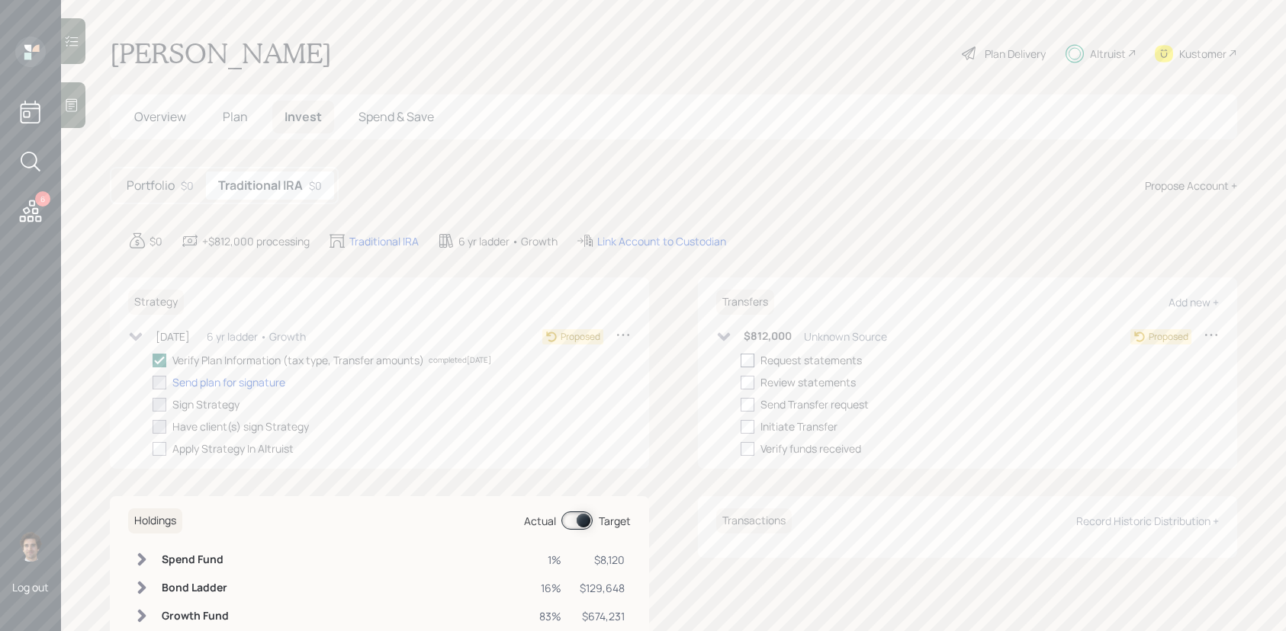
click at [746, 367] on div at bounding box center [747, 361] width 14 height 14
click at [740, 361] on input "checkbox" at bounding box center [740, 360] width 1 height 1
checkbox input "true"
click at [721, 107] on div "Overview Plan Invest Spend & Save" at bounding box center [673, 117] width 1127 height 45
click at [746, 201] on div "Portfolio $0 Traditional IRA $0 Propose Account +" at bounding box center [673, 185] width 1127 height 37
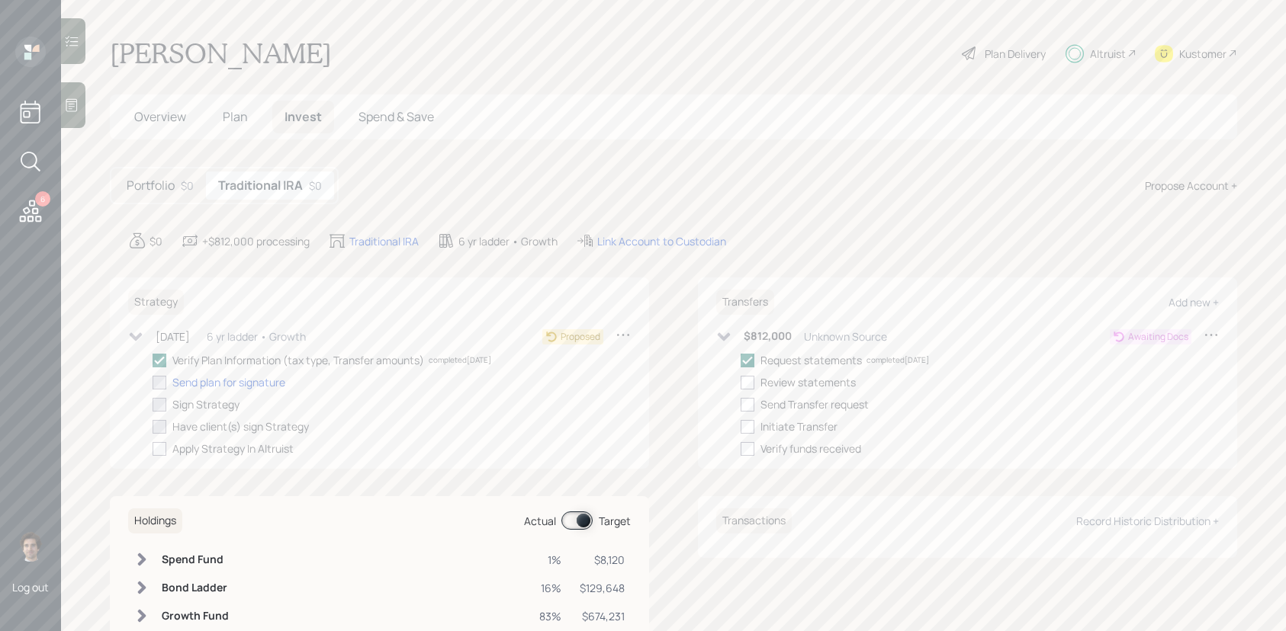
scroll to position [6, 0]
click at [239, 113] on span "Plan" at bounding box center [235, 110] width 25 height 17
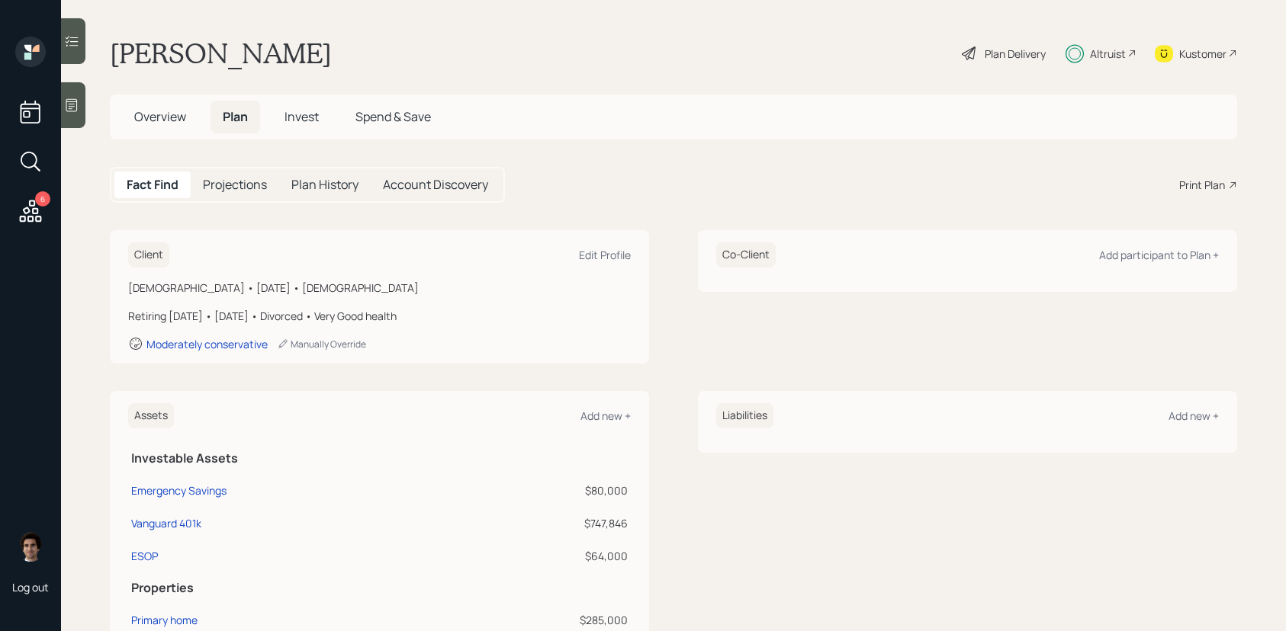
click at [158, 124] on span "Overview" at bounding box center [160, 116] width 52 height 17
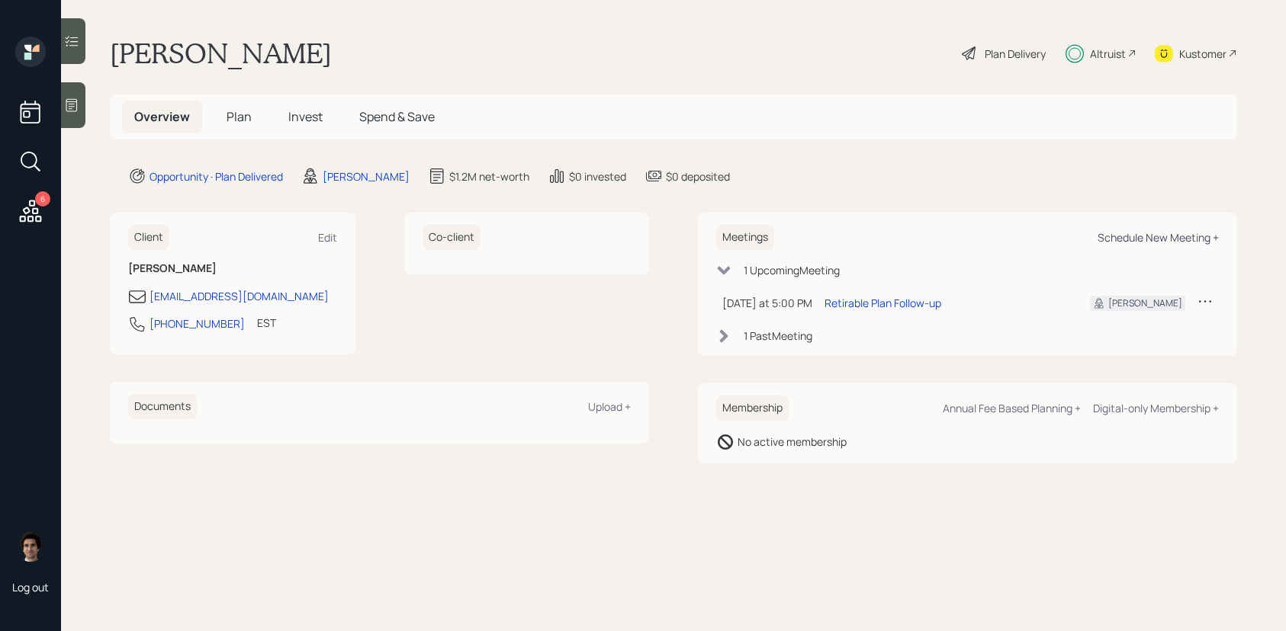
click at [1119, 236] on div "Schedule New Meeting +" at bounding box center [1157, 237] width 121 height 14
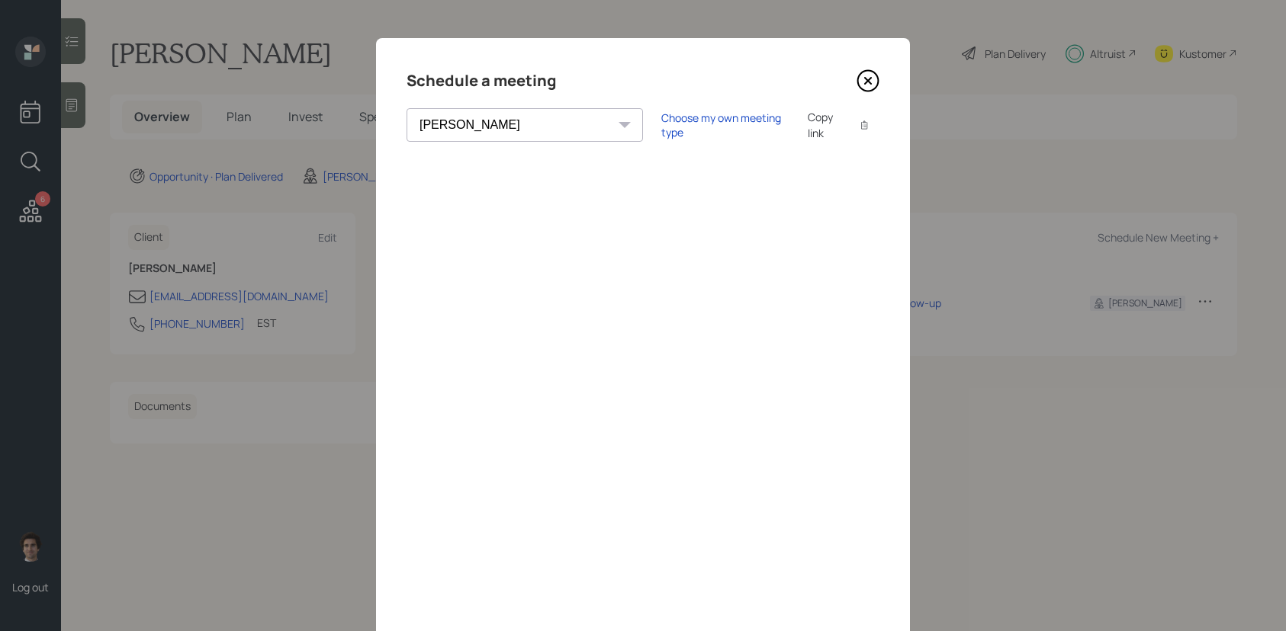
click at [477, 132] on select "[PERSON_NAME] [PERSON_NAME] [PERSON_NAME] [PERSON_NAME] [PERSON_NAME] [PERSON_N…" at bounding box center [524, 125] width 236 height 34
select select "ade3b313-576a-42c5-b346-1eb294908ae6"
click at [406, 108] on select "[PERSON_NAME] [PERSON_NAME] [PERSON_NAME] [PERSON_NAME] [PERSON_NAME] [PERSON_N…" at bounding box center [524, 125] width 236 height 34
click at [661, 124] on div "Choose my own meeting type" at bounding box center [725, 125] width 128 height 29
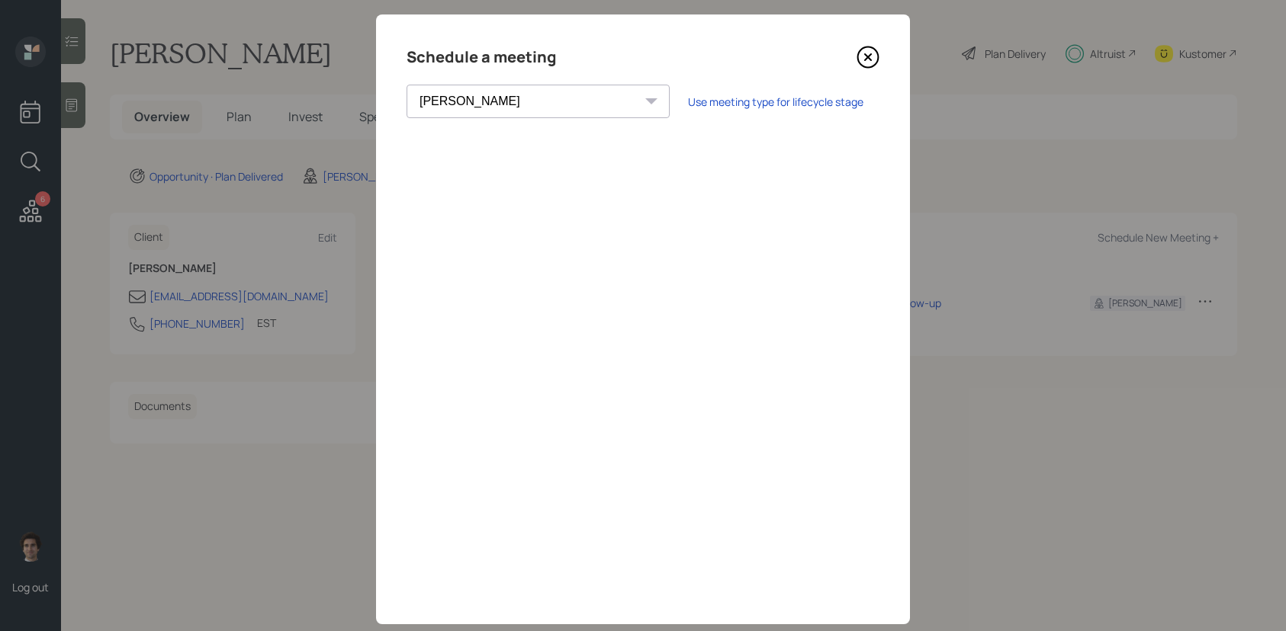
scroll to position [26, 0]
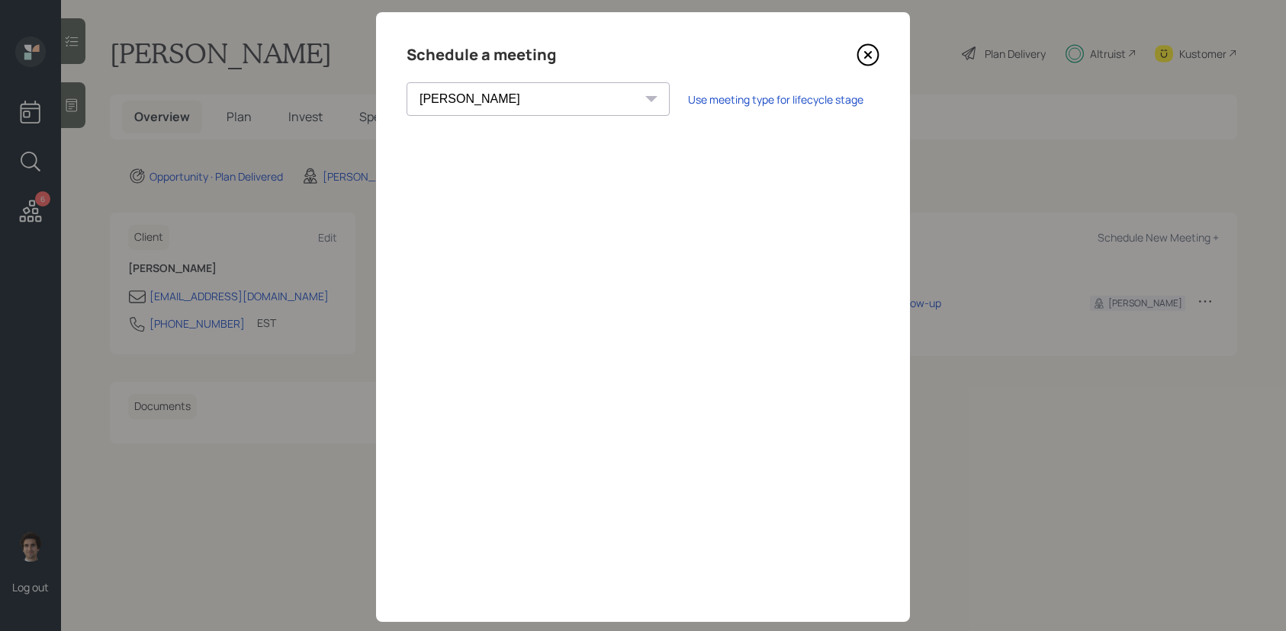
click at [865, 58] on icon at bounding box center [868, 55] width 6 height 6
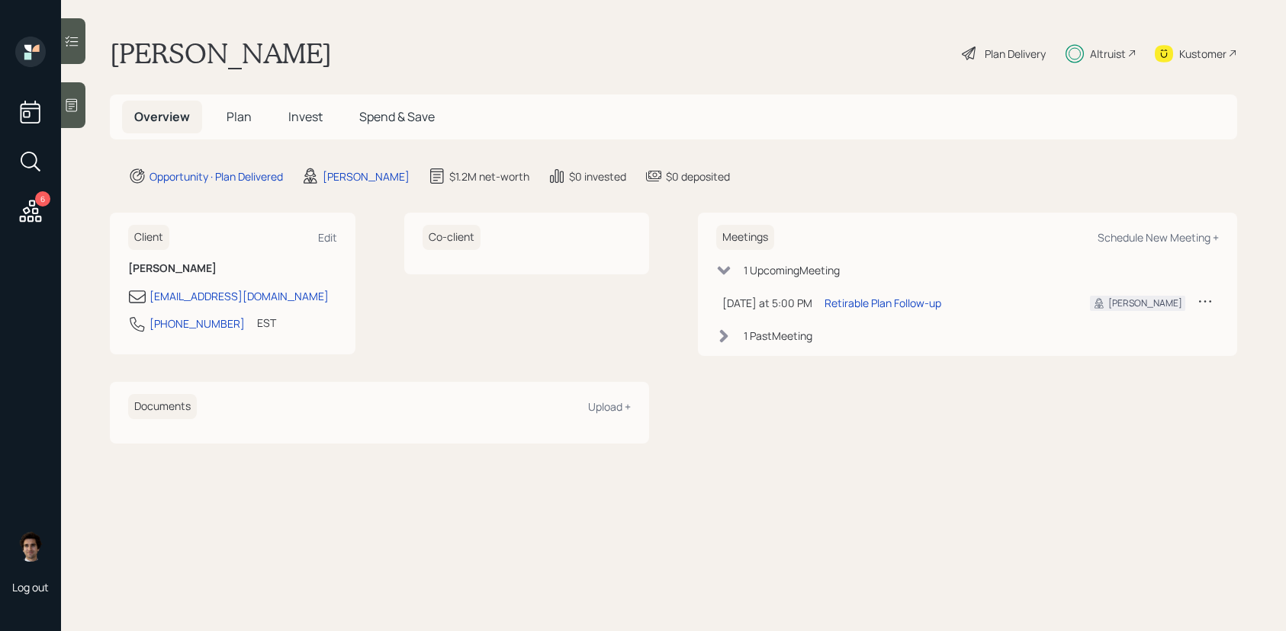
click at [239, 102] on h5 "Plan" at bounding box center [239, 117] width 50 height 33
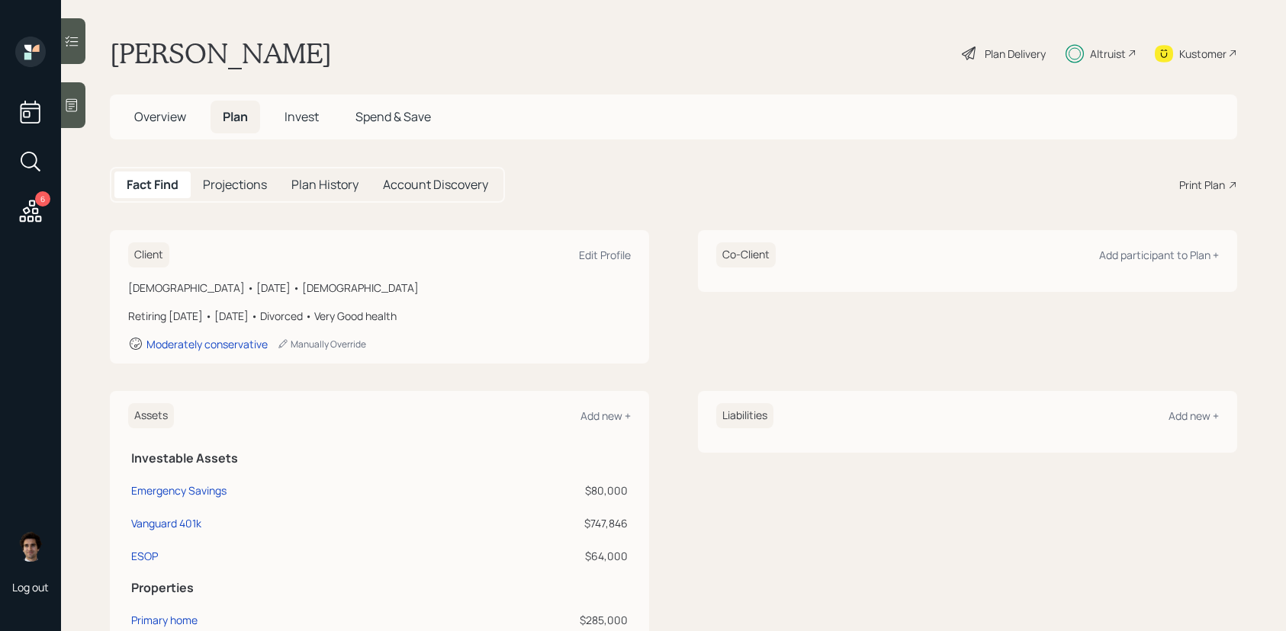
click at [239, 119] on span "Plan" at bounding box center [235, 116] width 25 height 17
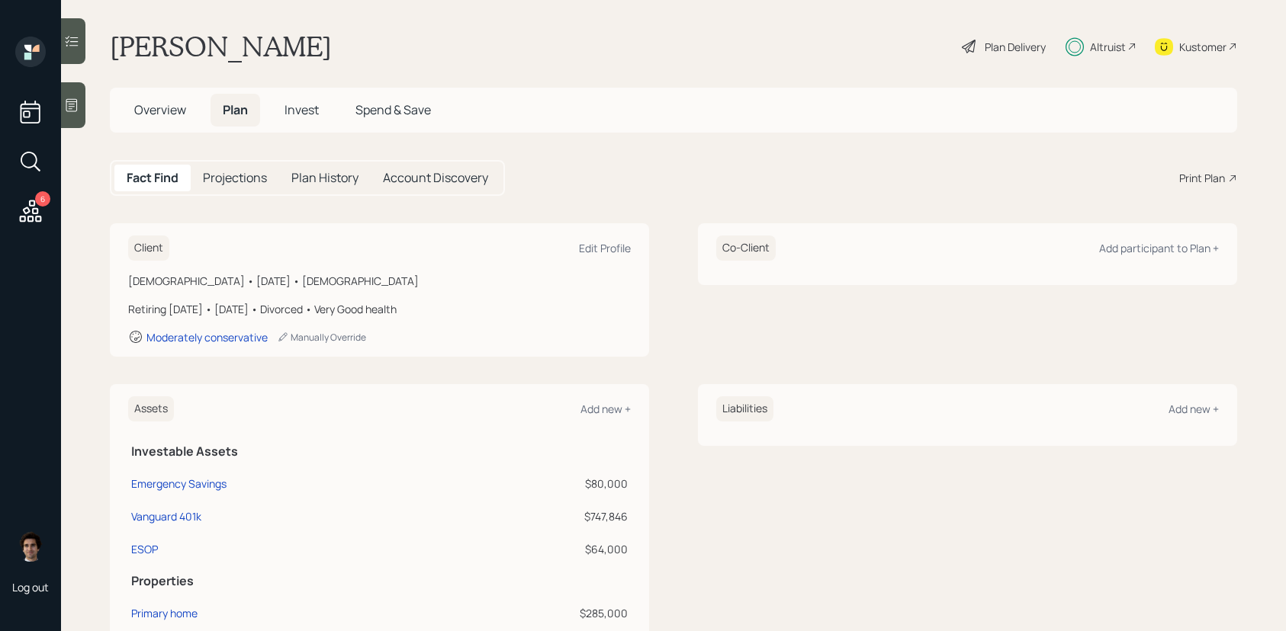
click at [1023, 54] on div "Plan Delivery" at bounding box center [1003, 47] width 87 height 34
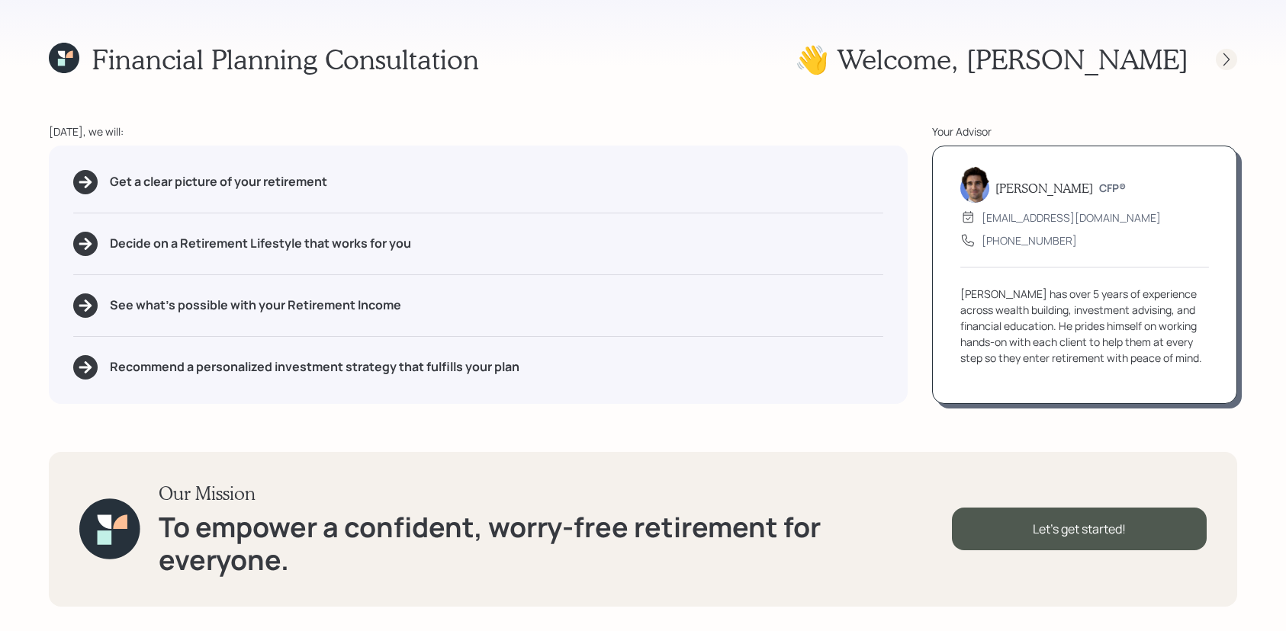
click at [1227, 63] on icon at bounding box center [1226, 59] width 15 height 15
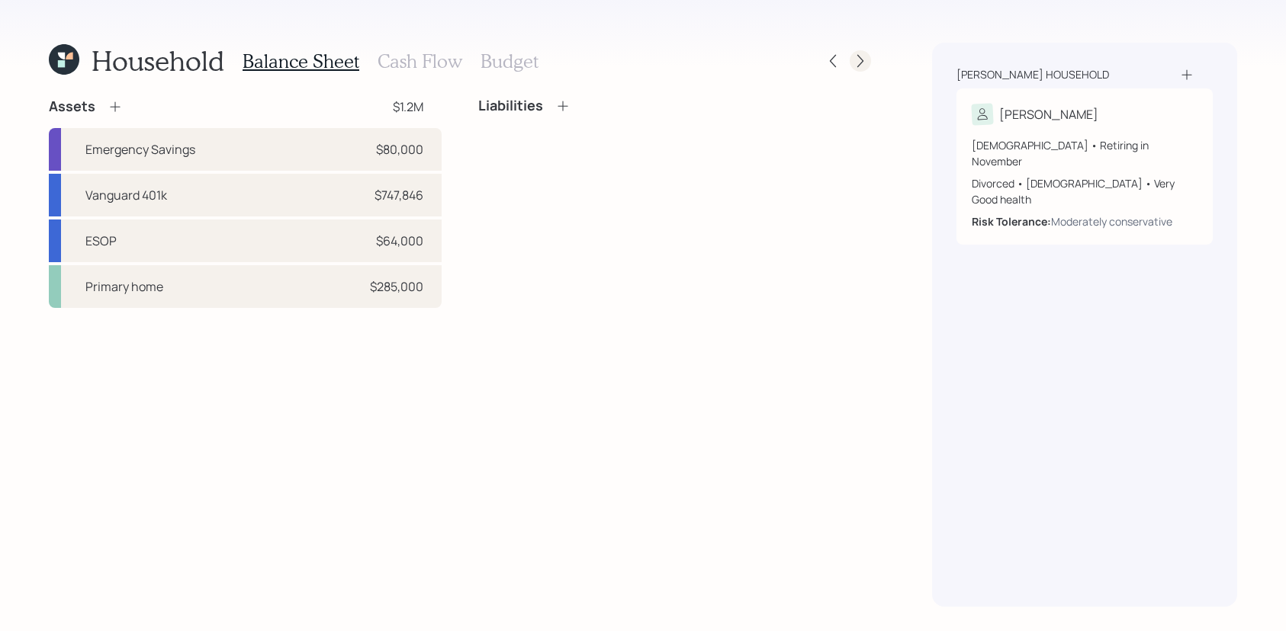
click at [865, 63] on icon at bounding box center [860, 60] width 15 height 15
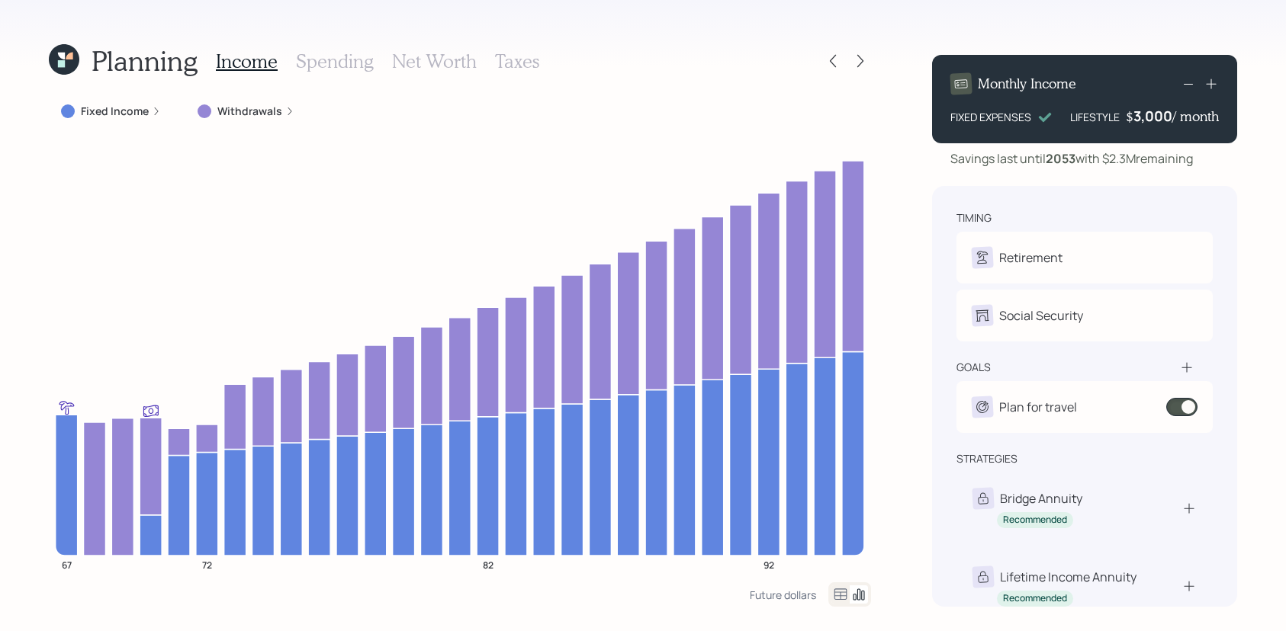
click at [865, 63] on icon at bounding box center [860, 60] width 15 height 15
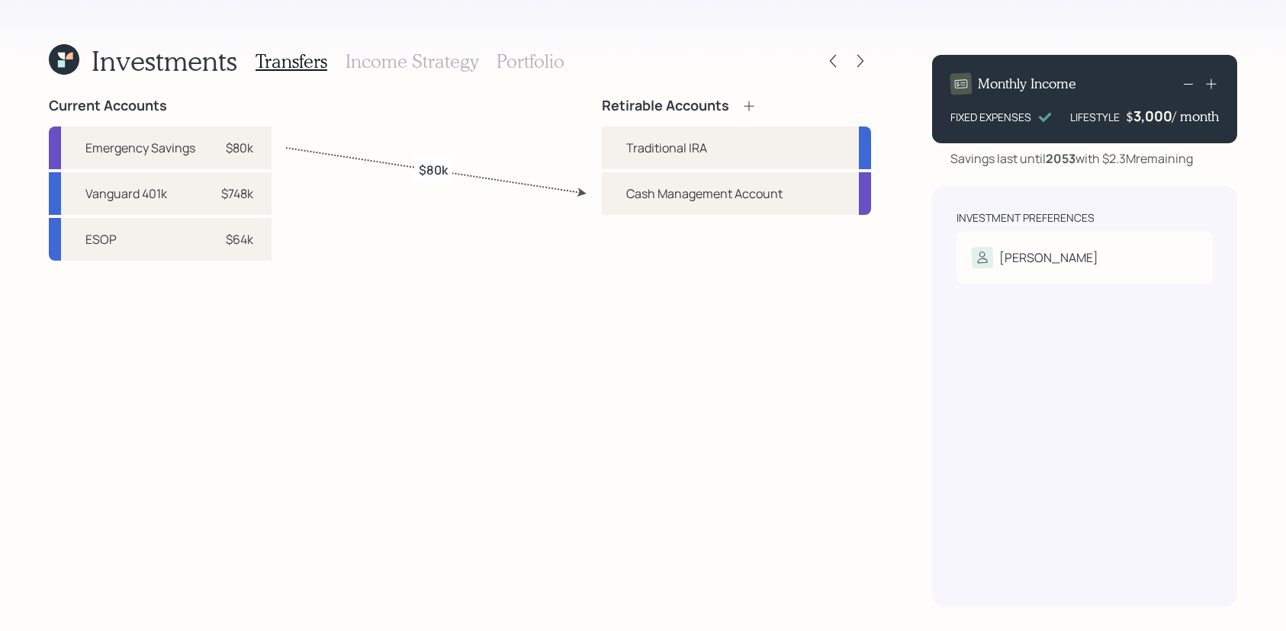
click at [525, 58] on h3 "Portfolio" at bounding box center [530, 61] width 68 height 22
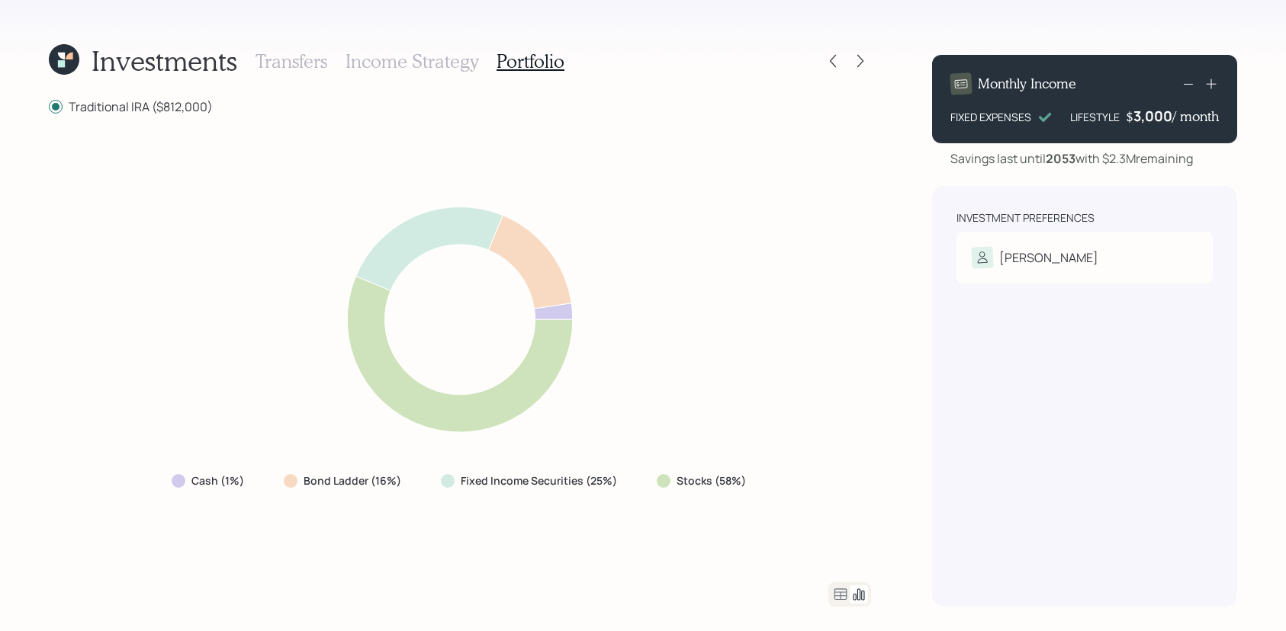
click at [849, 593] on div at bounding box center [849, 595] width 43 height 24
click at [846, 593] on icon at bounding box center [840, 595] width 18 height 18
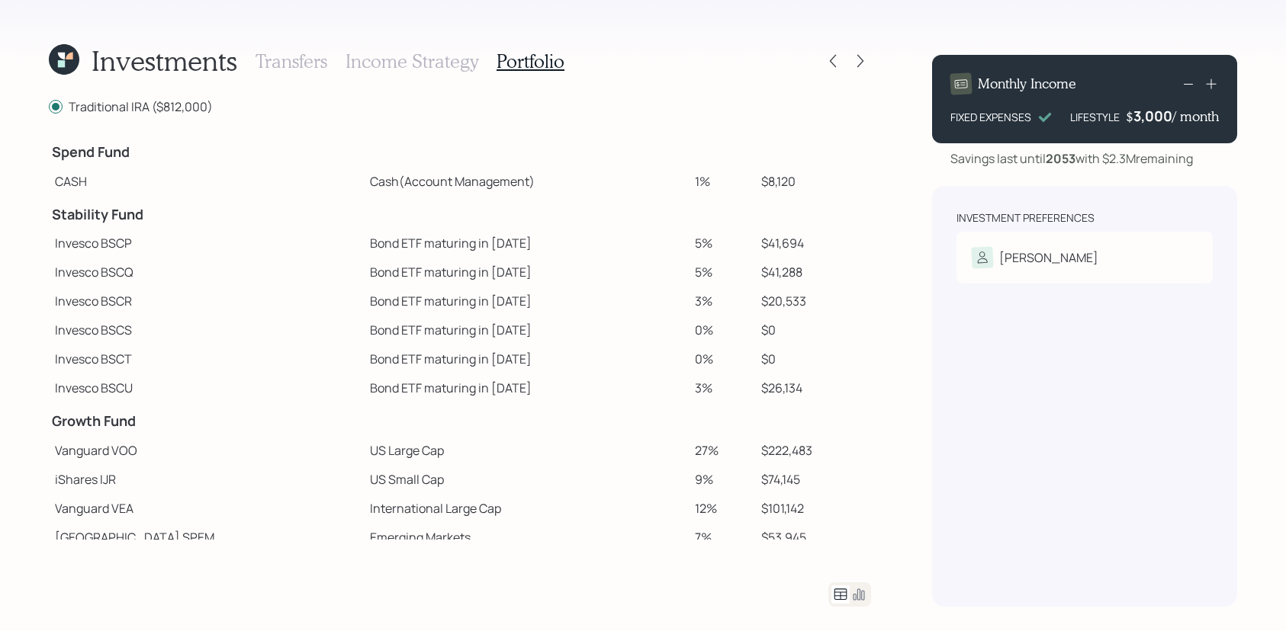
click at [68, 66] on icon at bounding box center [64, 59] width 31 height 31
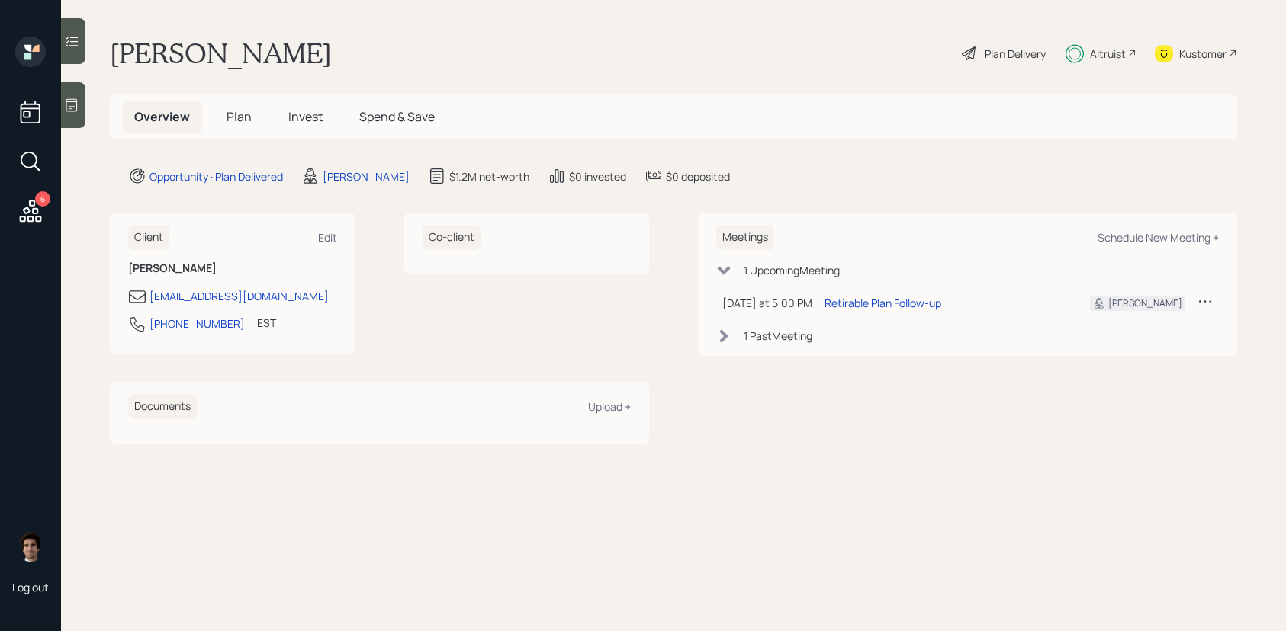
click at [277, 120] on h5 "Invest" at bounding box center [305, 117] width 59 height 33
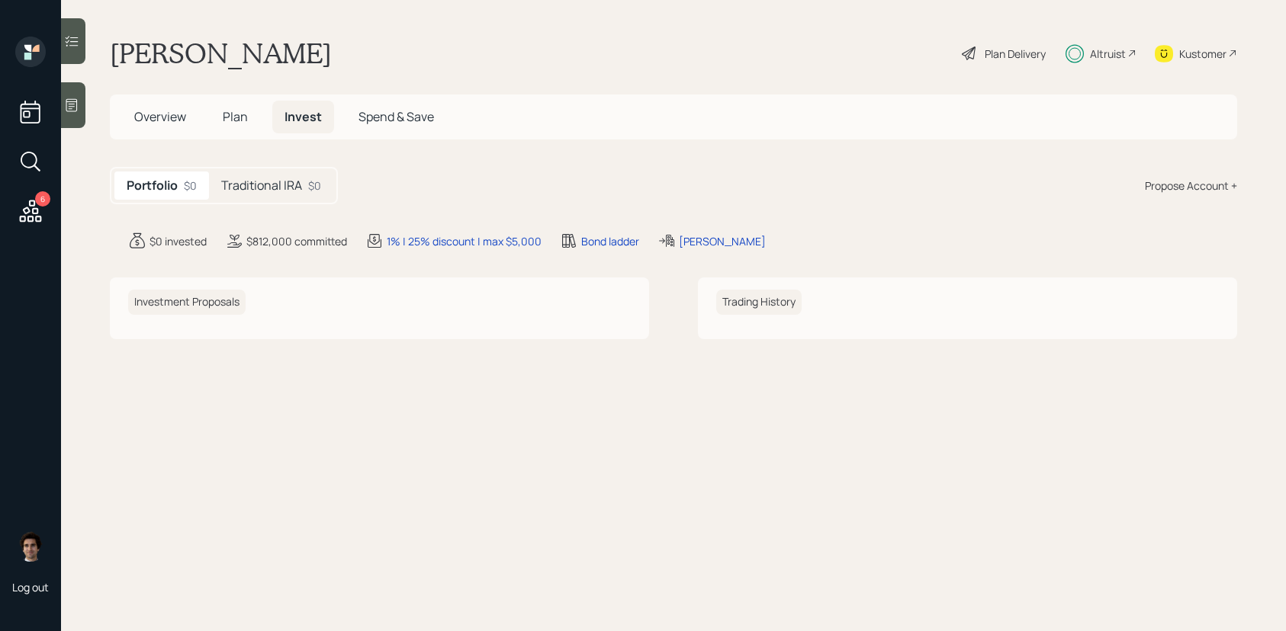
click at [252, 162] on main "[PERSON_NAME] Plan Delivery Altruist Kustomer Overview Plan Invest Spend & Save…" at bounding box center [673, 315] width 1225 height 631
click at [252, 183] on h5 "Traditional IRA" at bounding box center [261, 185] width 81 height 14
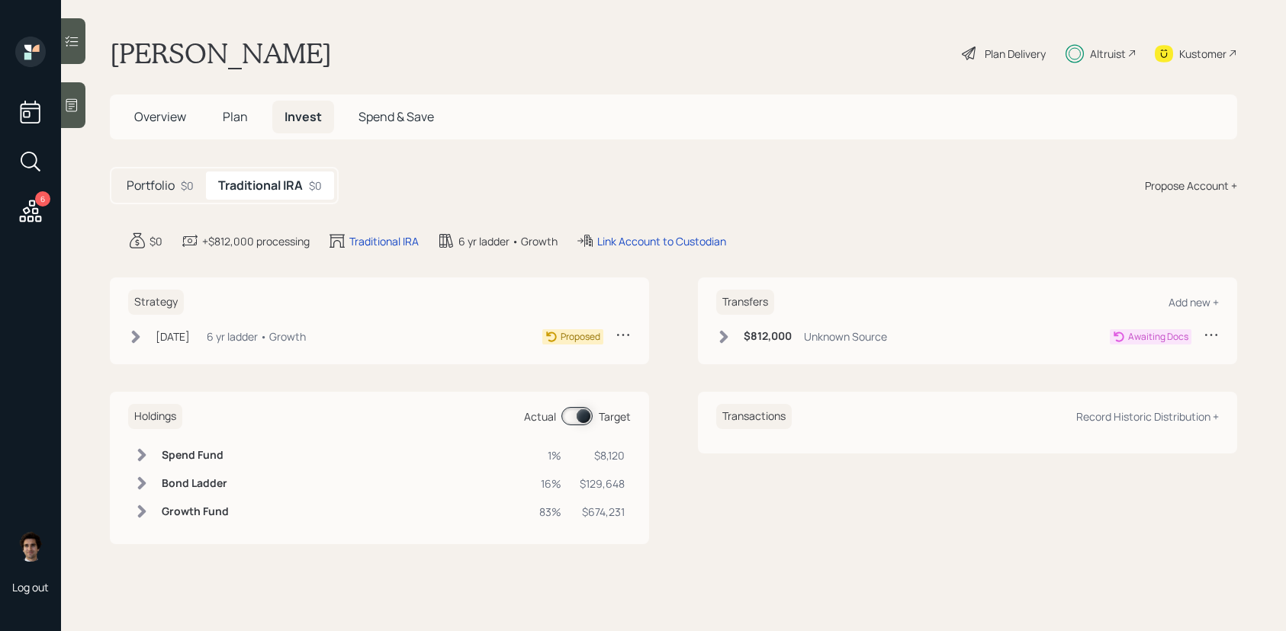
click at [231, 316] on div "Strategy [DATE] [DATE] 5:51 PM EDT 6 yr ladder • Growth Proposed" at bounding box center [379, 321] width 539 height 87
click at [224, 340] on div "[DATE] [DATE] 5:51 PM EDT 6 yr ladder • Growth" at bounding box center [217, 336] width 178 height 19
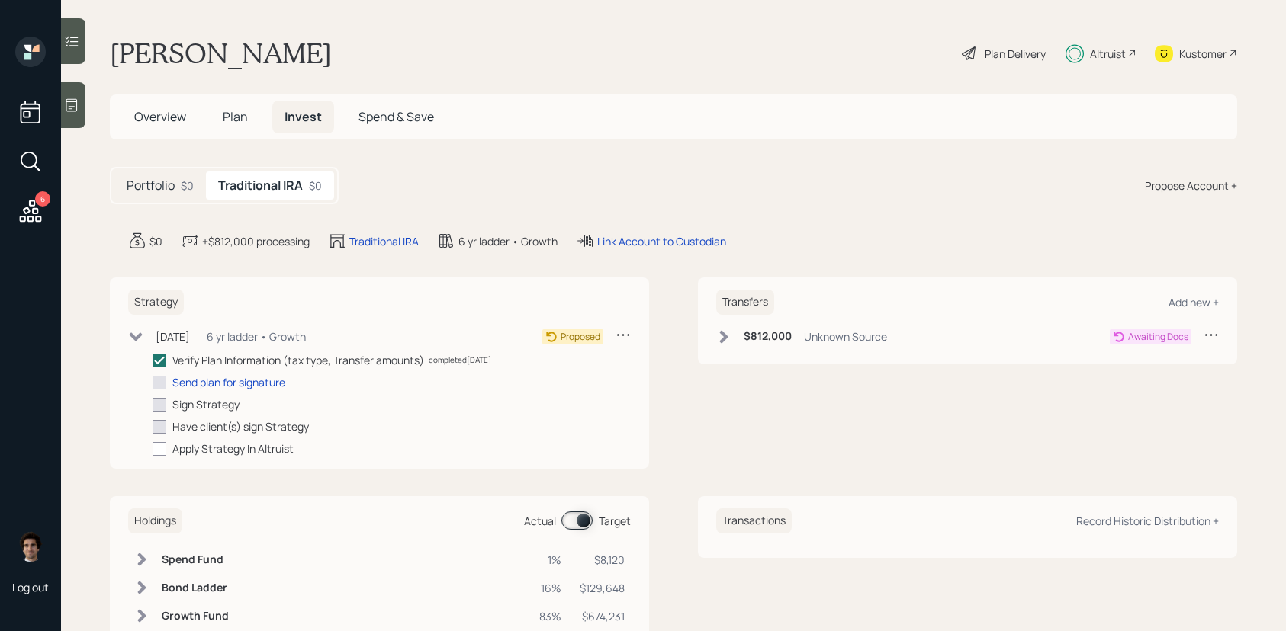
click at [868, 321] on div "Transfers Add new + $812,000 Unknown Source Awaiting Docs" at bounding box center [967, 321] width 539 height 87
click at [868, 330] on div "Unknown Source" at bounding box center [845, 337] width 83 height 16
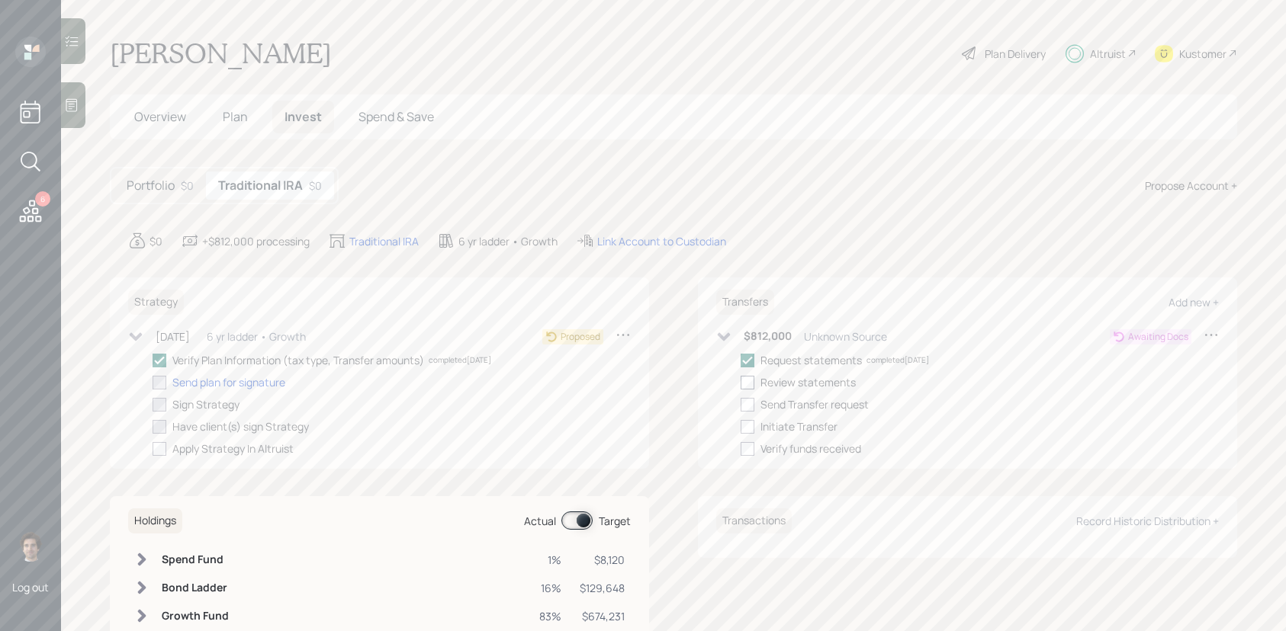
click at [743, 386] on div at bounding box center [747, 383] width 14 height 14
click at [740, 383] on input "checkbox" at bounding box center [740, 382] width 1 height 1
checkbox input "true"
click at [744, 409] on div at bounding box center [747, 405] width 14 height 14
click at [740, 405] on input "checkbox" at bounding box center [740, 404] width 1 height 1
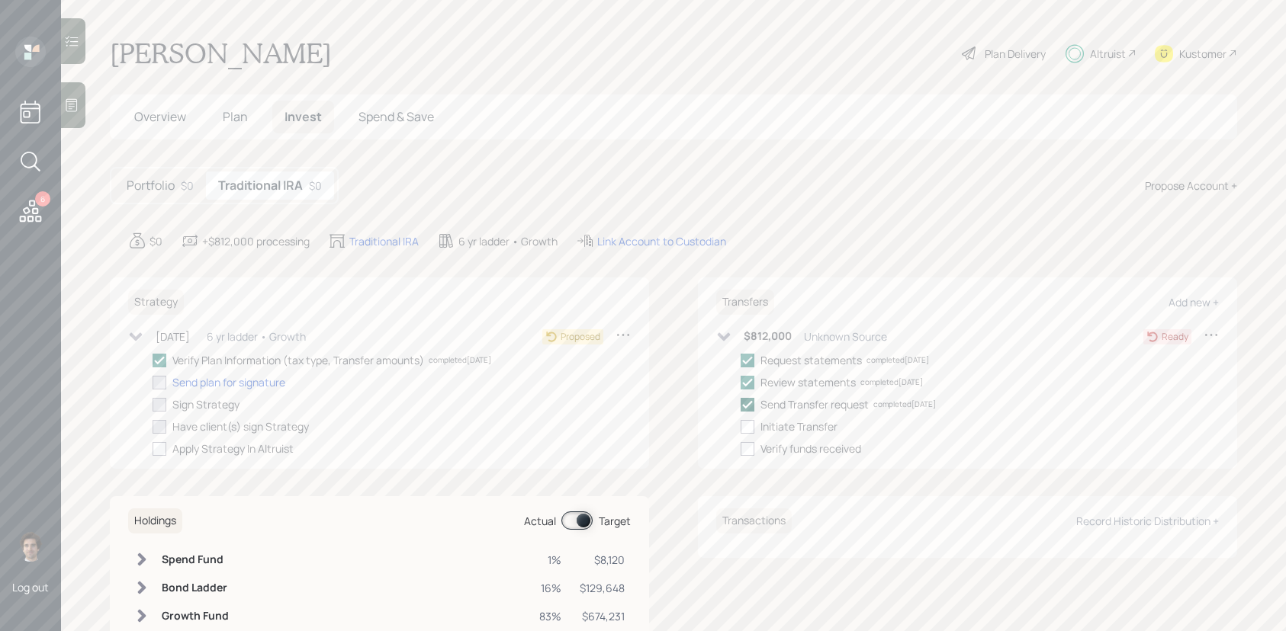
click at [744, 409] on icon at bounding box center [747, 405] width 14 height 14
click at [740, 405] on input "checkbox" at bounding box center [740, 404] width 1 height 1
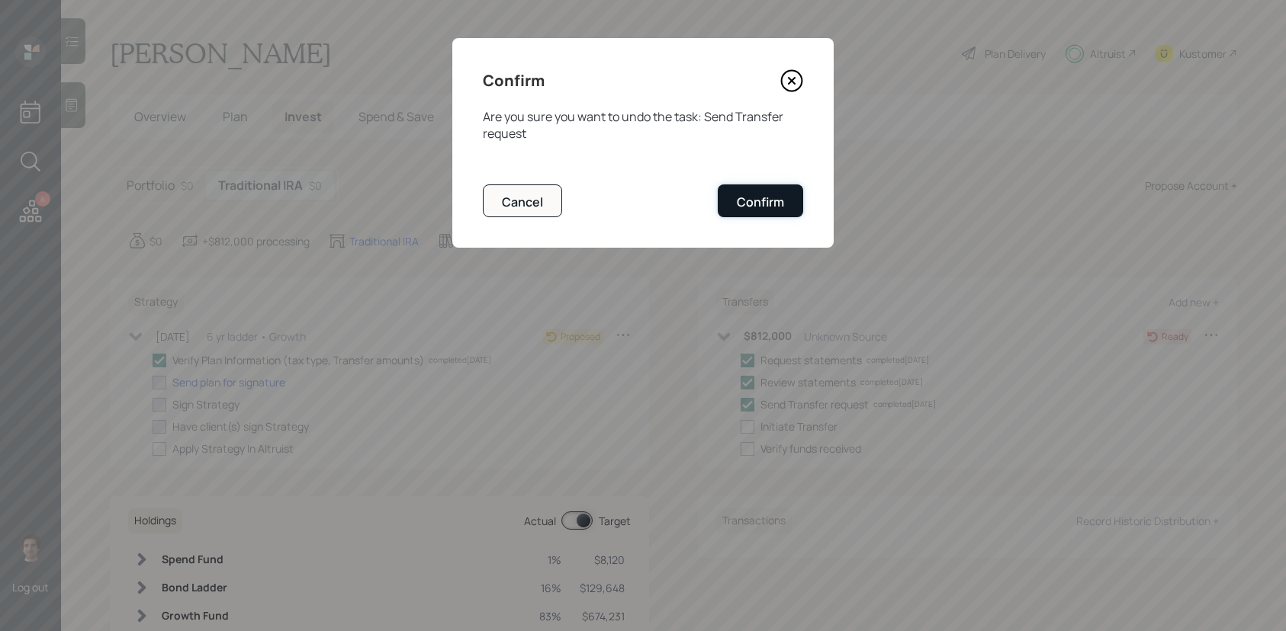
click at [792, 201] on button "Confirm" at bounding box center [760, 201] width 85 height 33
checkbox input "false"
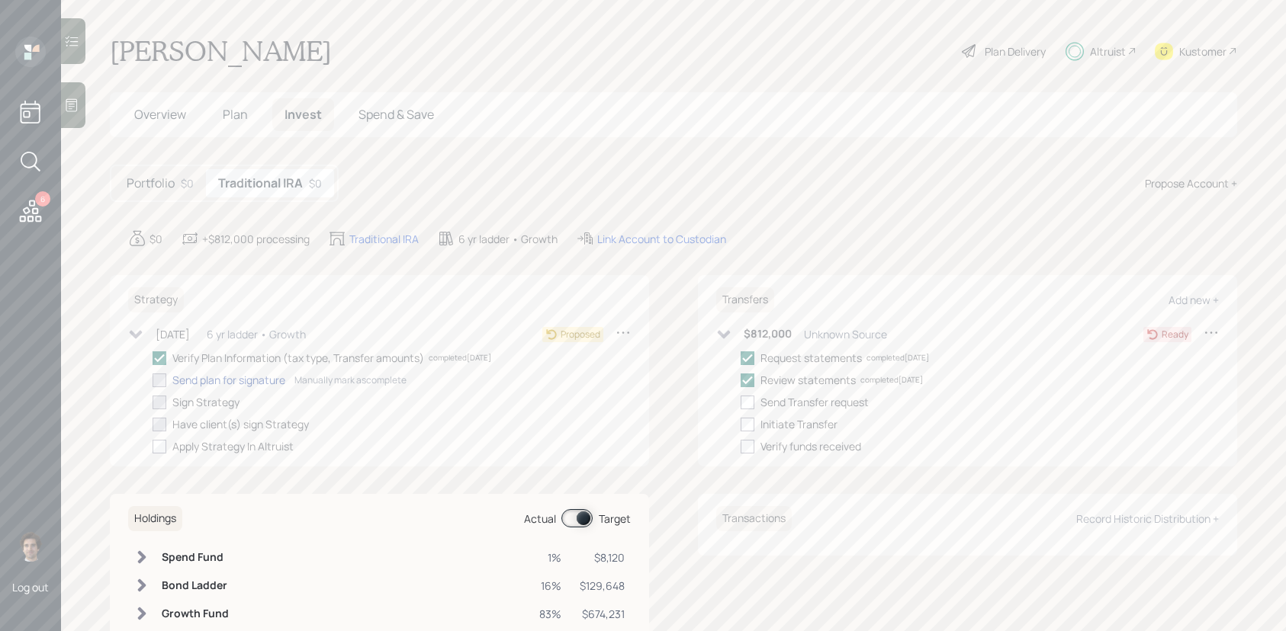
scroll to position [2, 0]
click at [1174, 49] on div "Kustomer" at bounding box center [1196, 52] width 82 height 34
